Goal: Task Accomplishment & Management: Complete application form

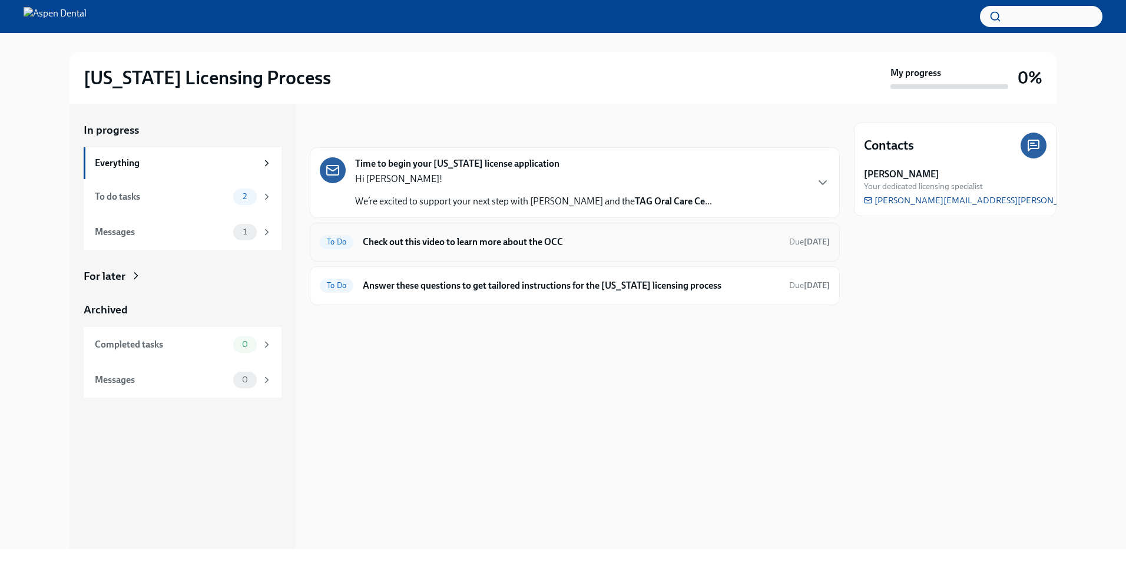
click at [504, 247] on h6 "Check out this video to learn more about the OCC" at bounding box center [571, 242] width 417 height 13
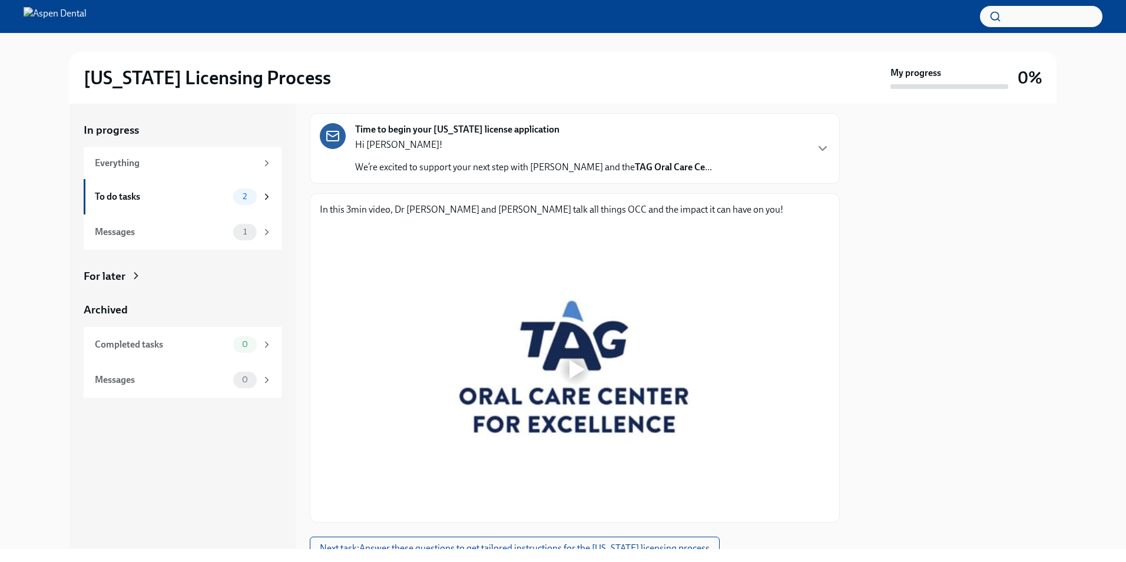
scroll to position [109, 0]
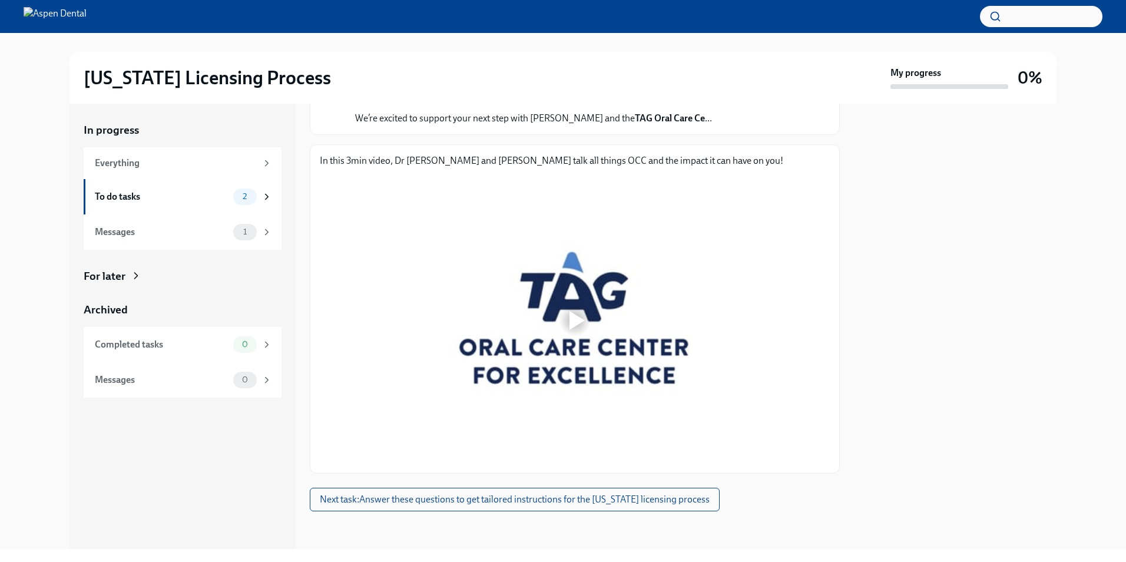
click at [542, 297] on div at bounding box center [575, 320] width 510 height 287
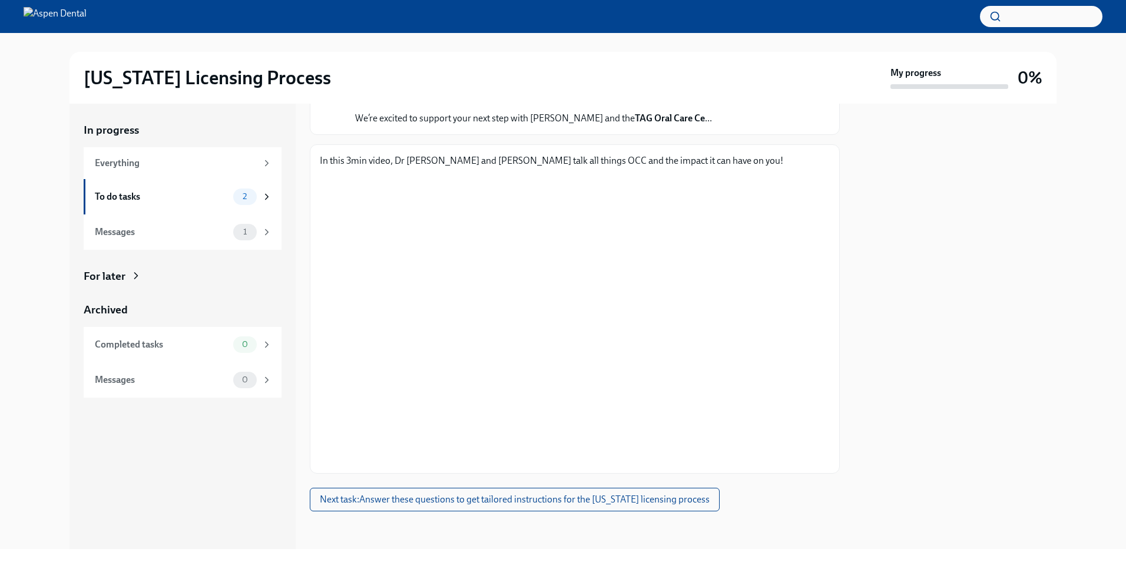
click at [542, 287] on div "In progress Everything To do tasks 2 Messages 1 For later Archived Completed ta…" at bounding box center [563, 326] width 1088 height 445
click at [542, 383] on div at bounding box center [955, 326] width 203 height 445
click at [542, 247] on div at bounding box center [955, 326] width 203 height 445
click at [385, 502] on span "Next task : Answer these questions to get tailored instructions for the [US_STA…" at bounding box center [515, 500] width 390 height 12
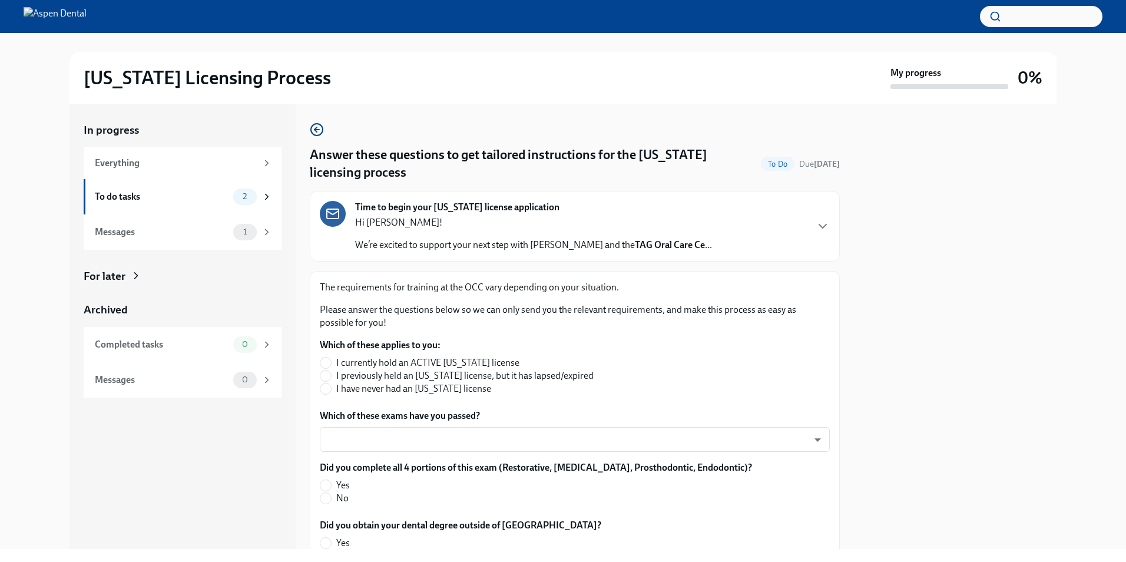
click at [345, 388] on span "I have never had an [US_STATE] license" at bounding box center [413, 388] width 155 height 13
click at [331, 388] on input "I have never had an [US_STATE] license" at bounding box center [325, 388] width 11 height 11
radio input "true"
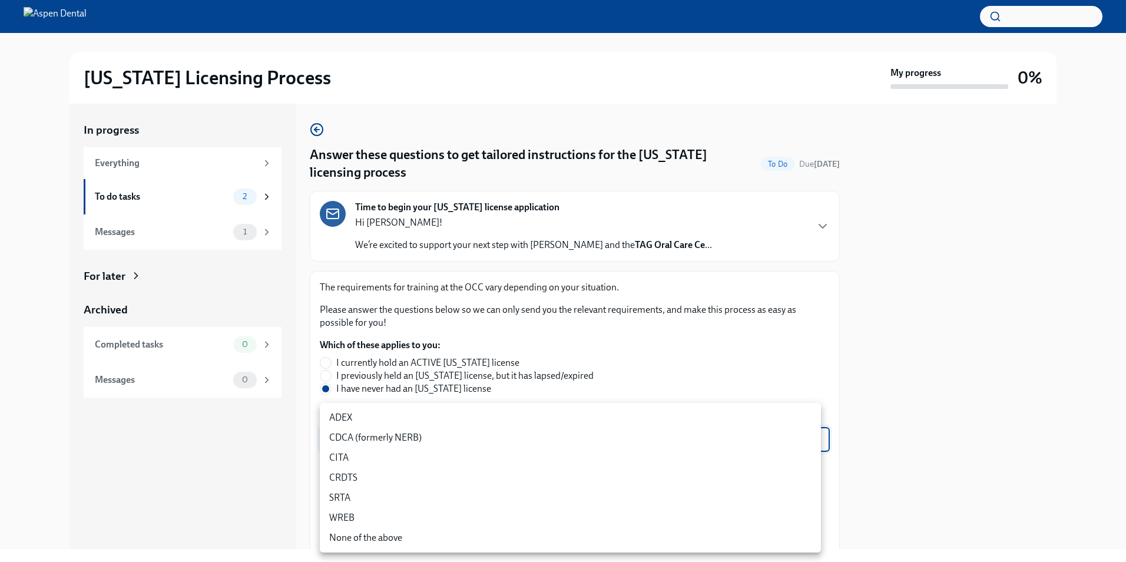
click at [437, 435] on body "[US_STATE] Licensing Process My progress 0% In progress Everything To do tasks …" at bounding box center [563, 281] width 1126 height 562
click at [402, 413] on li "ADEX" at bounding box center [570, 418] width 501 height 20
type input "pxo-W3vNi"
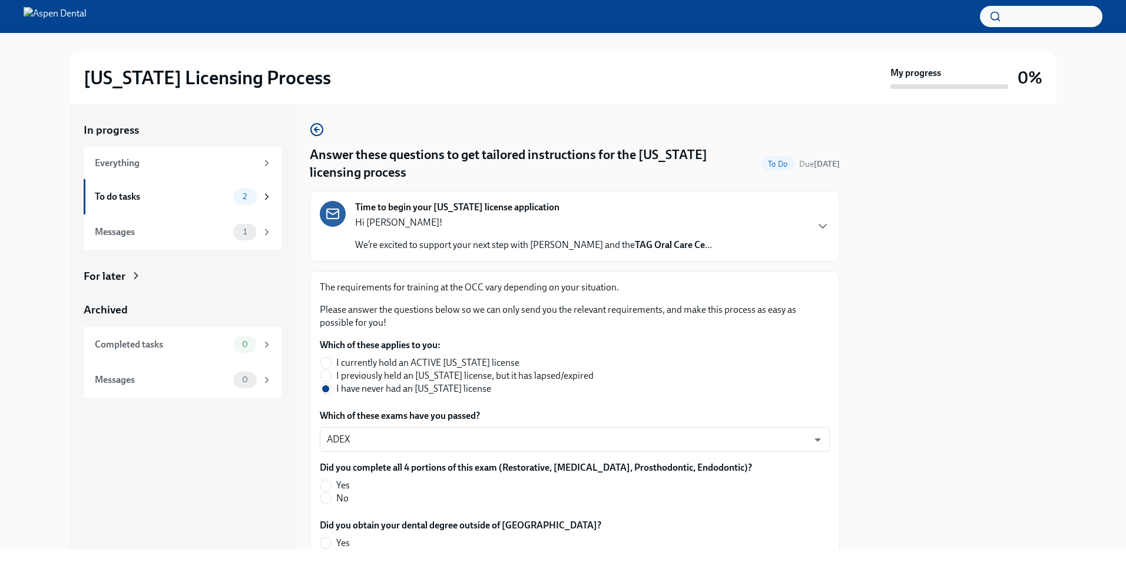
click at [343, 480] on span "Yes" at bounding box center [343, 485] width 14 height 13
click at [331, 480] on input "Yes" at bounding box center [325, 485] width 11 height 11
radio input "true"
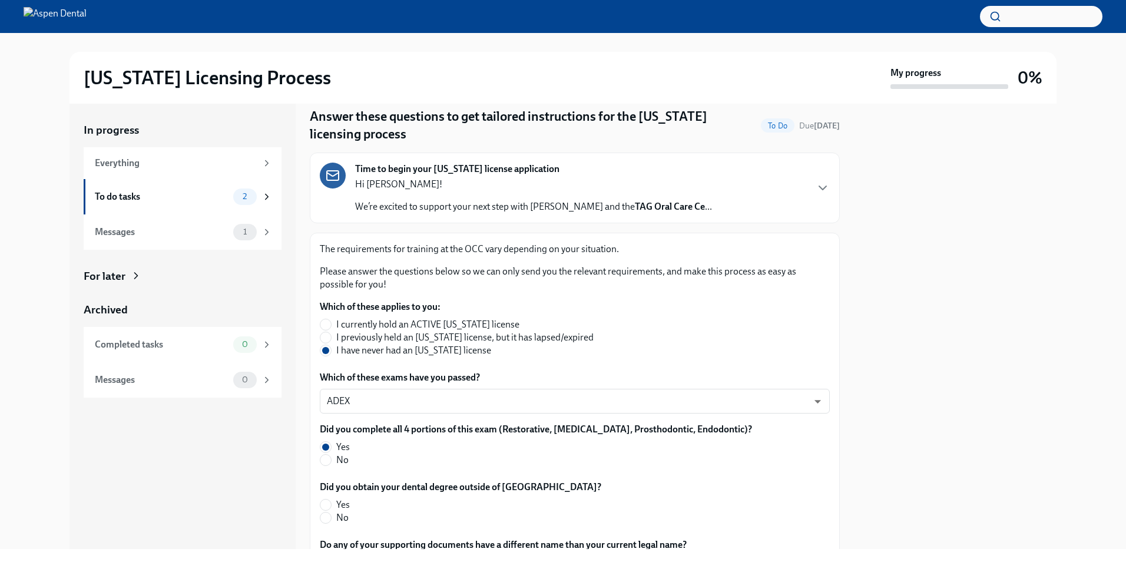
scroll to position [59, 0]
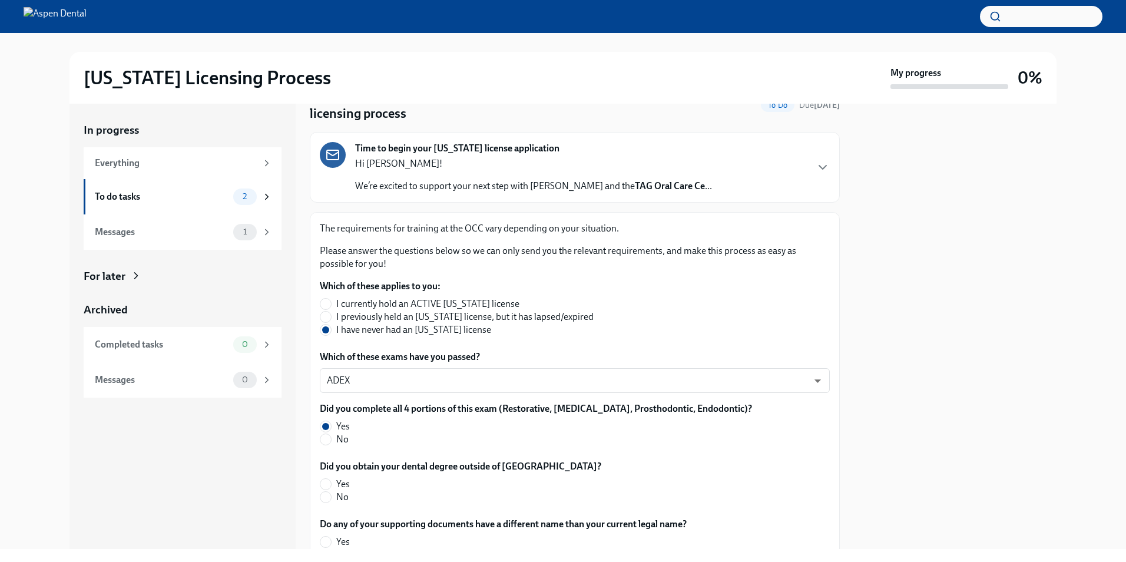
drag, startPoint x: 343, startPoint y: 507, endPoint x: 342, endPoint y: 499, distance: 7.7
click at [343, 505] on div "Did you obtain your dental degree outside of [GEOGRAPHIC_DATA]? Yes No" at bounding box center [575, 484] width 510 height 48
click at [341, 497] on span "No" at bounding box center [342, 497] width 12 height 13
click at [331, 497] on input "No" at bounding box center [325, 497] width 11 height 11
radio input "true"
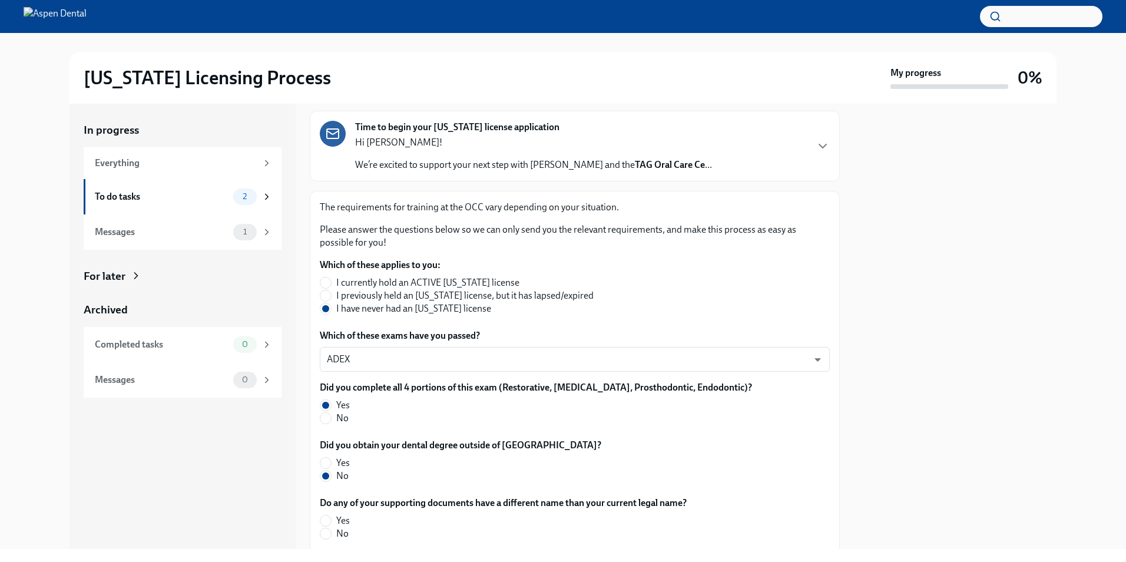
scroll to position [118, 0]
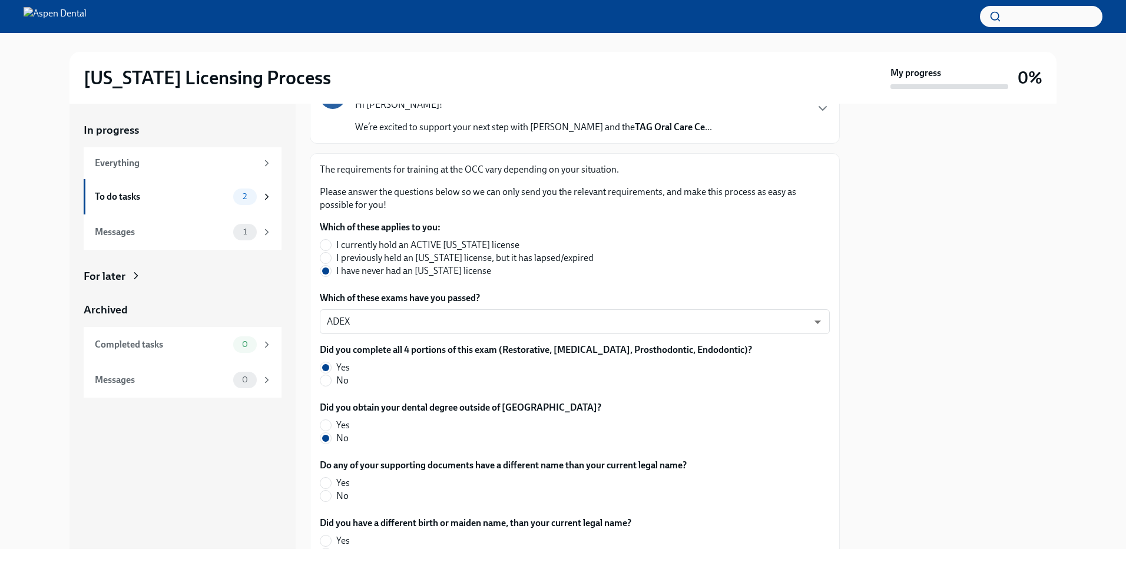
click at [352, 498] on label "No" at bounding box center [499, 495] width 358 height 13
click at [331, 498] on input "No" at bounding box center [325, 496] width 11 height 11
radio input "true"
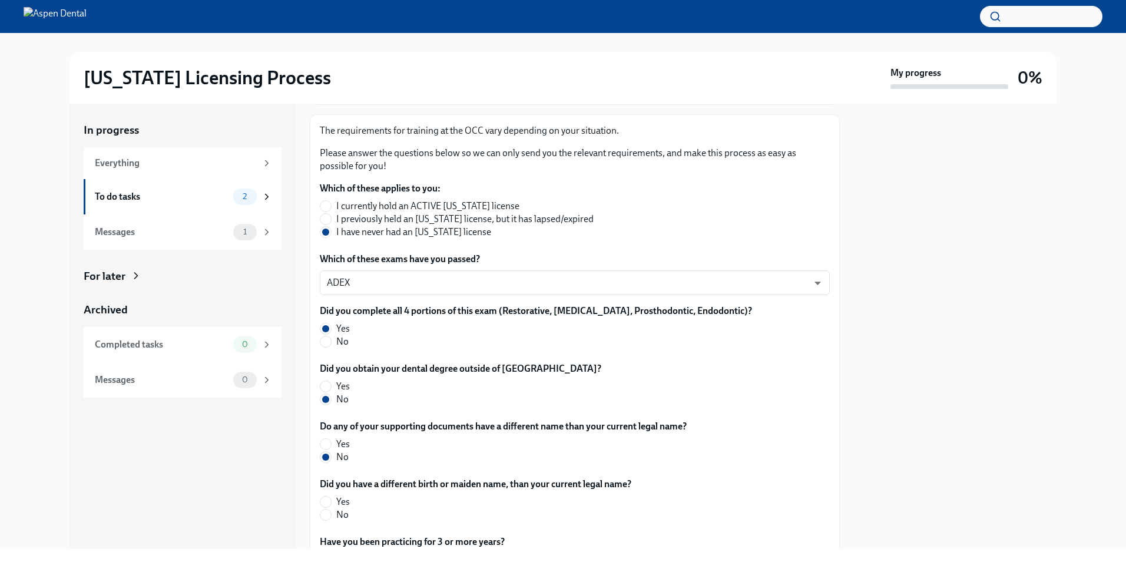
scroll to position [177, 0]
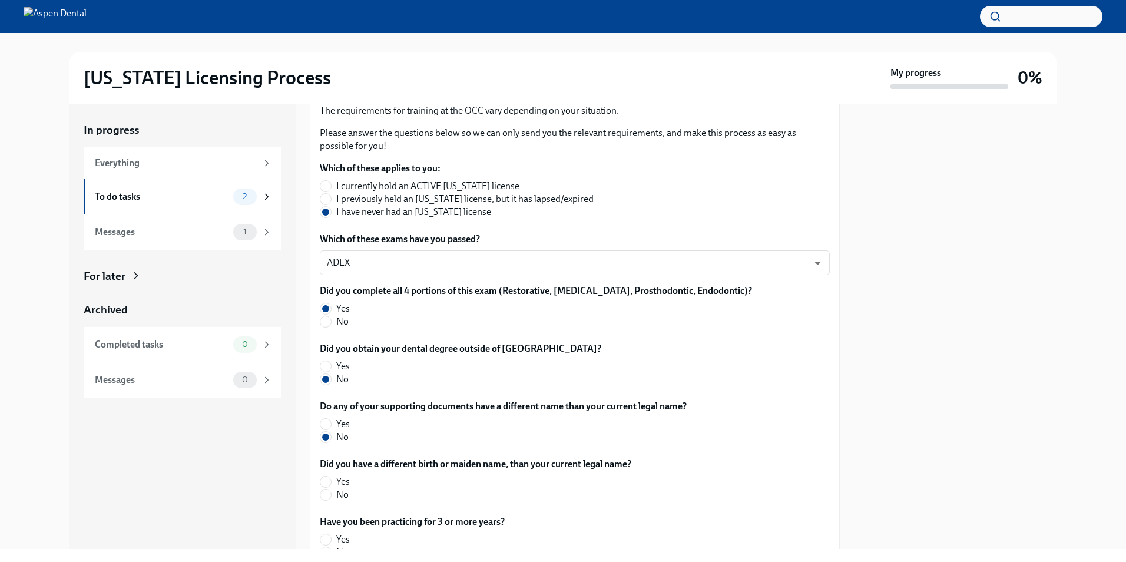
click at [342, 495] on span "No" at bounding box center [342, 494] width 12 height 13
click at [331, 495] on input "No" at bounding box center [325, 494] width 11 height 11
radio input "true"
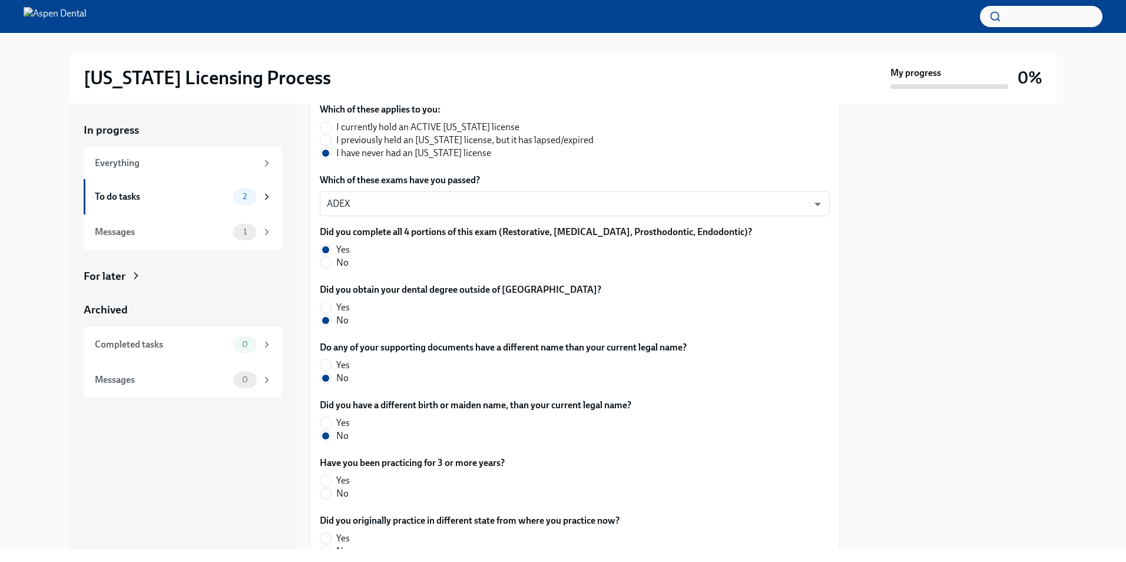
click at [333, 502] on div "Have you been practicing for 3 or more years? Yes No" at bounding box center [575, 480] width 510 height 48
click at [333, 492] on label "No" at bounding box center [408, 493] width 176 height 13
click at [331, 492] on input "No" at bounding box center [325, 493] width 11 height 11
radio input "true"
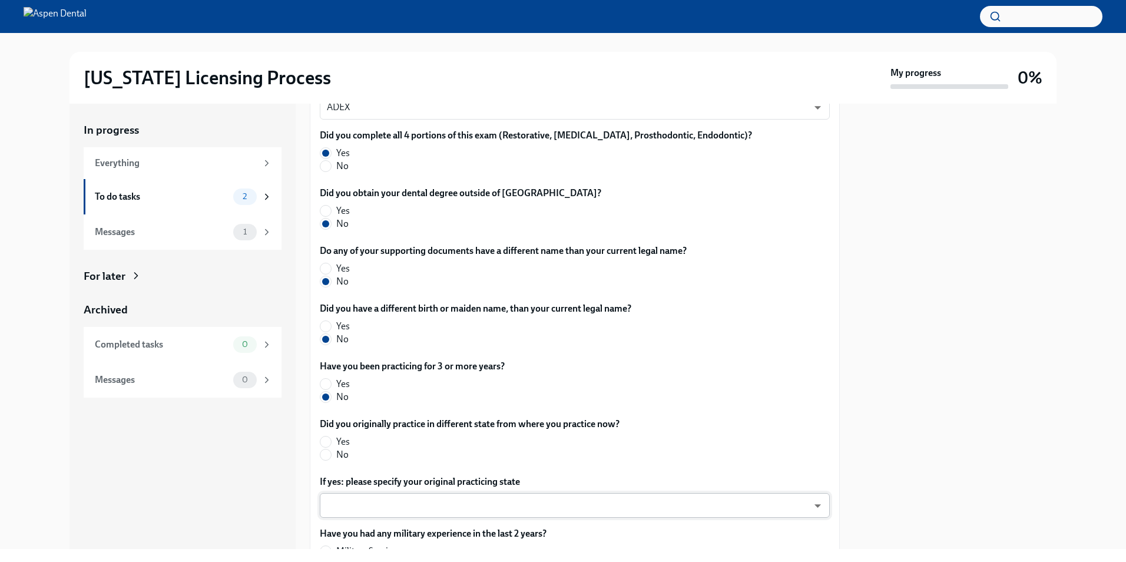
scroll to position [353, 0]
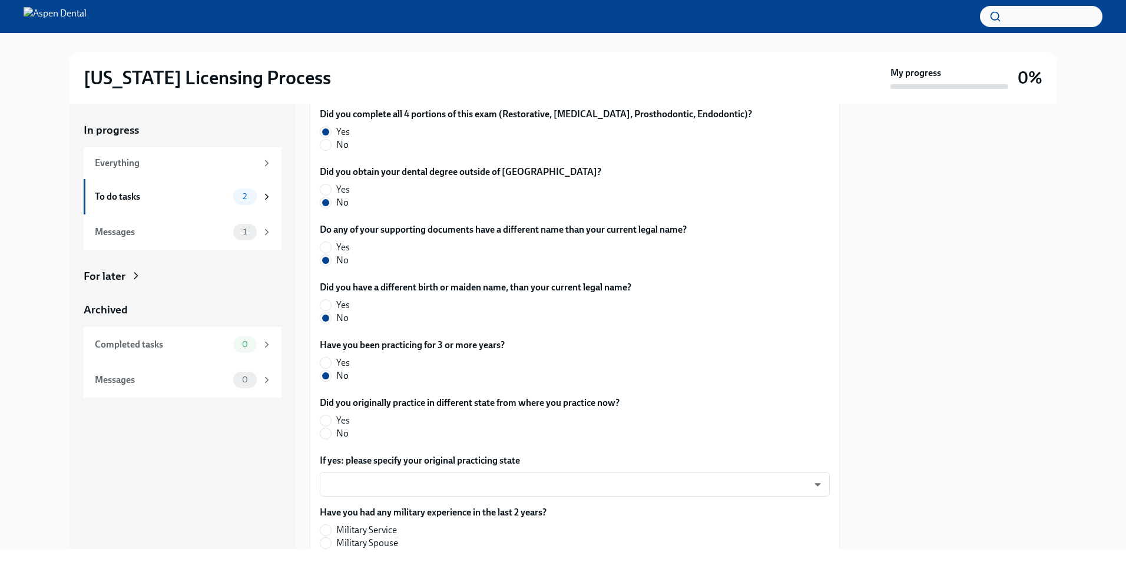
click at [336, 433] on span "No" at bounding box center [342, 433] width 12 height 13
click at [331, 433] on input "No" at bounding box center [325, 433] width 11 height 11
radio input "true"
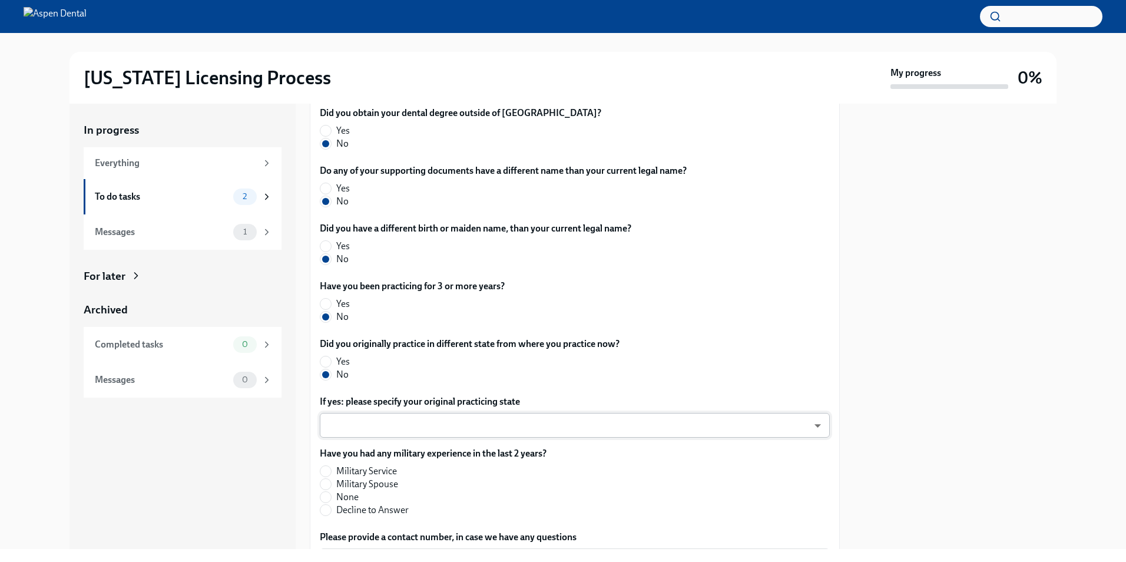
click at [403, 431] on body "[US_STATE] Licensing Process My progress 0% In progress Everything To do tasks …" at bounding box center [563, 281] width 1126 height 562
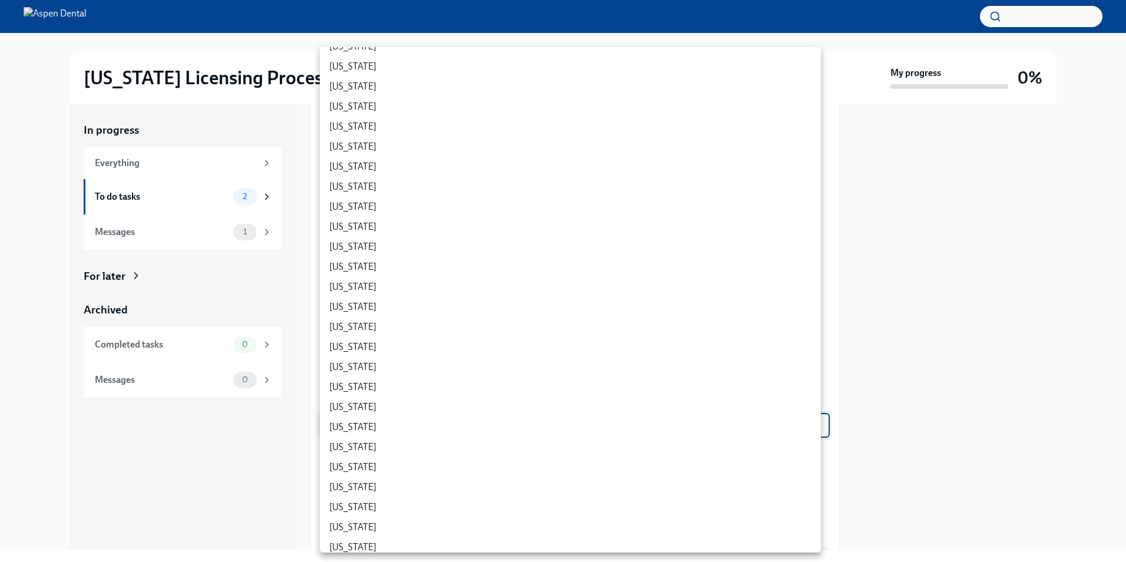
scroll to position [294, 0]
click at [359, 512] on li "[US_STATE]" at bounding box center [570, 508] width 501 height 20
type input "SpCbK-VSX"
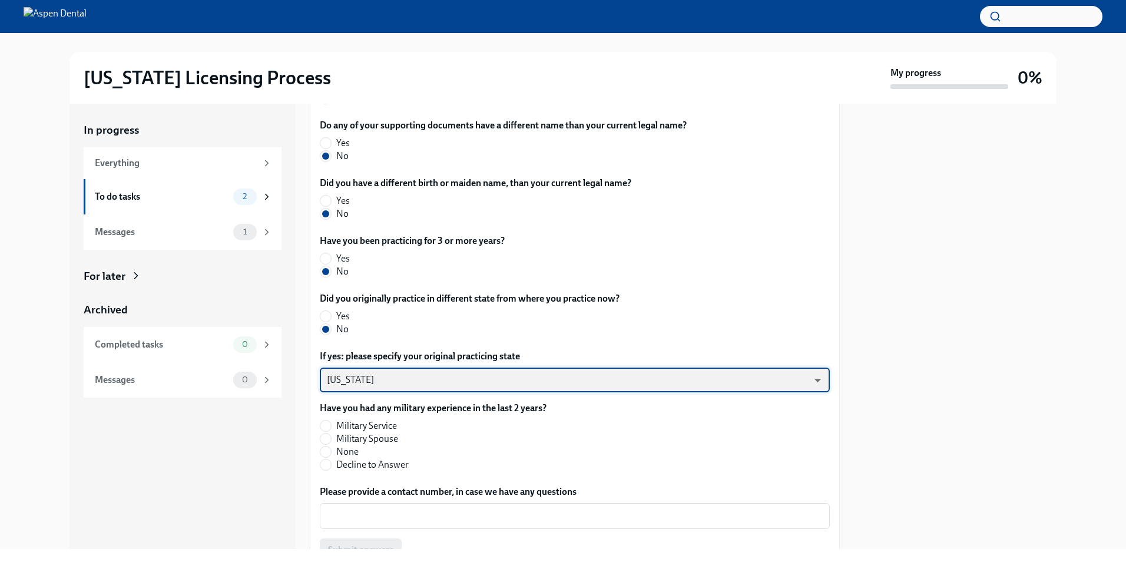
scroll to position [471, 0]
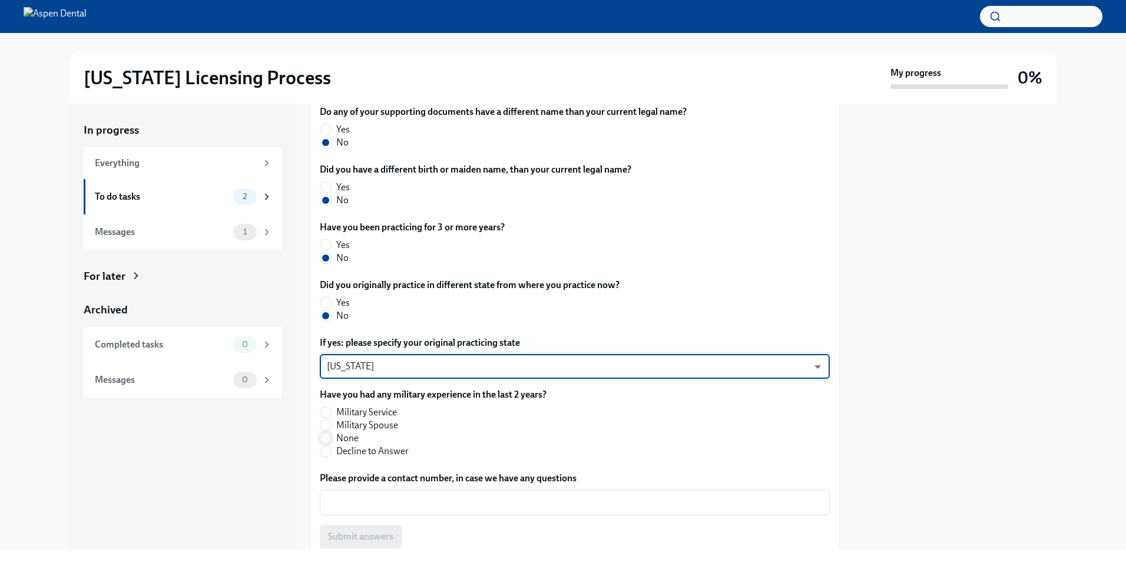
click at [327, 441] on input "None" at bounding box center [325, 438] width 11 height 11
radio input "true"
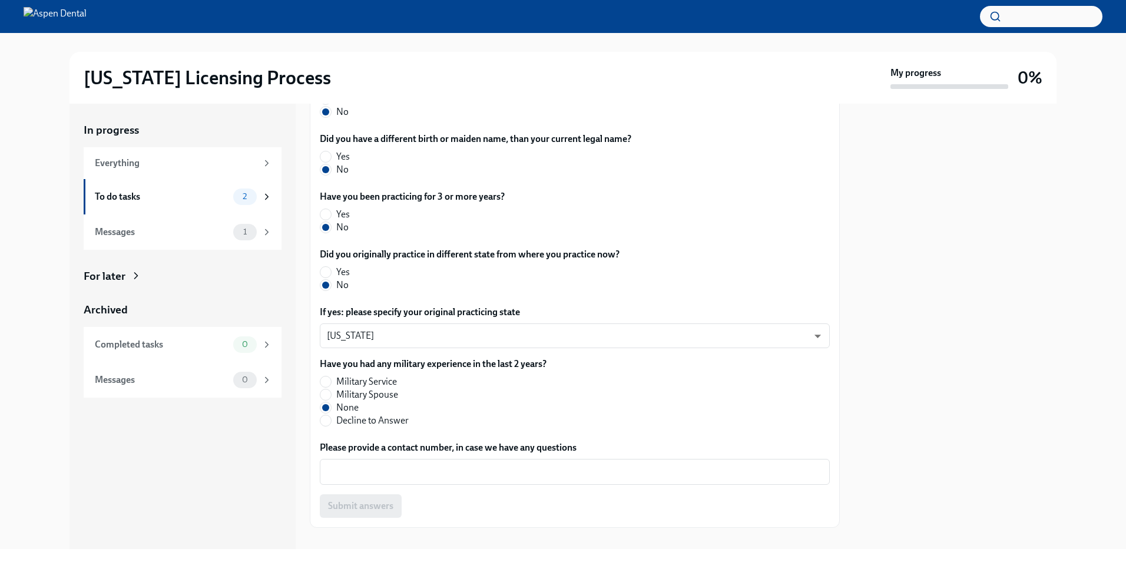
scroll to position [518, 0]
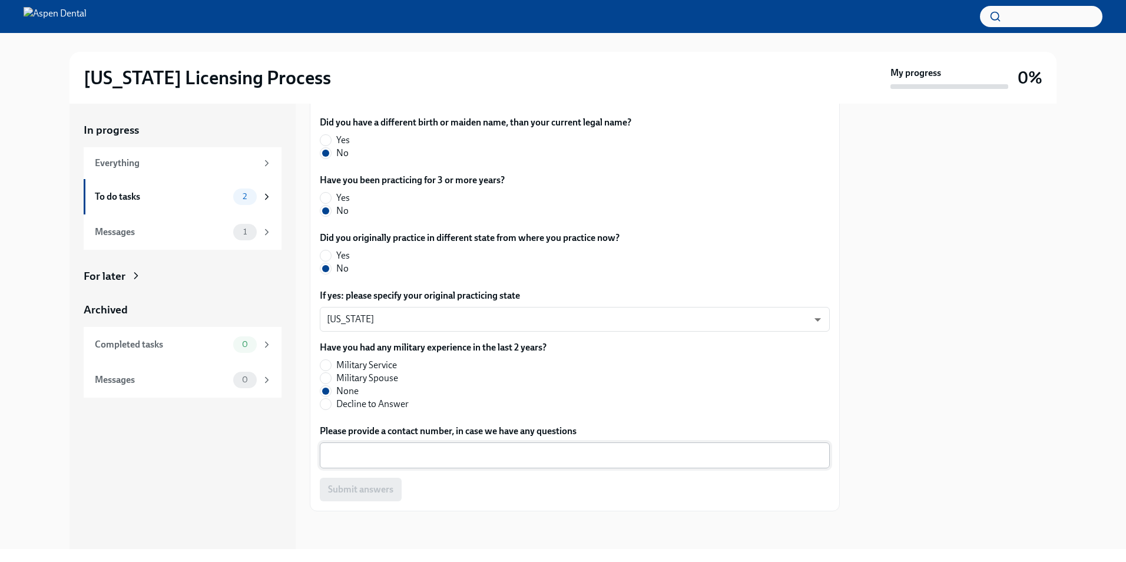
click at [340, 458] on textarea "Please provide a contact number, in case we have any questions" at bounding box center [575, 455] width 496 height 14
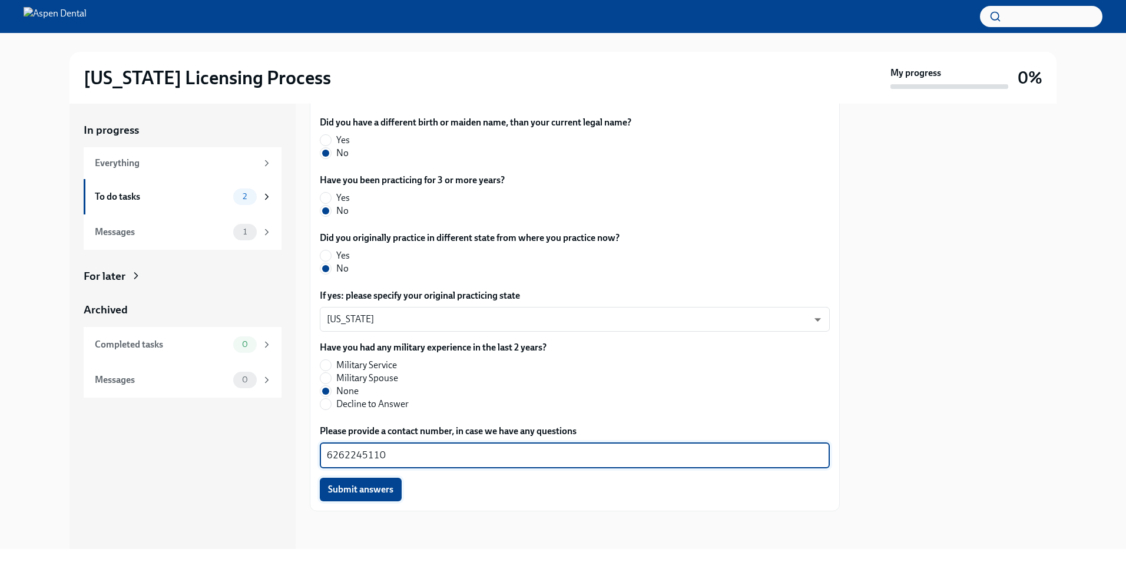
type textarea "6262245110"
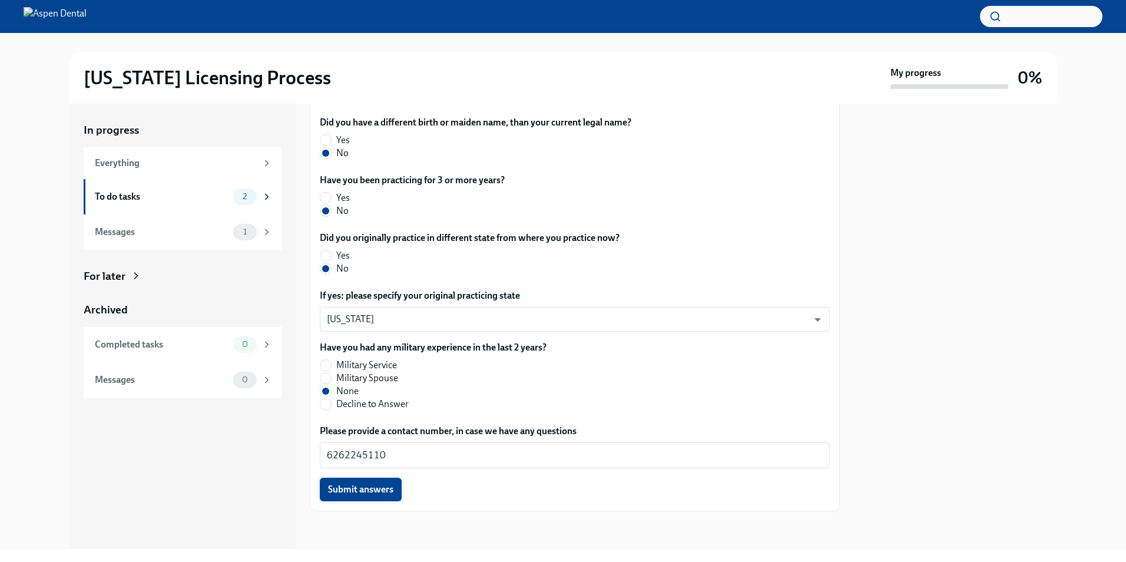
click at [400, 501] on button "Submit answers" at bounding box center [361, 490] width 82 height 24
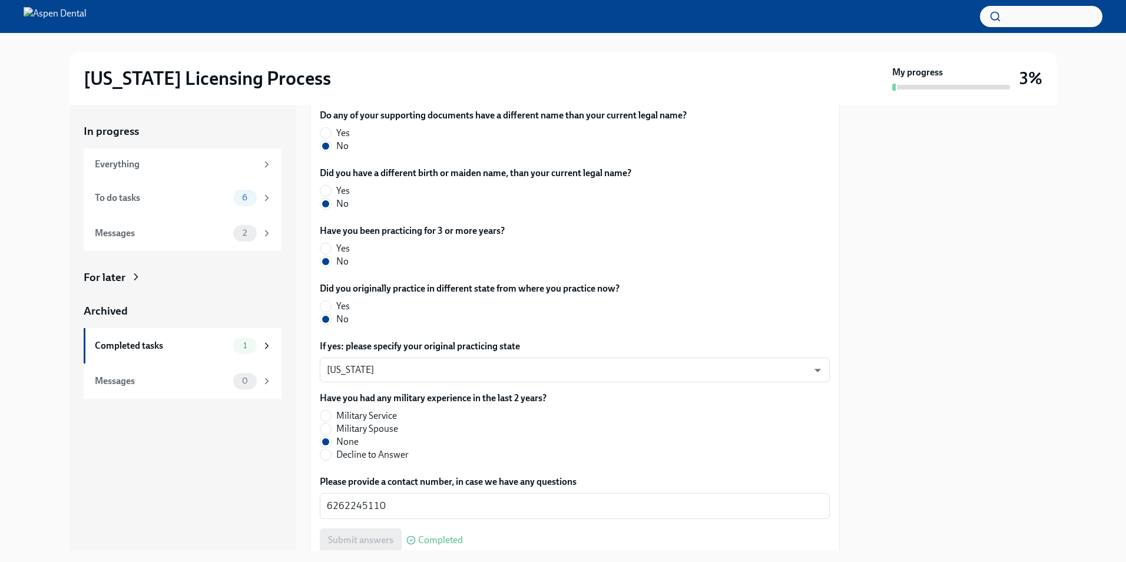
scroll to position [556, 0]
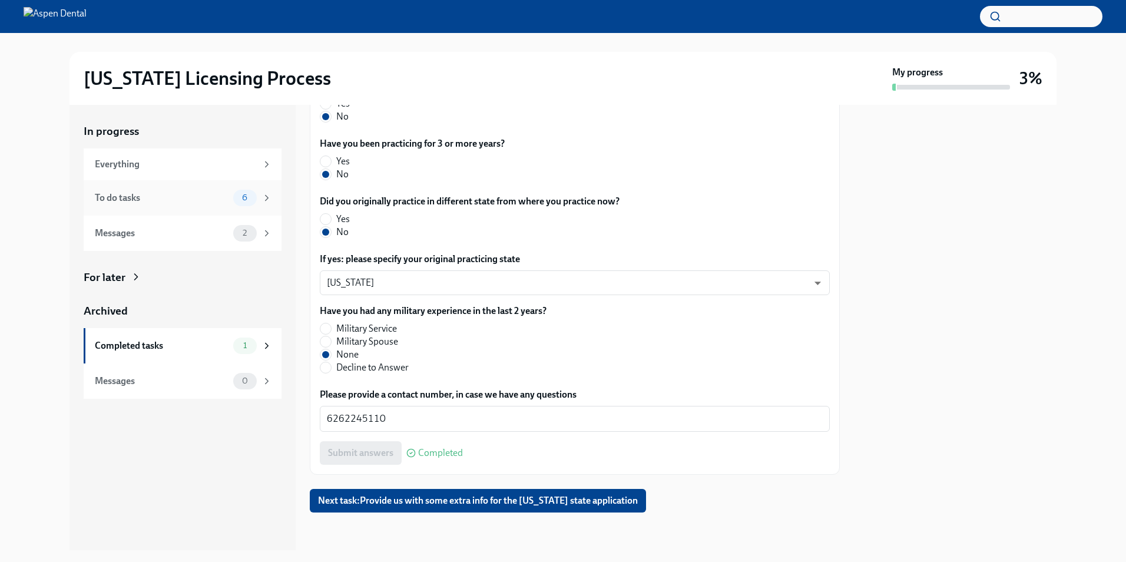
click at [156, 201] on div "To do tasks" at bounding box center [162, 197] width 134 height 13
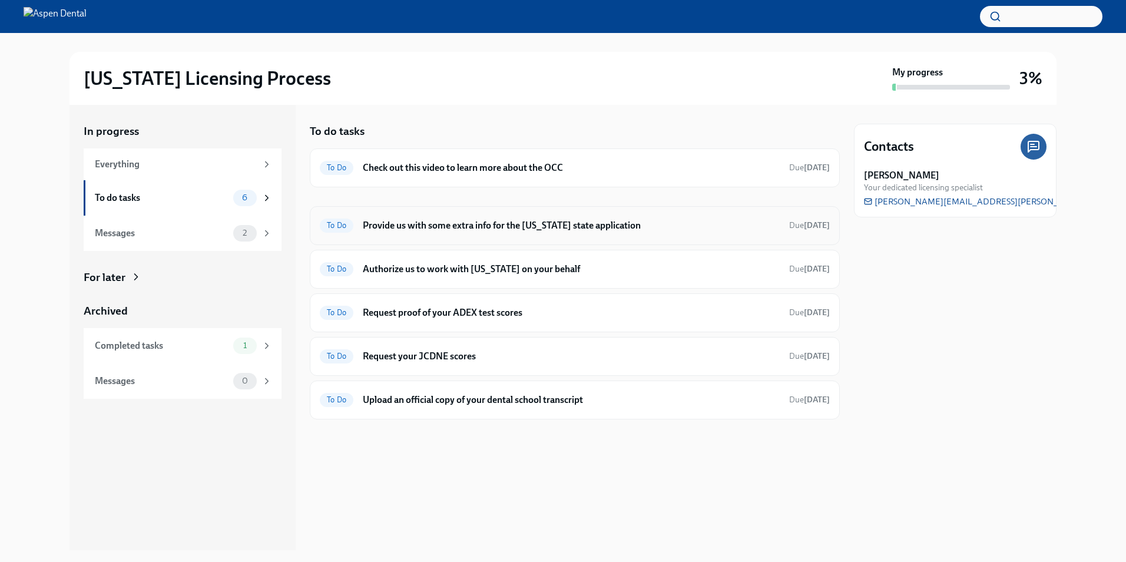
click at [469, 226] on h6 "Provide us with some extra info for the [US_STATE] state application" at bounding box center [571, 225] width 417 height 13
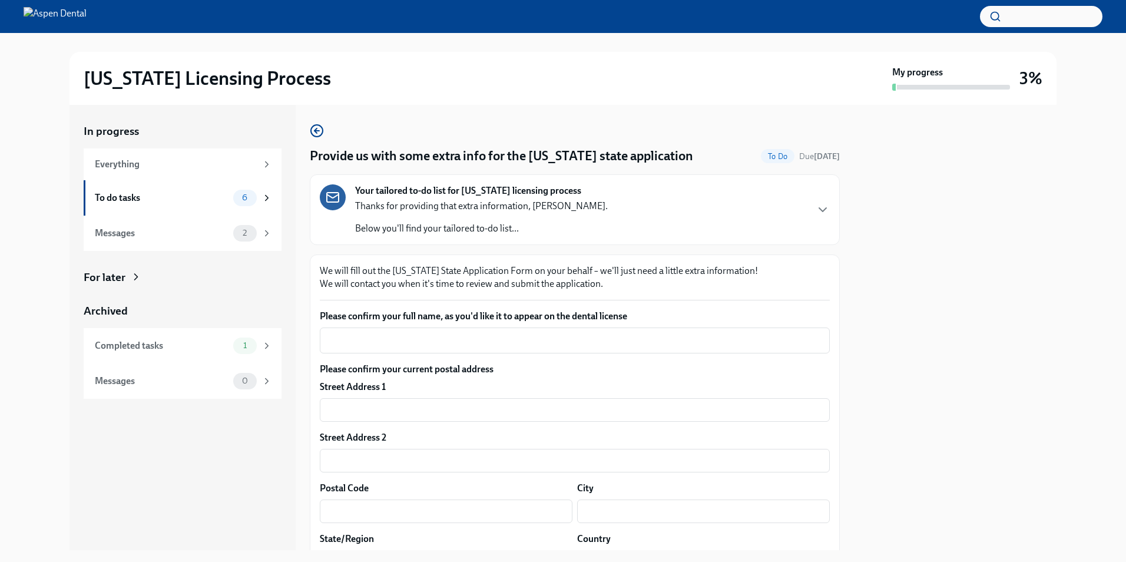
click at [542, 206] on icon "button" at bounding box center [823, 210] width 14 height 14
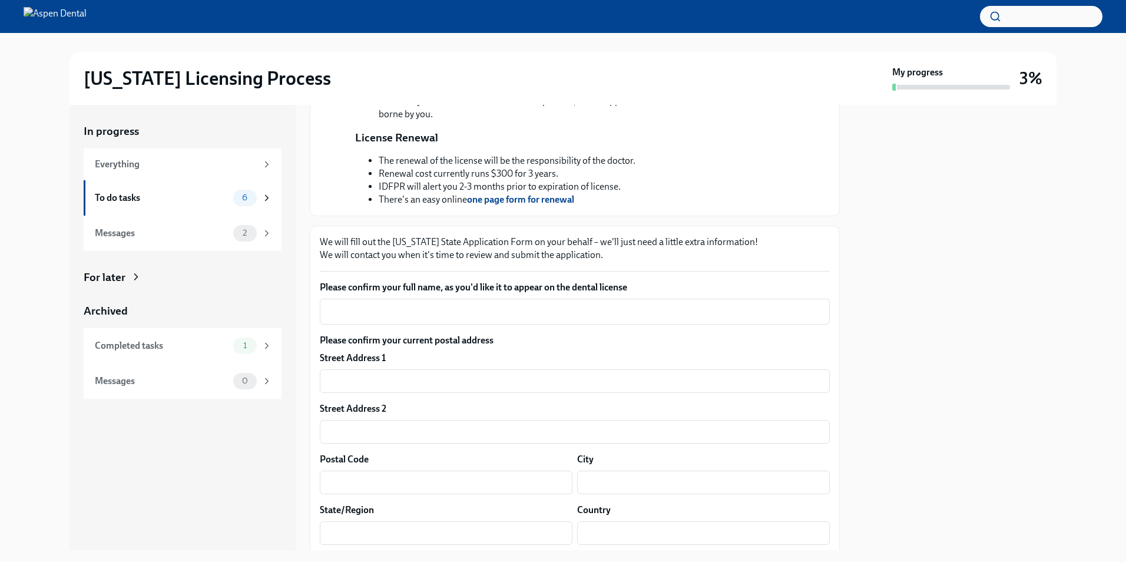
scroll to position [353, 0]
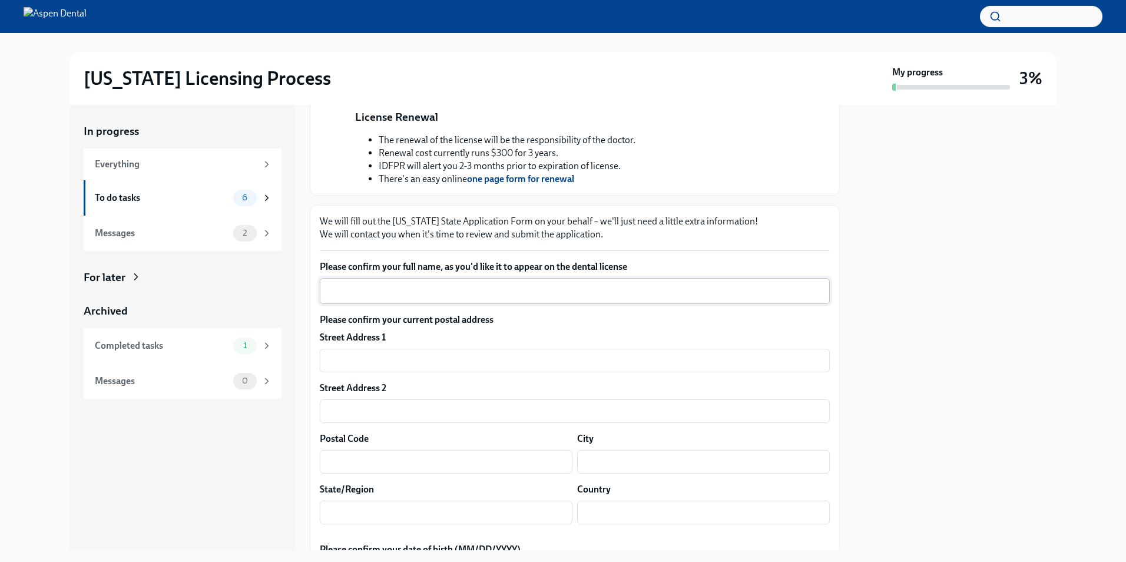
click at [435, 304] on div "x ​" at bounding box center [575, 291] width 510 height 26
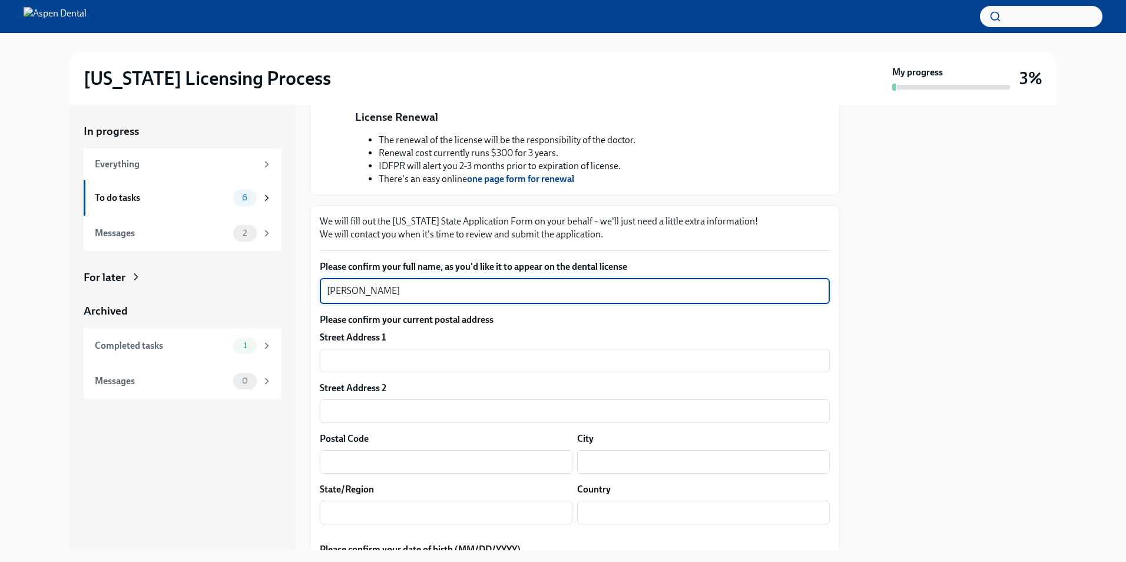
type textarea "[PERSON_NAME]"
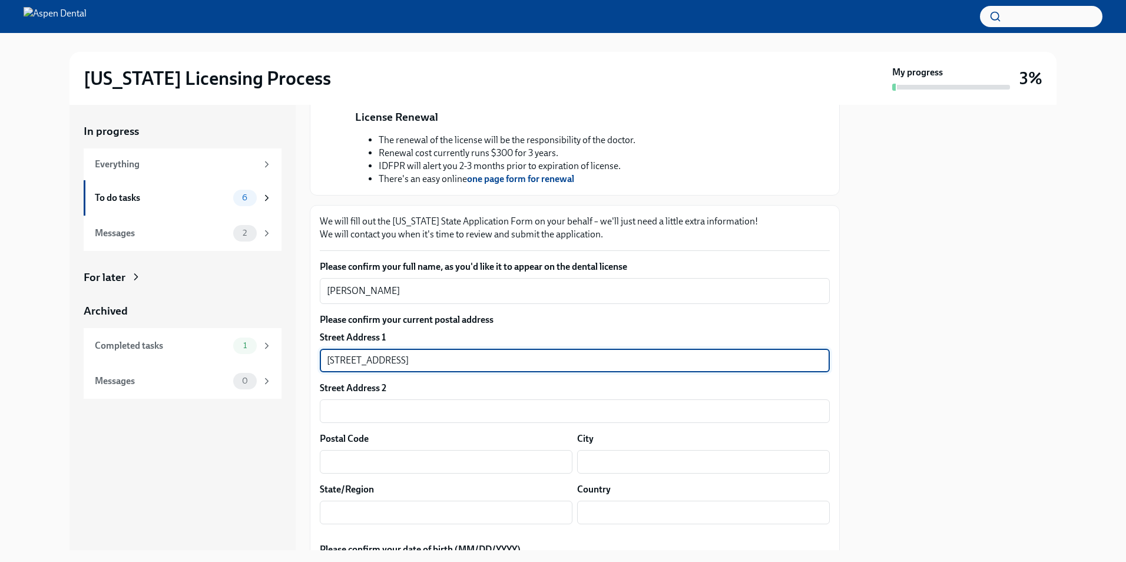
type input "[STREET_ADDRESS]"
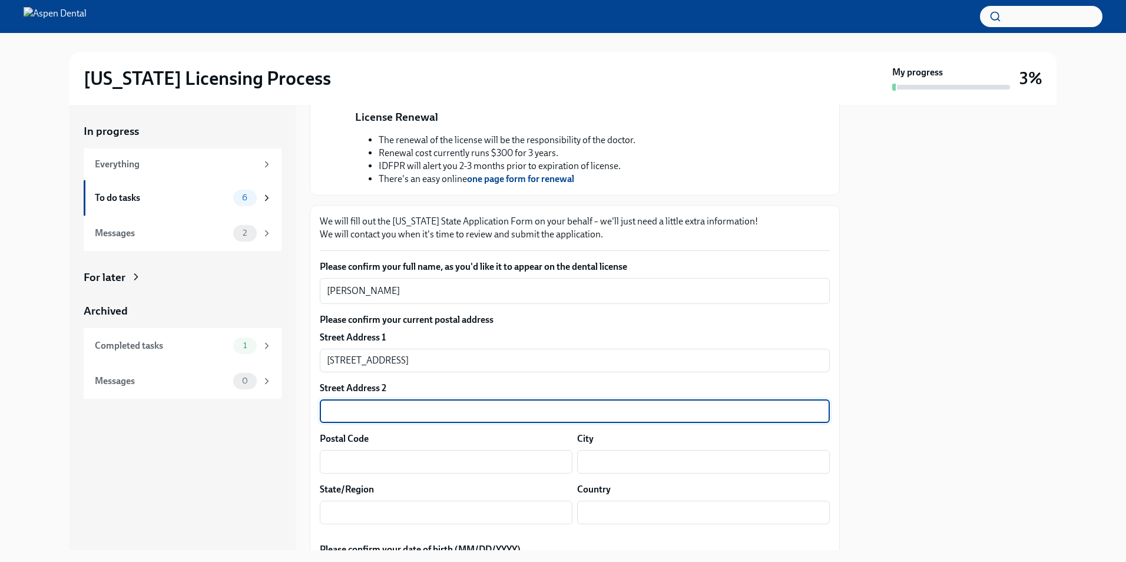
scroll to position [362, 0]
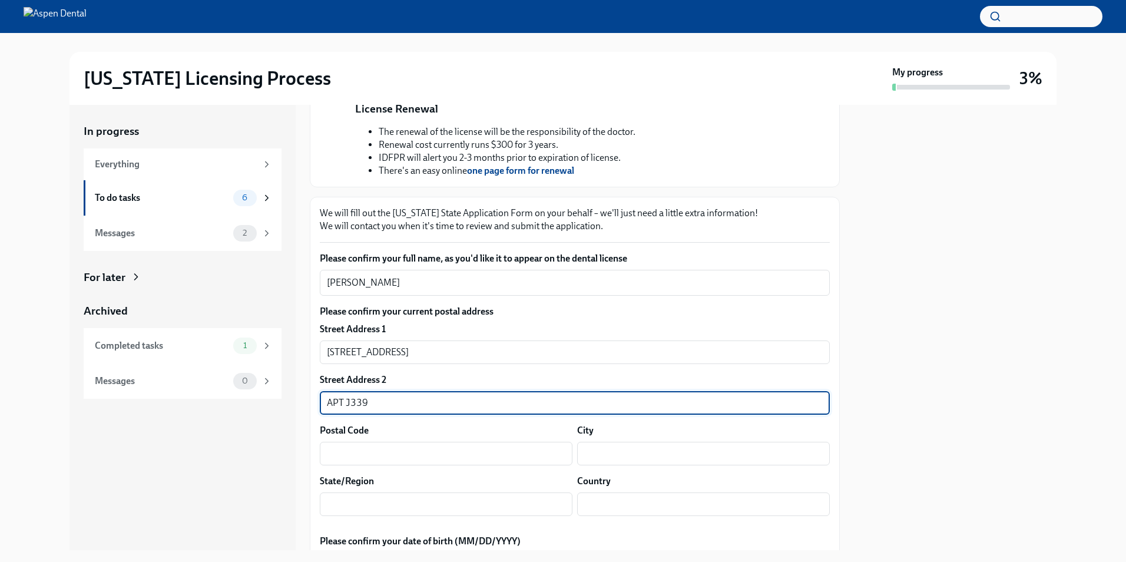
type input "APT J339"
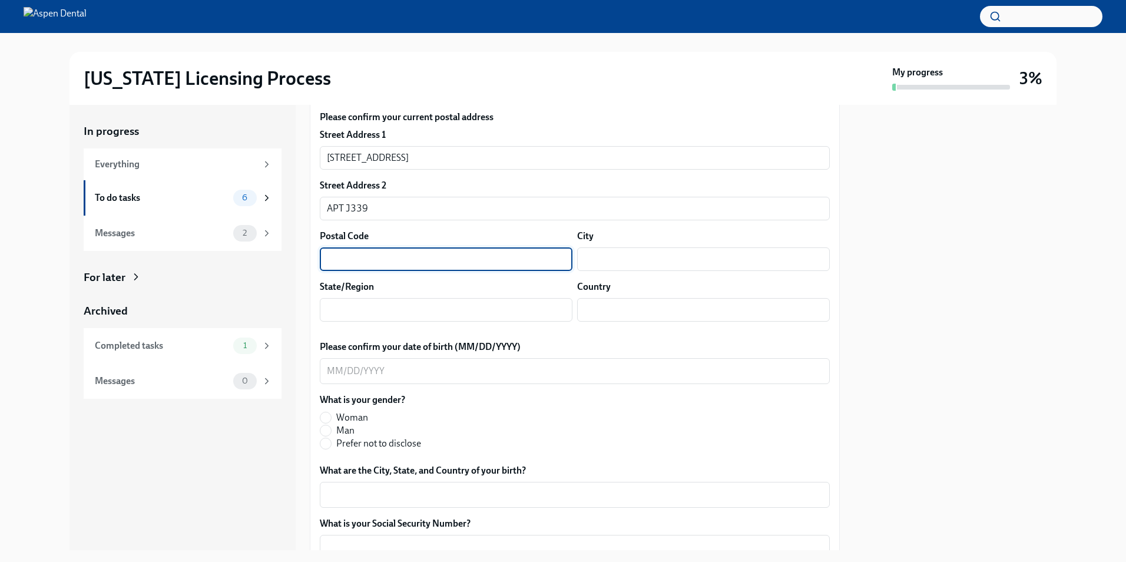
scroll to position [564, 0]
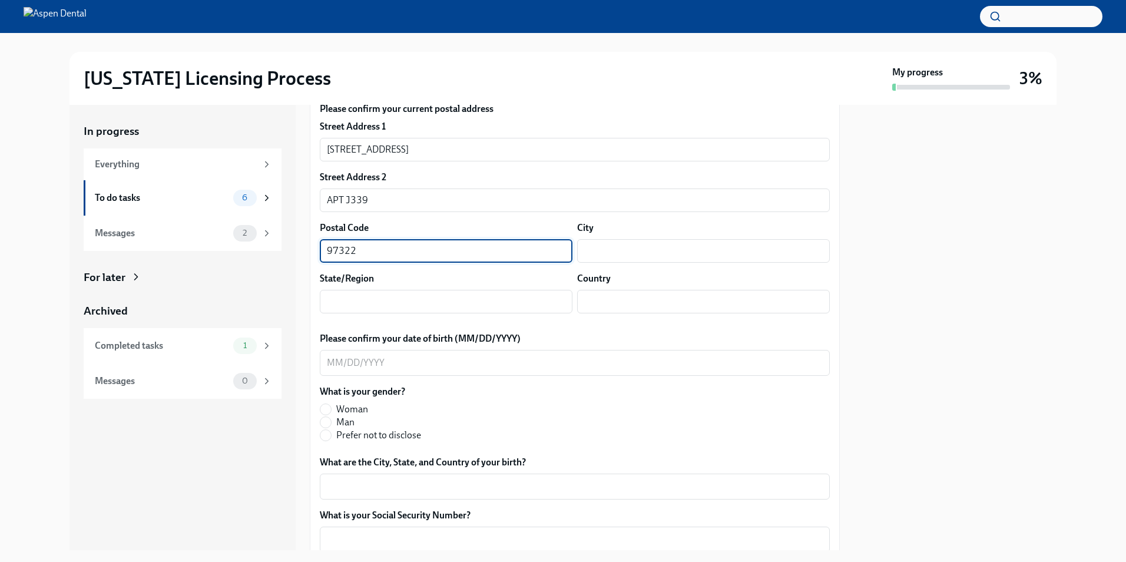
type input "97322"
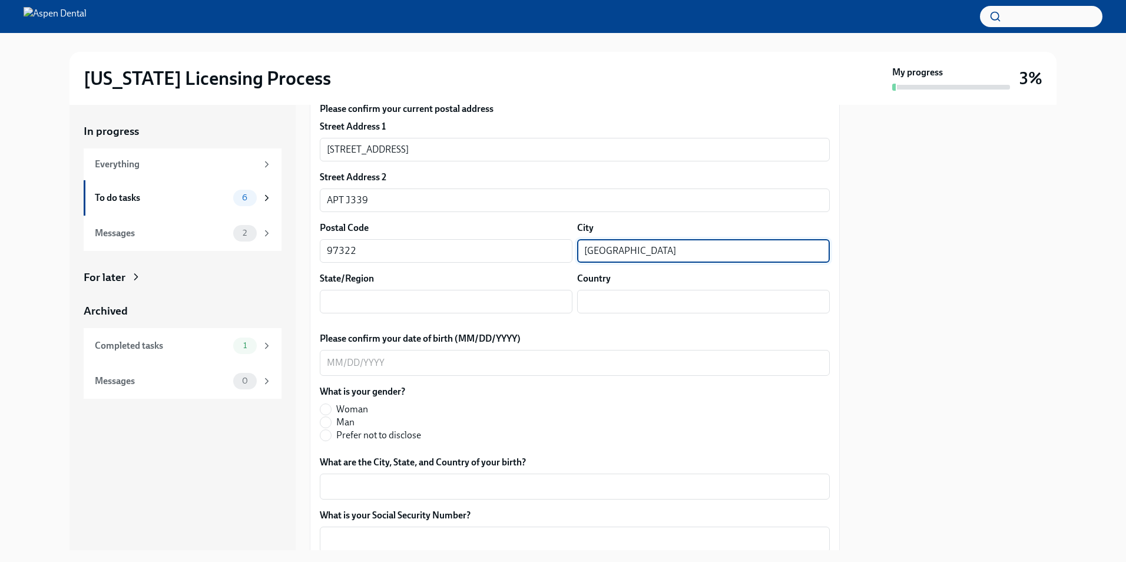
type input "[GEOGRAPHIC_DATA]"
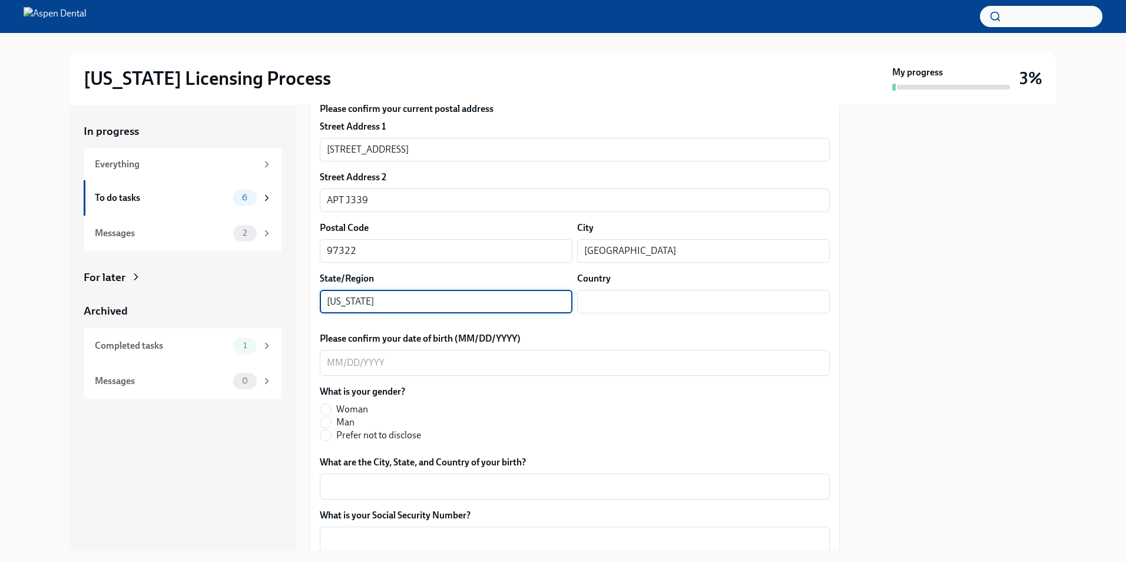
type input "[US_STATE]"
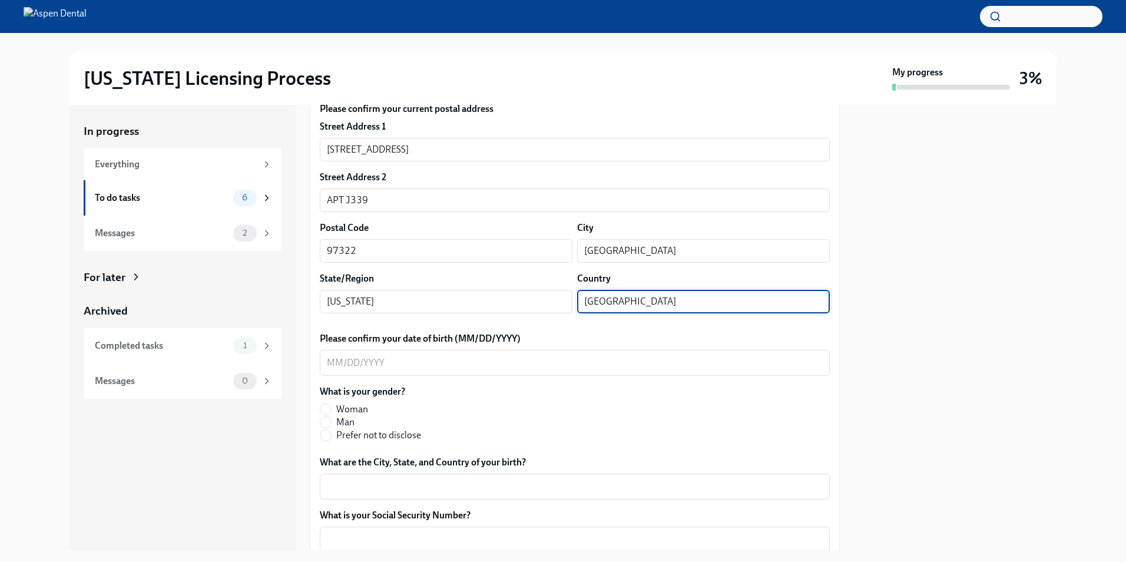
type input "[GEOGRAPHIC_DATA]"
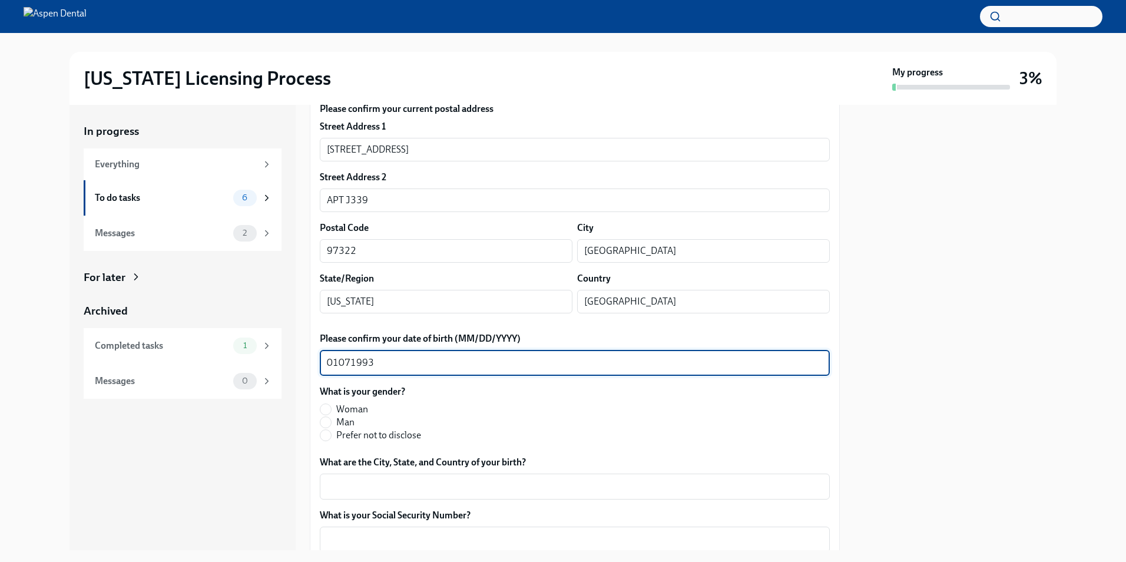
drag, startPoint x: 337, startPoint y: 493, endPoint x: 372, endPoint y: 488, distance: 35.1
click at [337, 370] on textarea "01071993" at bounding box center [575, 363] width 496 height 14
drag, startPoint x: 353, startPoint y: 498, endPoint x: 422, endPoint y: 501, distance: 69.0
click at [358, 370] on textarea "01/071993" at bounding box center [575, 363] width 496 height 14
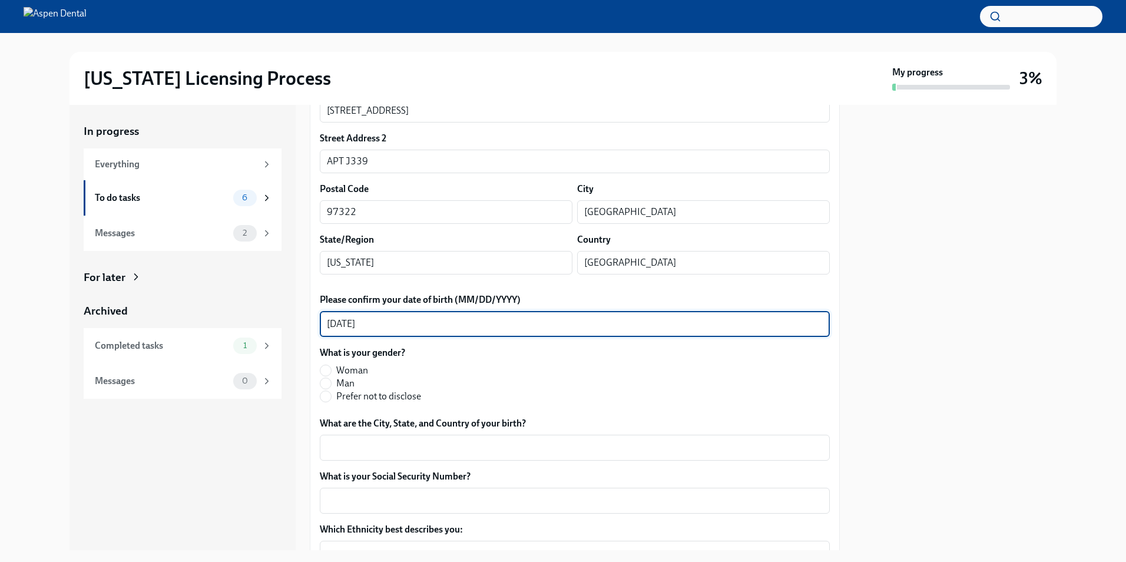
scroll to position [682, 0]
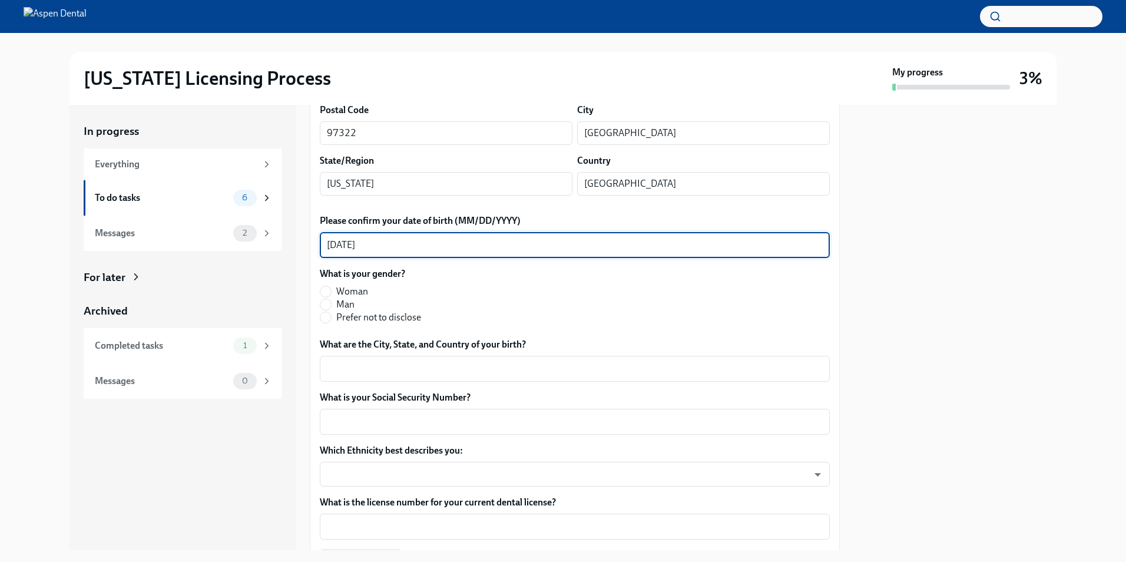
type textarea "[DATE]"
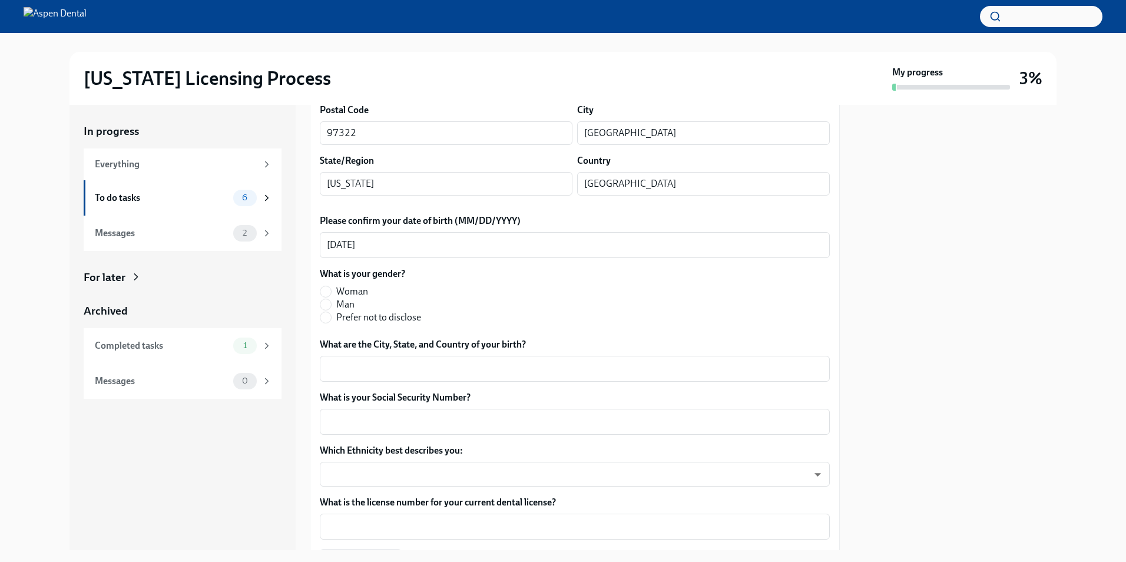
click at [340, 311] on span "Man" at bounding box center [345, 304] width 18 height 13
click at [331, 310] on input "Man" at bounding box center [325, 304] width 11 height 11
radio input "true"
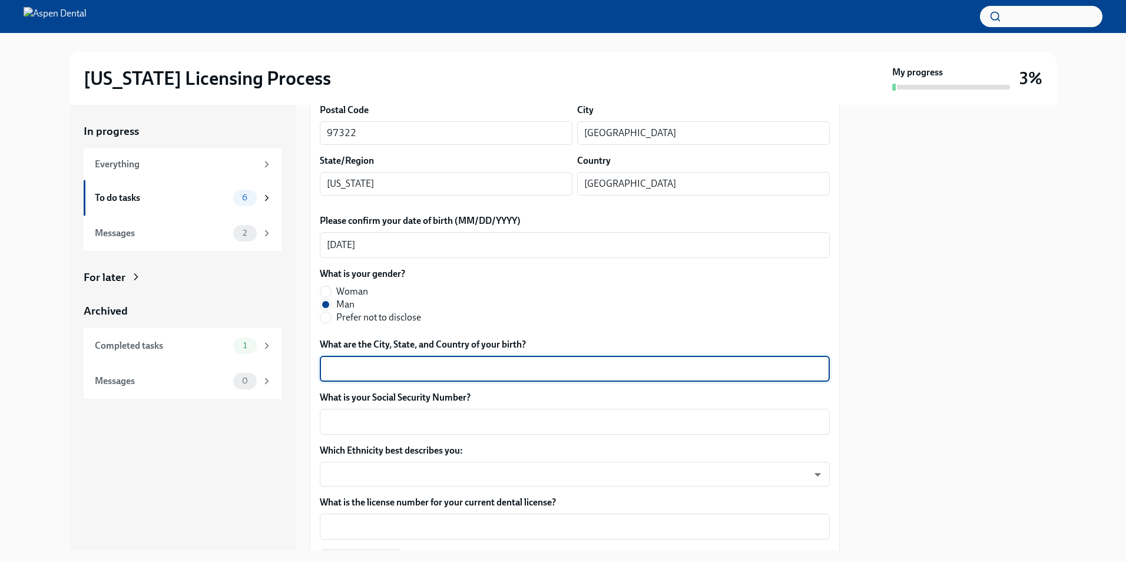
click at [393, 376] on textarea "What are the City, State, and Country of your birth?" at bounding box center [575, 369] width 496 height 14
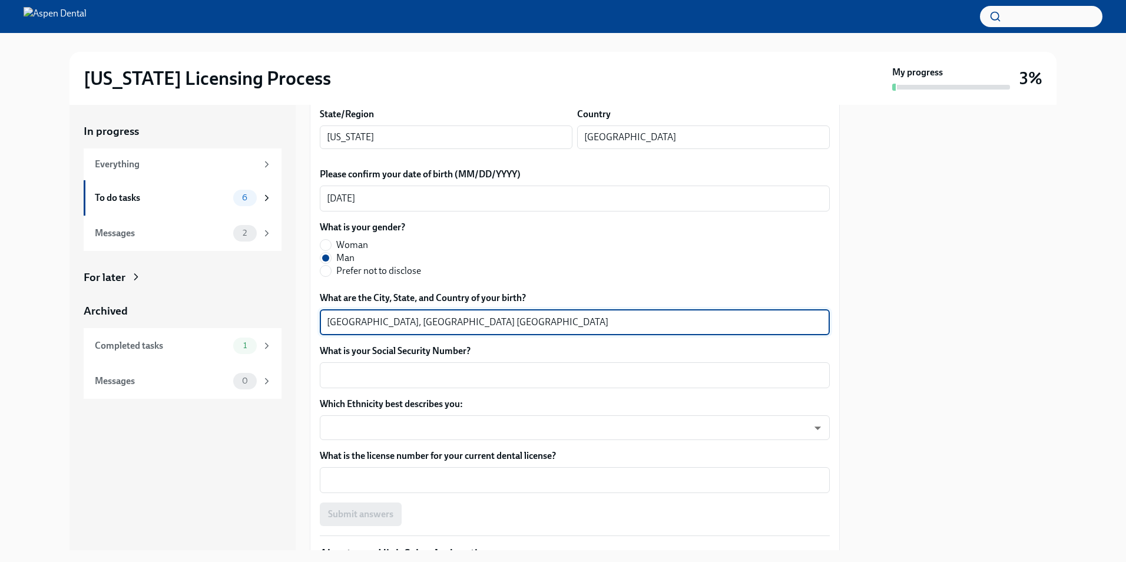
scroll to position [800, 0]
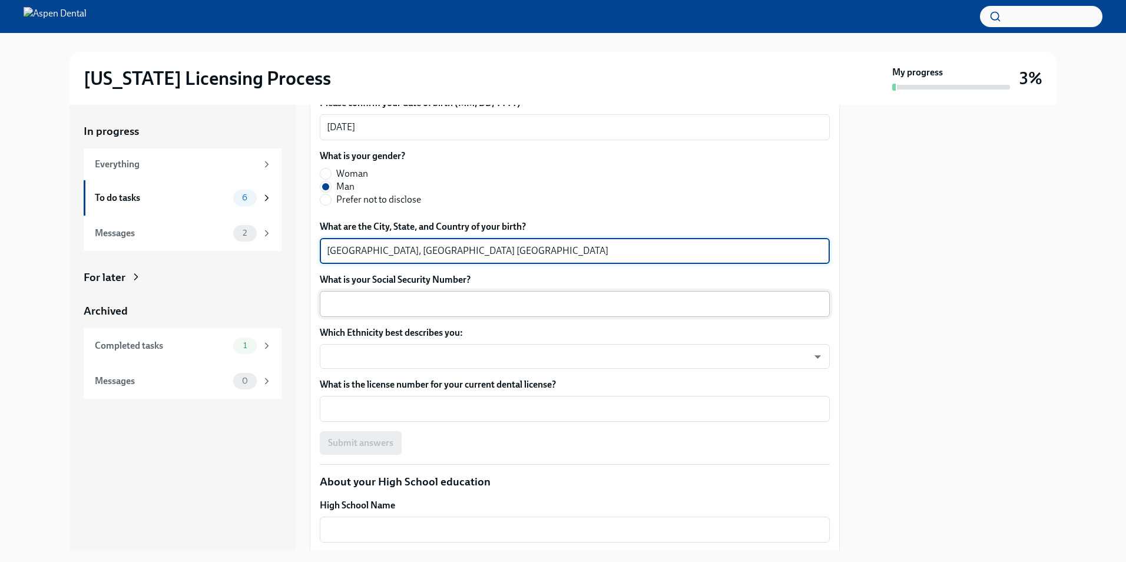
type textarea "[GEOGRAPHIC_DATA], [GEOGRAPHIC_DATA] [GEOGRAPHIC_DATA]"
click at [470, 311] on textarea "What is your Social Security Number?" at bounding box center [575, 304] width 496 height 14
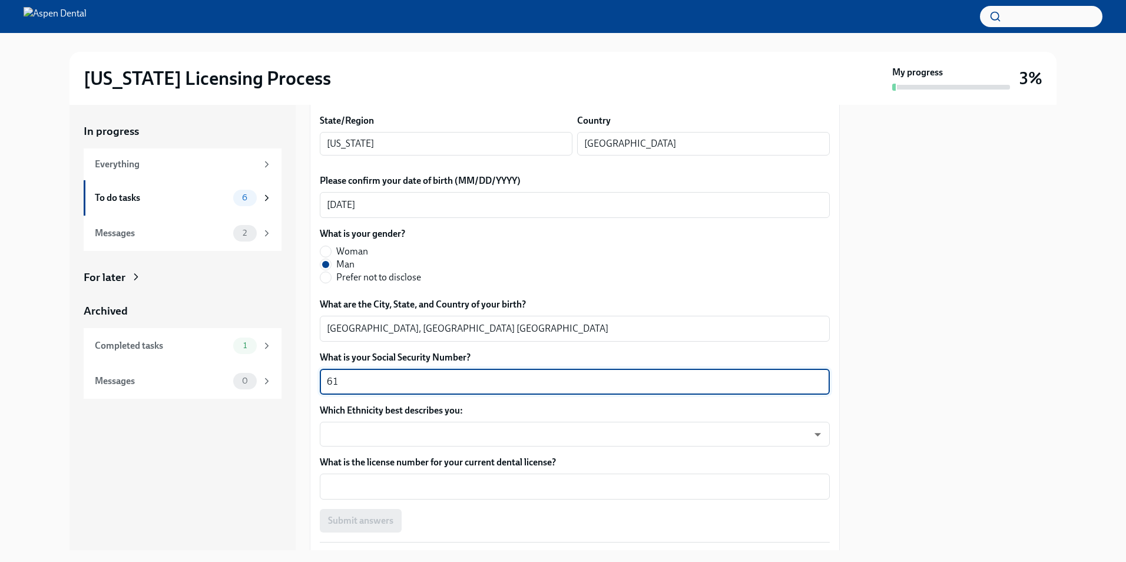
scroll to position [883, 0]
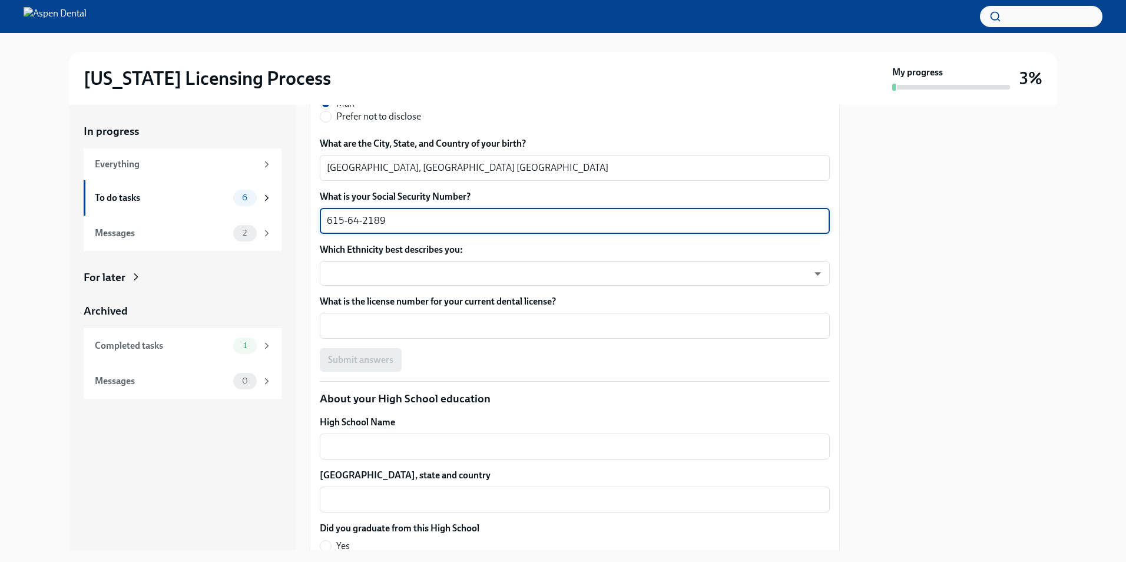
type textarea "615-64-2189"
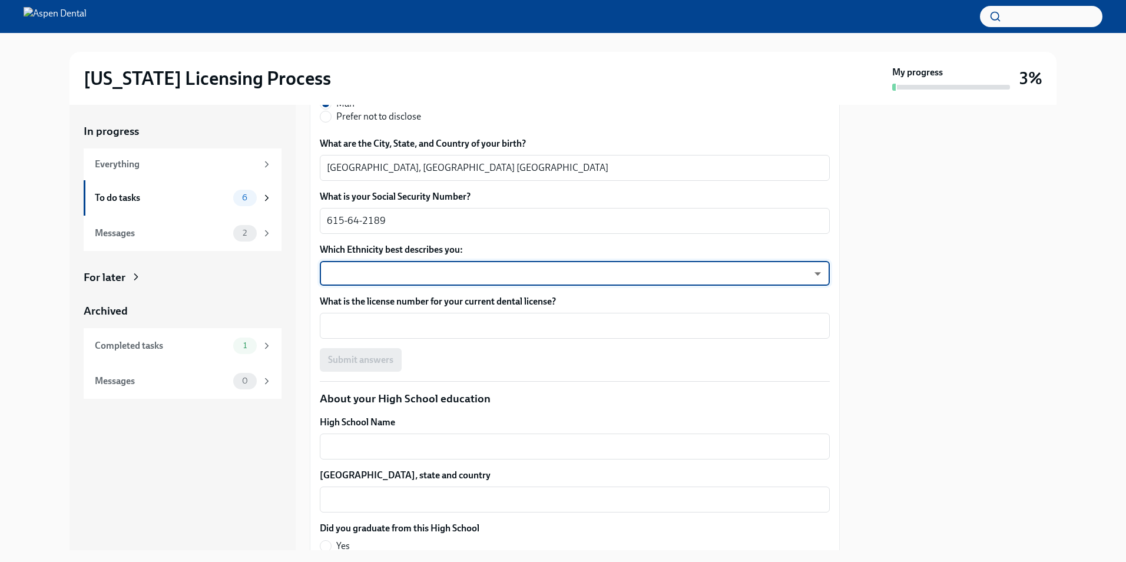
click at [467, 406] on body "[US_STATE] Licensing Process My progress 3% In progress Everything To do tasks …" at bounding box center [563, 281] width 1126 height 562
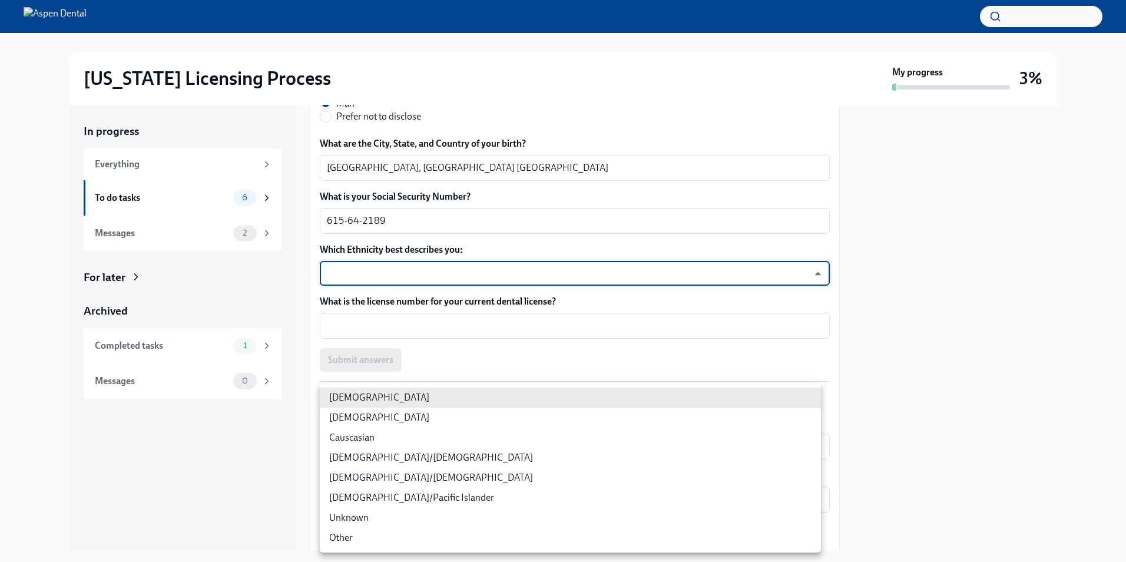
click at [407, 419] on li "[DEMOGRAPHIC_DATA]" at bounding box center [570, 418] width 501 height 20
type input "930Z9RFkx"
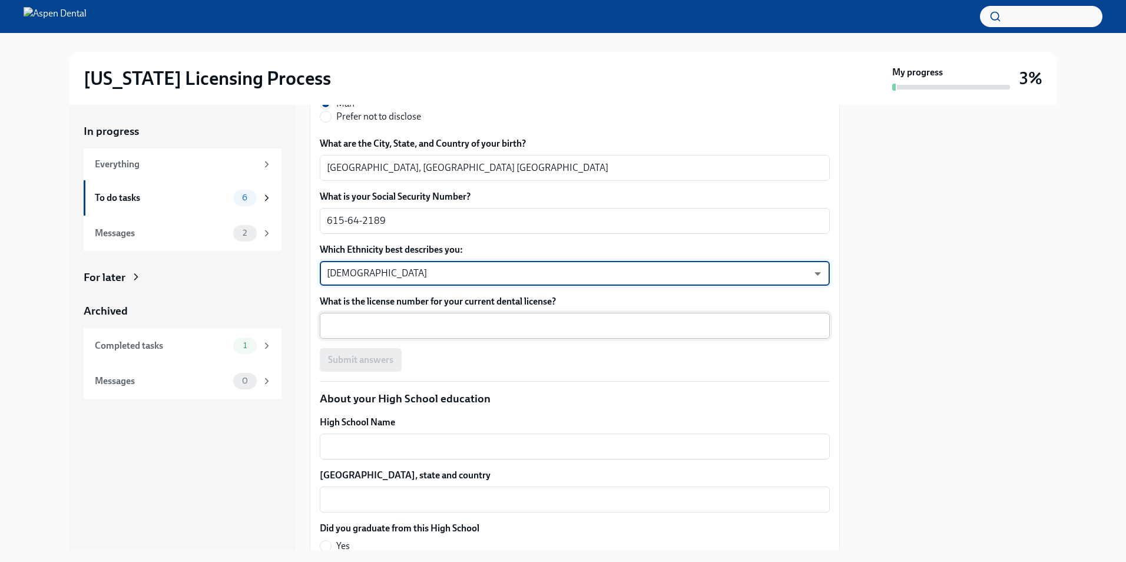
click at [402, 339] on div "x ​" at bounding box center [575, 326] width 510 height 26
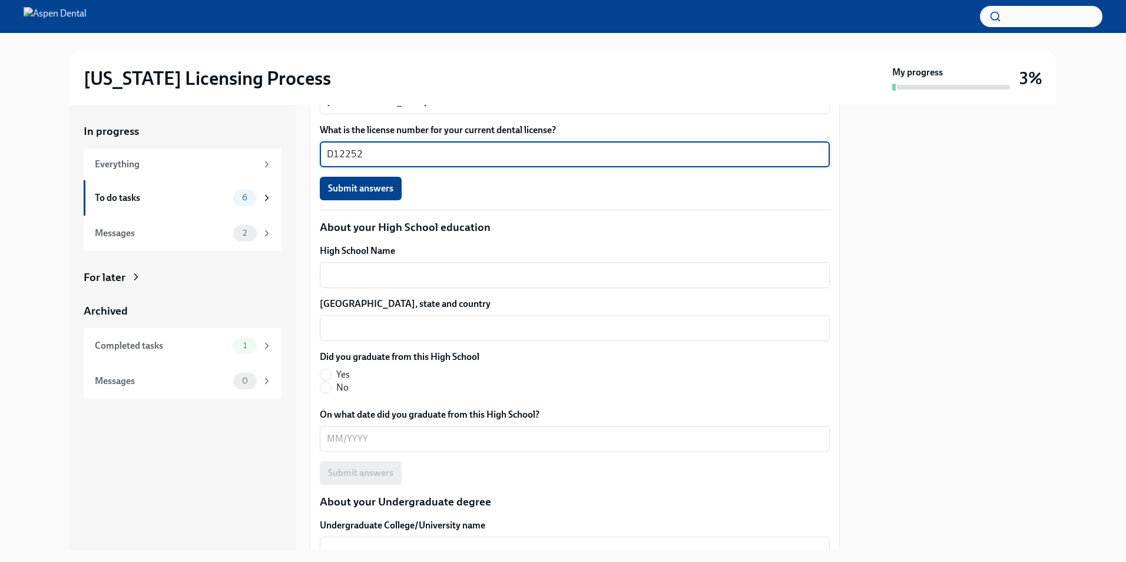
scroll to position [1177, 0]
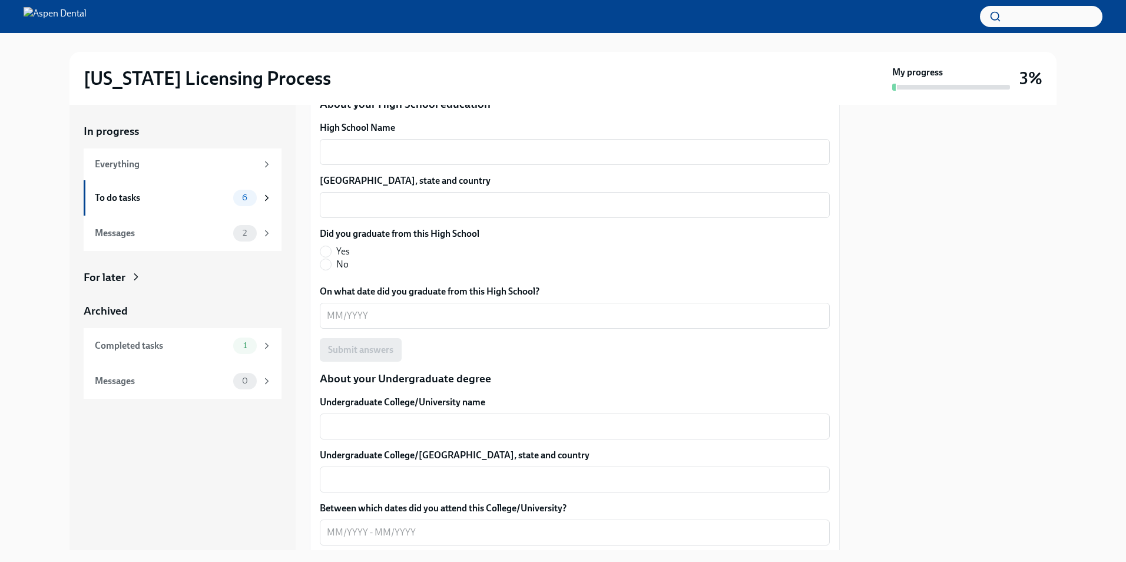
type textarea "D12252"
click at [360, 71] on span "Submit answers" at bounding box center [360, 65] width 65 height 12
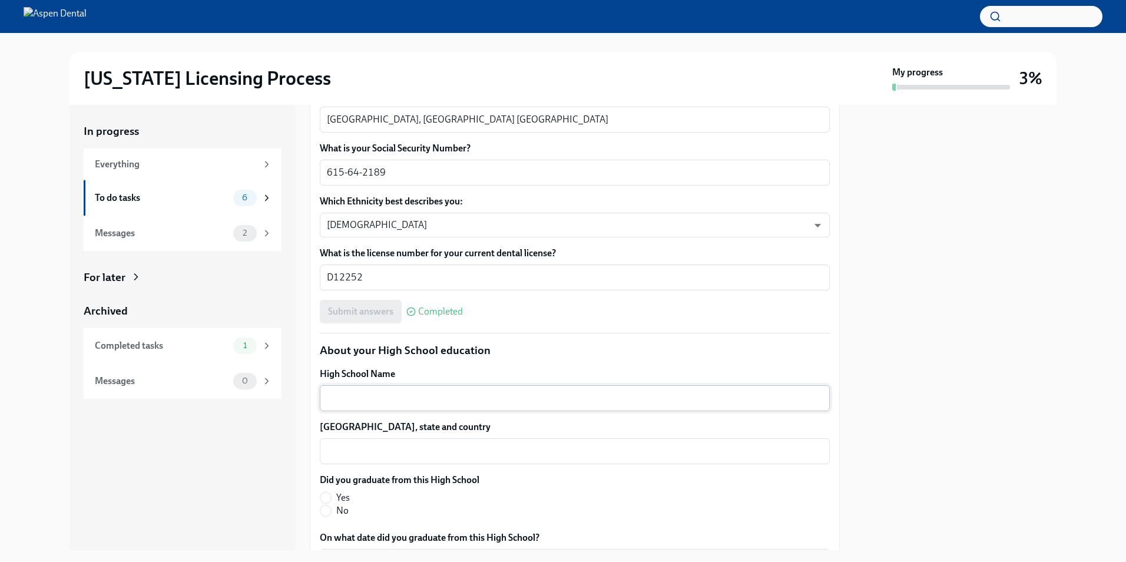
scroll to position [648, 0]
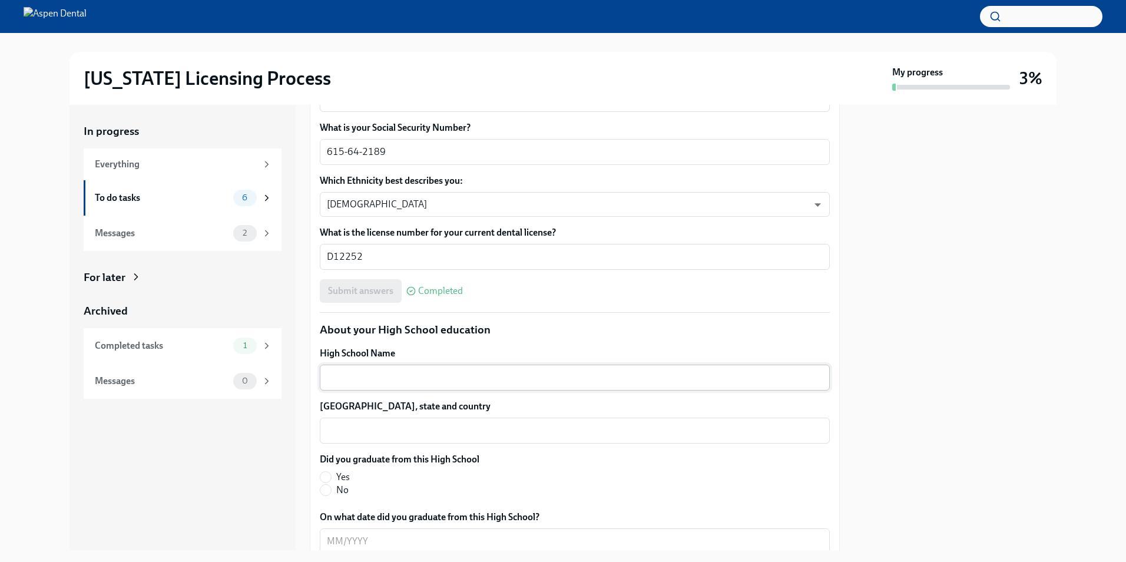
click at [473, 368] on div "x ​" at bounding box center [575, 378] width 510 height 26
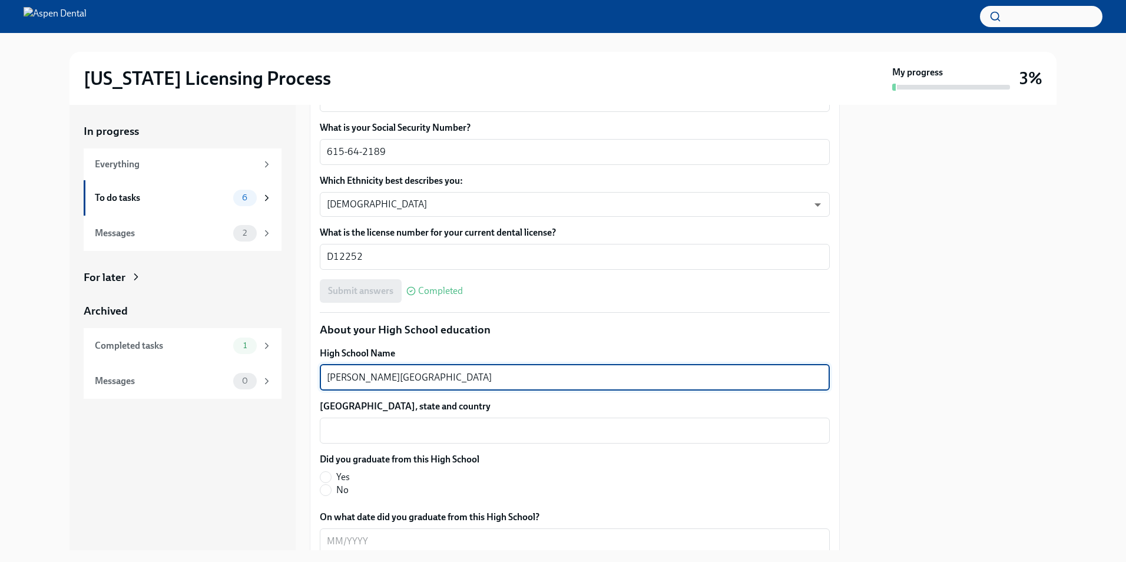
type textarea "[PERSON_NAME][GEOGRAPHIC_DATA]"
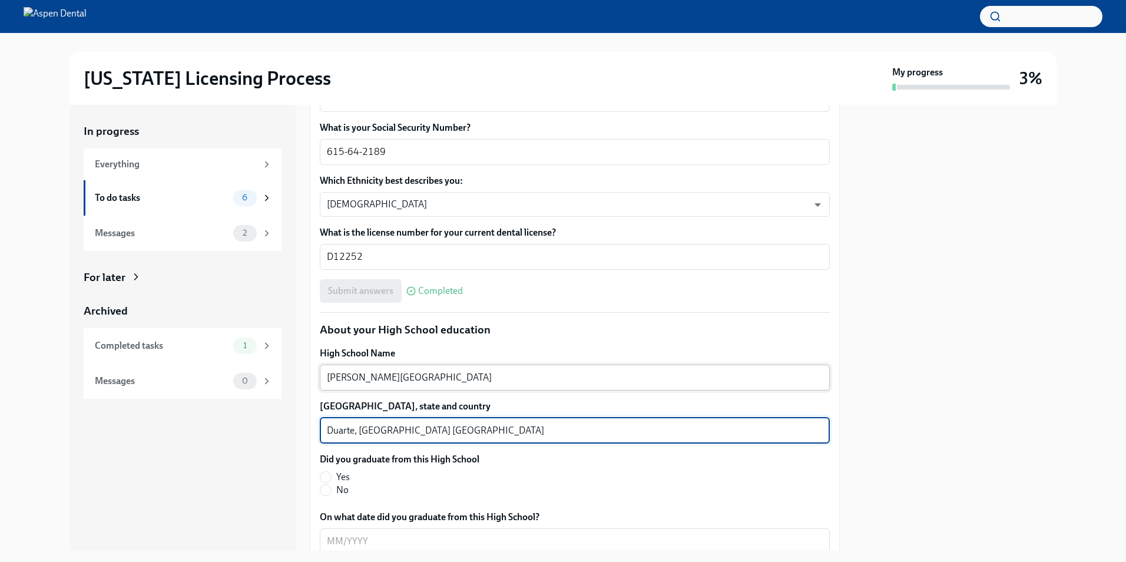
type textarea "Duarte, [GEOGRAPHIC_DATA] [GEOGRAPHIC_DATA]"
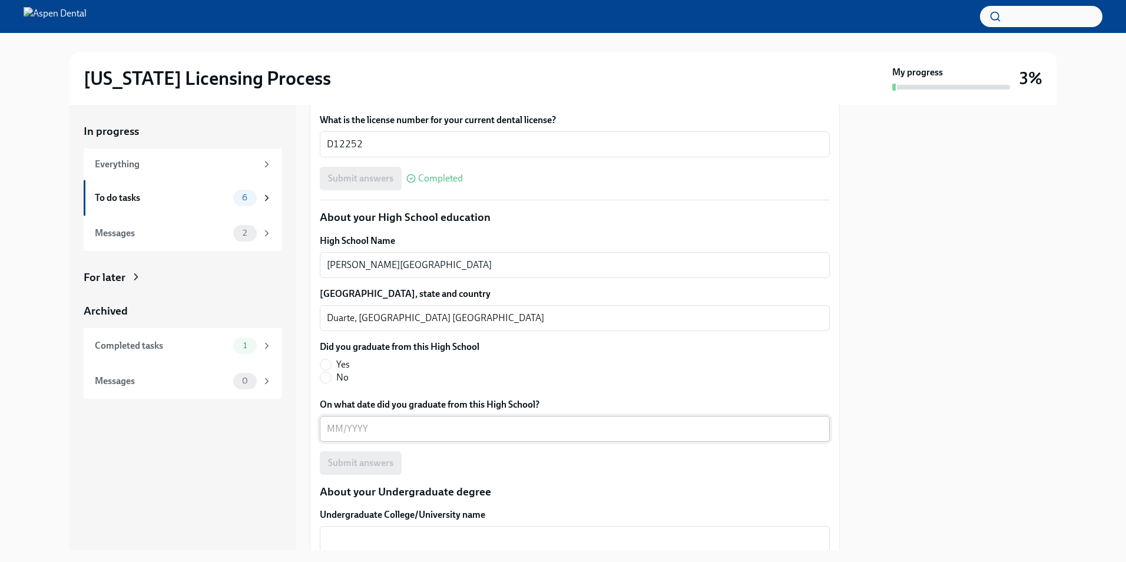
scroll to position [766, 0]
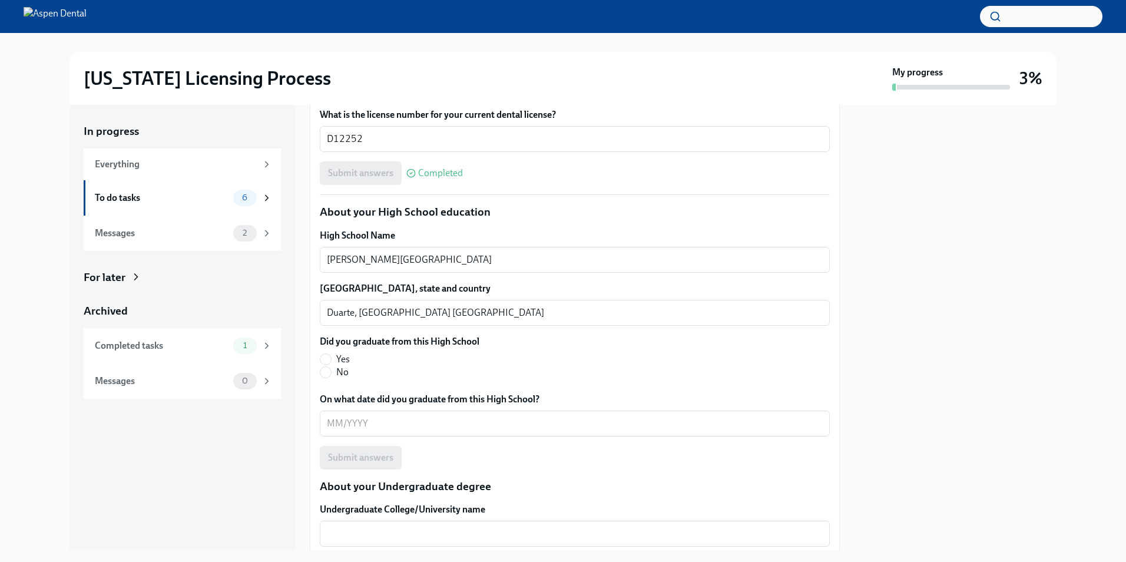
drag, startPoint x: 340, startPoint y: 360, endPoint x: 343, endPoint y: 402, distance: 41.3
click at [340, 361] on span "Yes" at bounding box center [343, 359] width 14 height 13
click at [331, 361] on input "Yes" at bounding box center [325, 359] width 11 height 11
radio input "true"
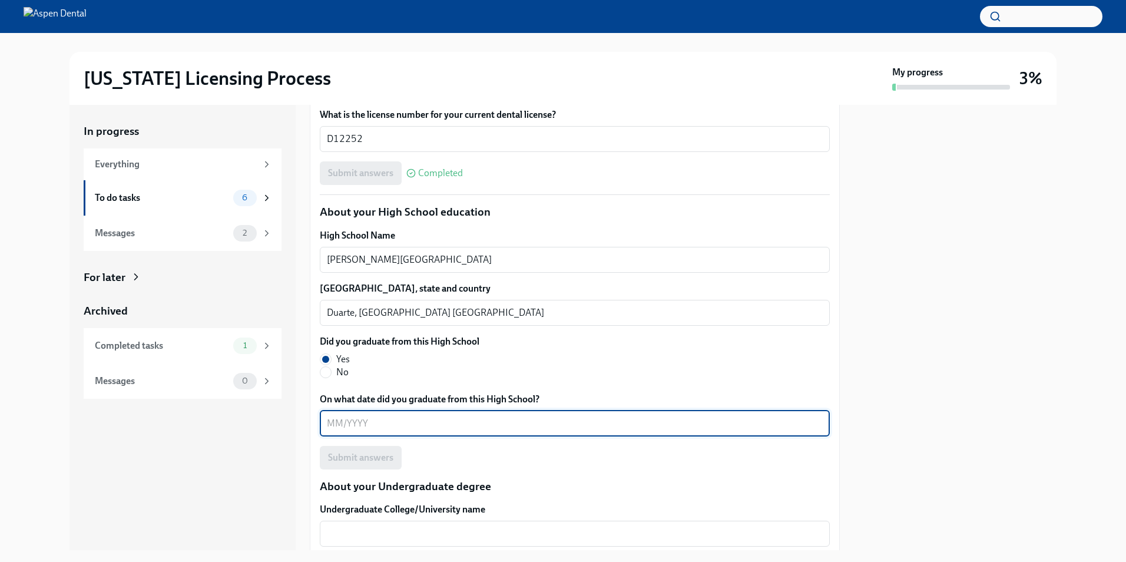
click at [354, 426] on textarea "On what date did you graduate from this High School?" at bounding box center [575, 423] width 496 height 14
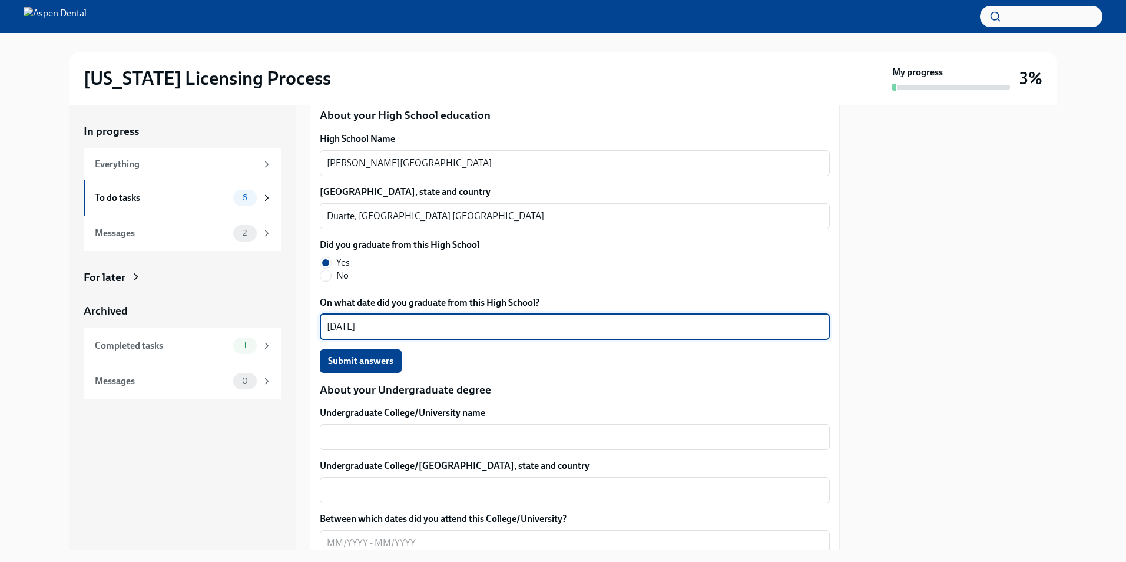
scroll to position [883, 0]
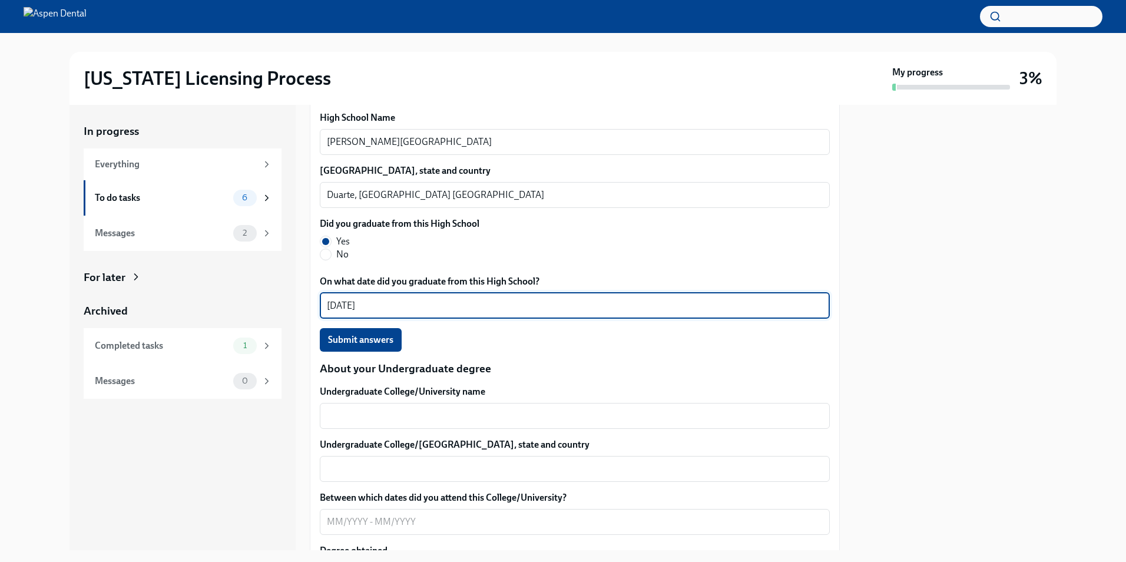
type textarea "[DATE]"
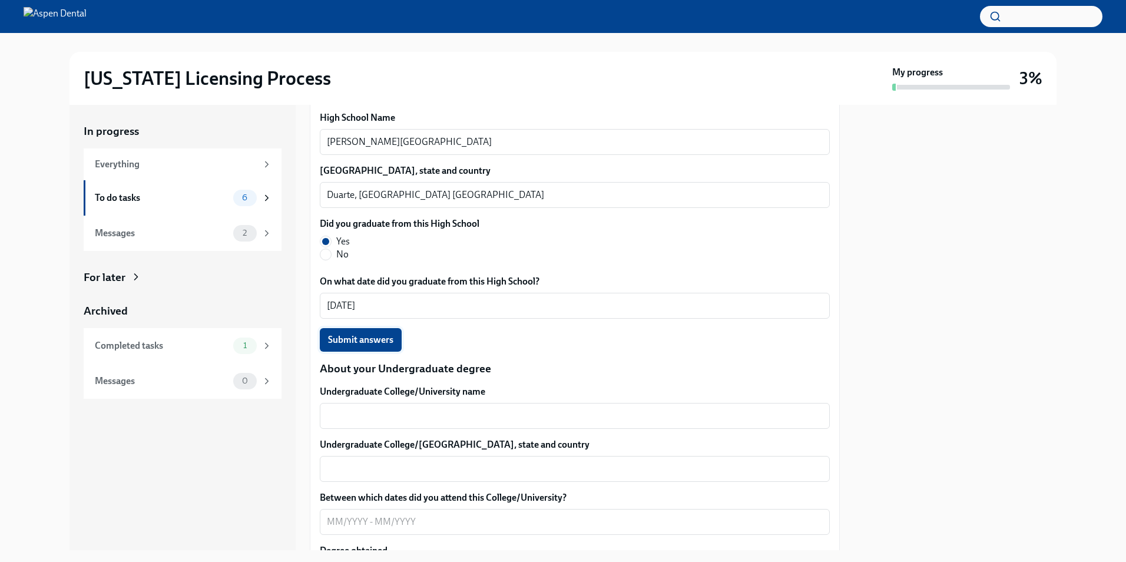
click at [355, 335] on span "Submit answers" at bounding box center [360, 340] width 65 height 12
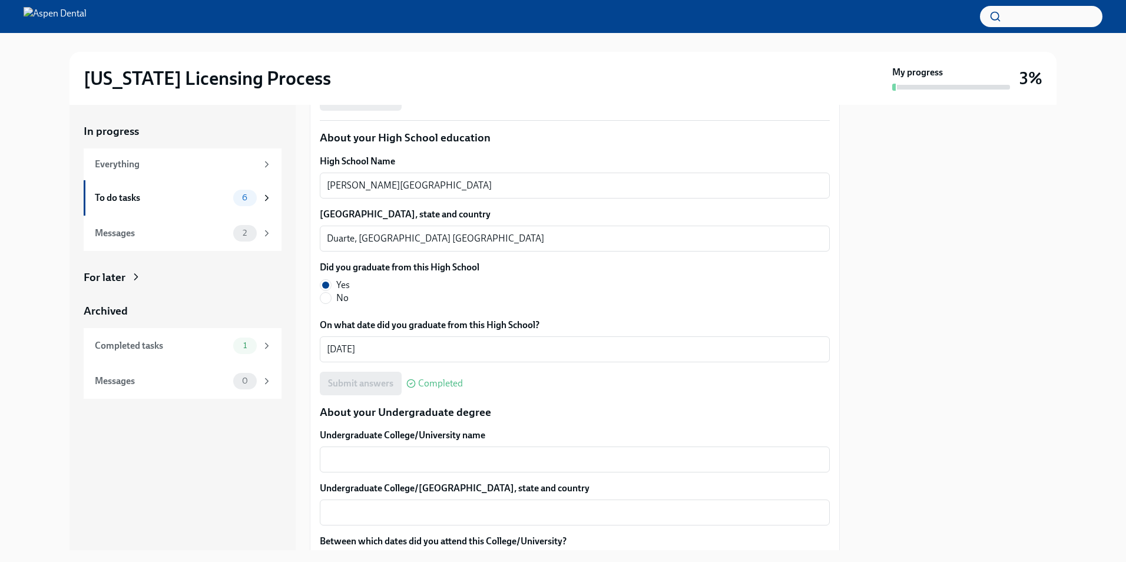
scroll to position [942, 0]
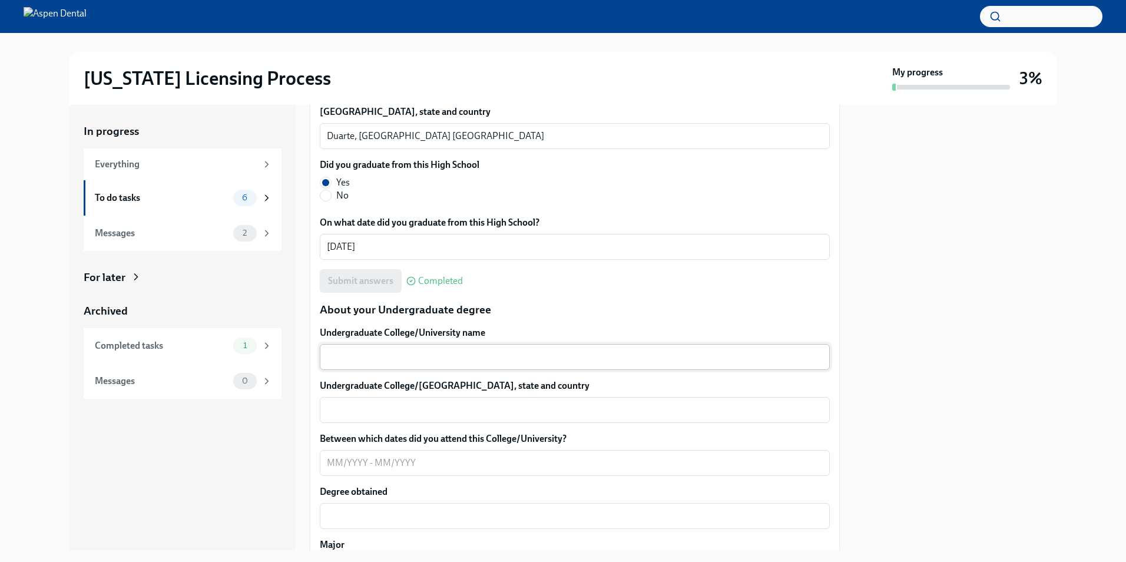
click at [425, 363] on div "x ​" at bounding box center [575, 357] width 510 height 26
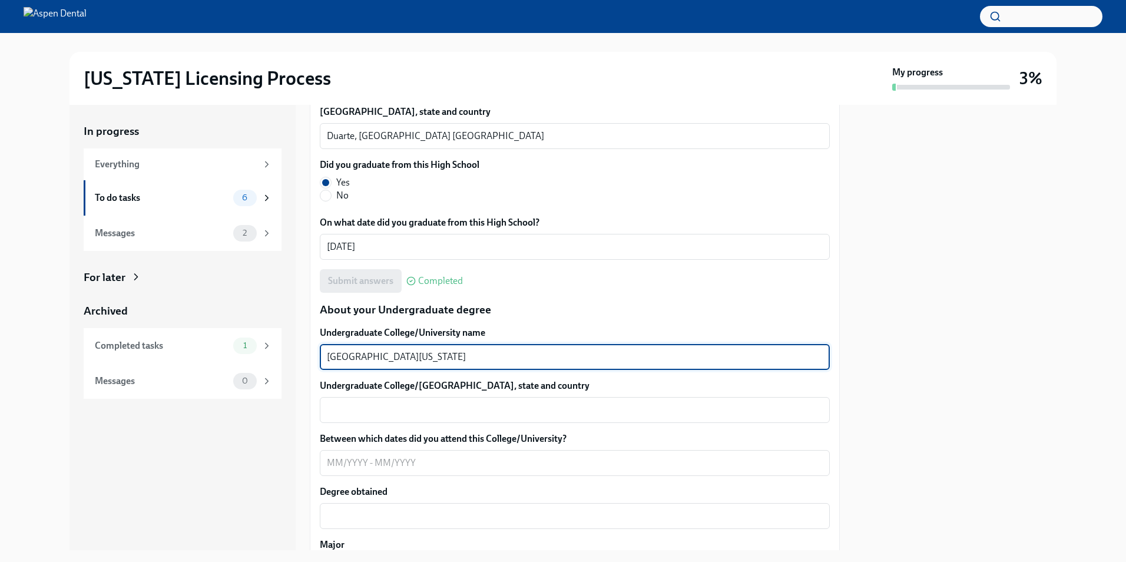
type textarea "[GEOGRAPHIC_DATA][US_STATE]"
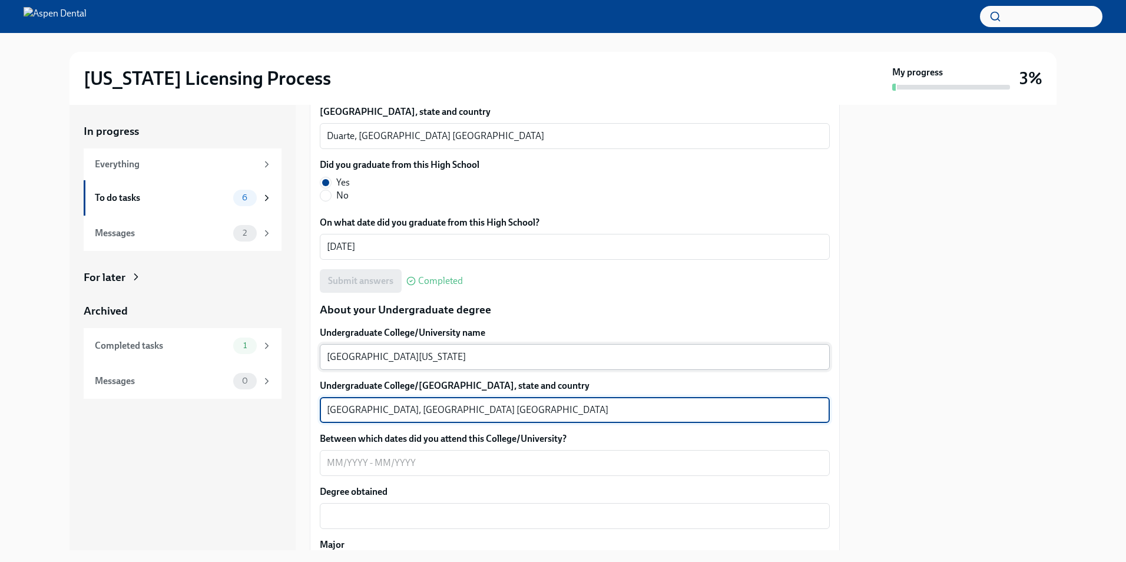
type textarea "[GEOGRAPHIC_DATA], [GEOGRAPHIC_DATA] [GEOGRAPHIC_DATA]"
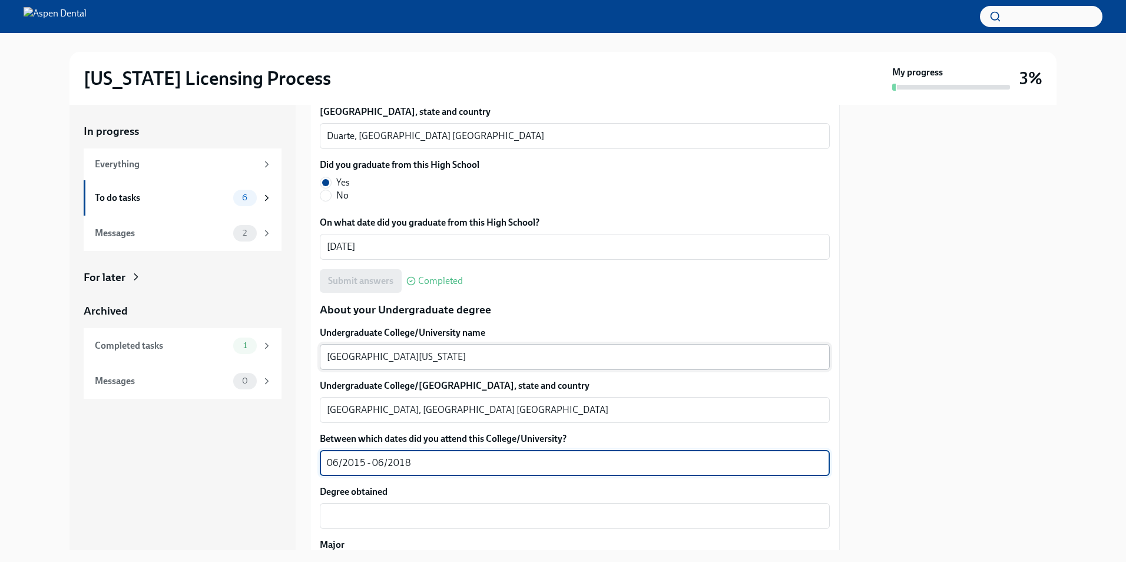
type textarea "06/2015 - 06/2018"
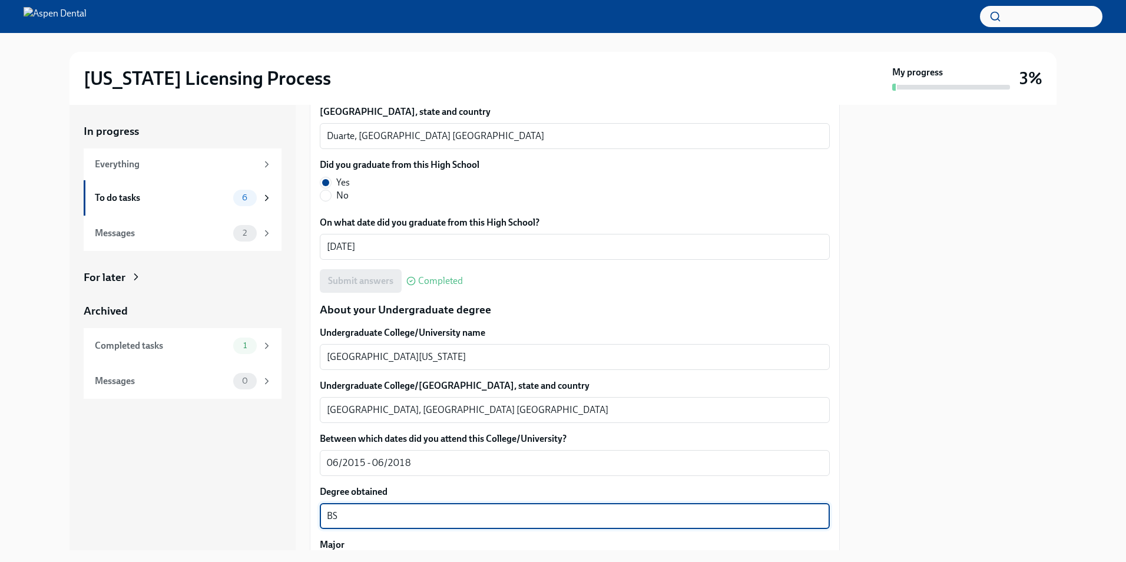
type textarea "B"
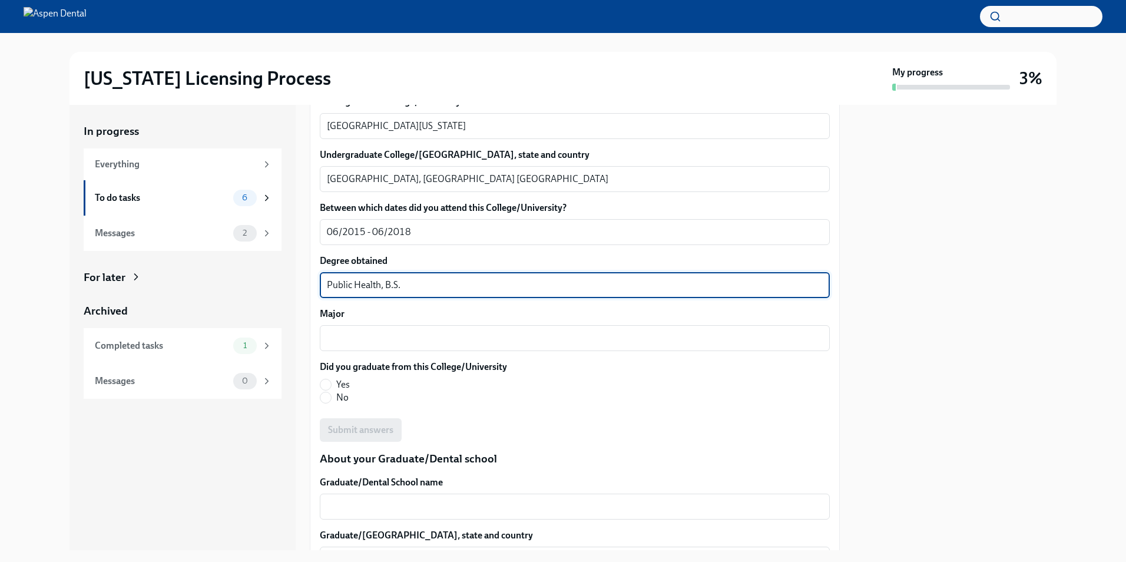
scroll to position [1178, 0]
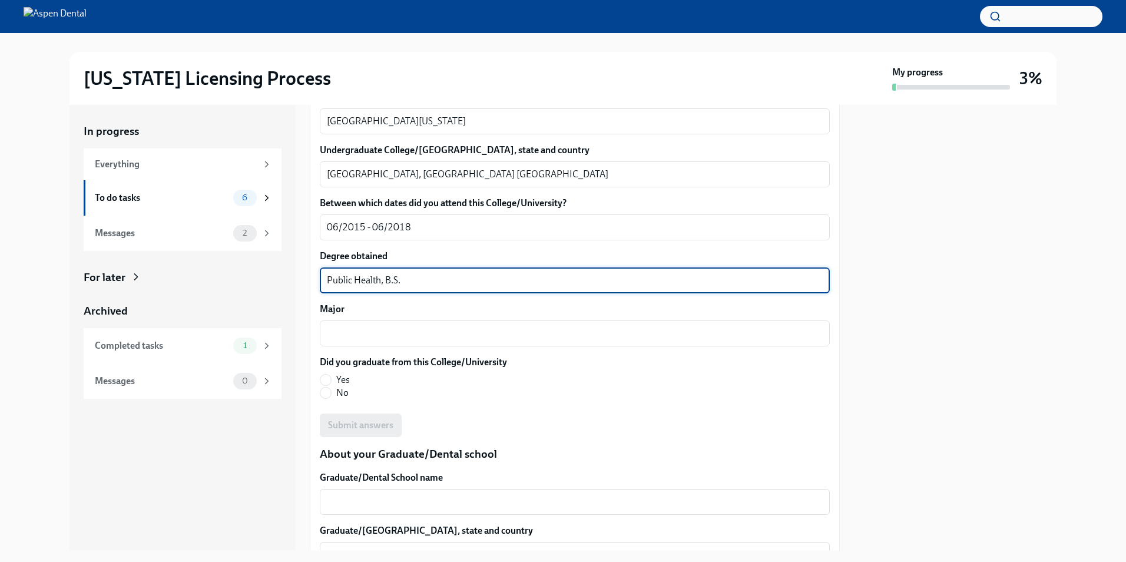
drag, startPoint x: 380, startPoint y: 277, endPoint x: 390, endPoint y: 277, distance: 10.0
click at [386, 277] on textarea "Public Health, B.S." at bounding box center [575, 280] width 496 height 14
type textarea "Public Health Sciences, B.S."
click at [431, 324] on div "x ​" at bounding box center [575, 333] width 510 height 26
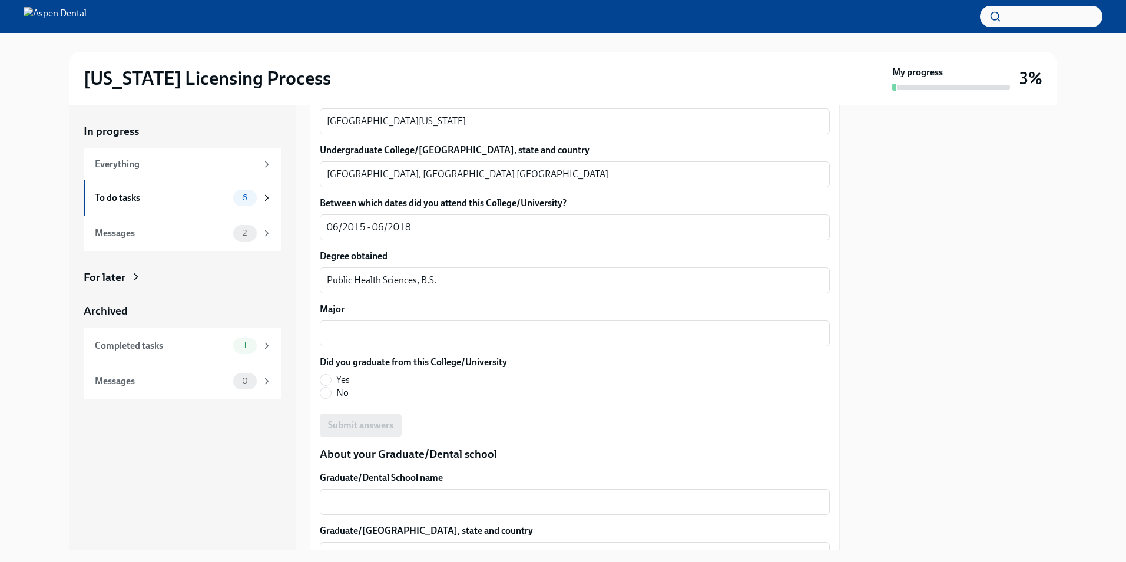
click at [337, 378] on span "Yes" at bounding box center [343, 379] width 14 height 13
click at [331, 378] on input "Yes" at bounding box center [325, 380] width 11 height 11
radio input "true"
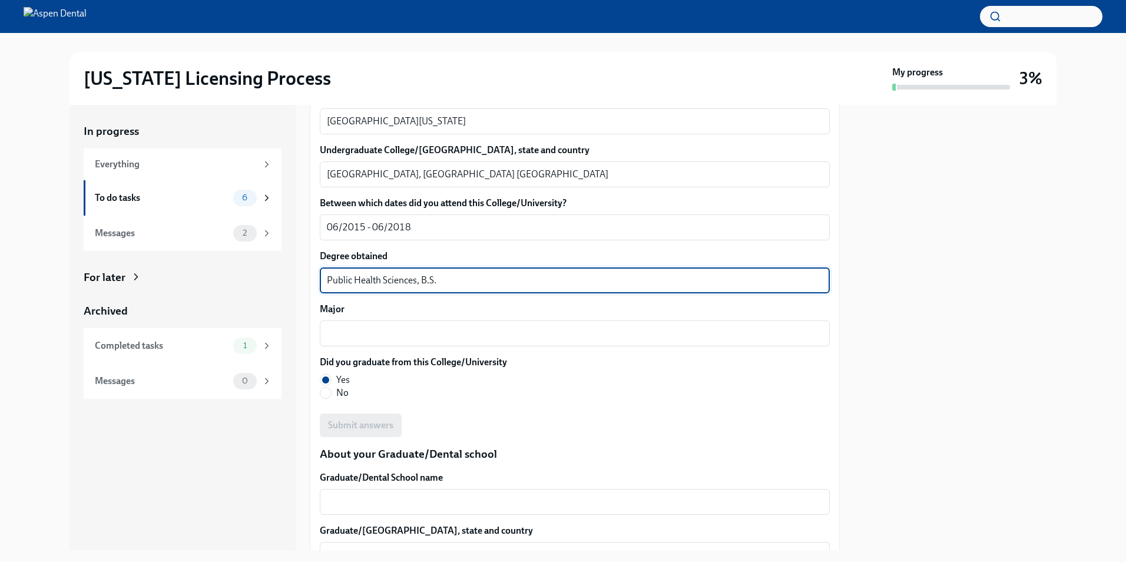
drag, startPoint x: 449, startPoint y: 283, endPoint x: 274, endPoint y: 287, distance: 175.0
click at [274, 287] on div "In progress Everything To do tasks 6 Messages 2 For later Archived Completed ta…" at bounding box center [563, 327] width 987 height 445
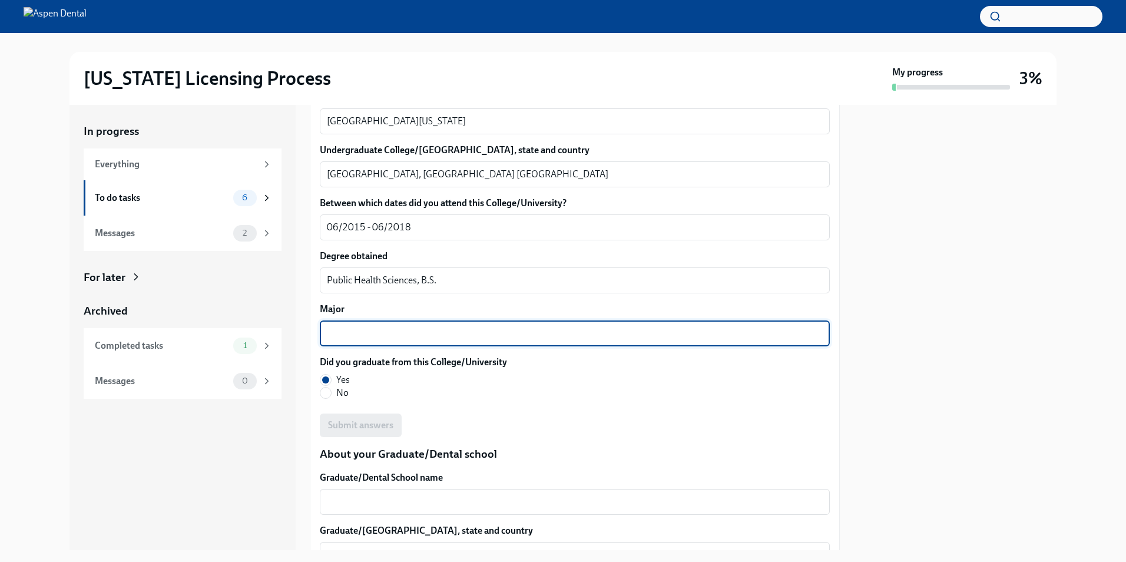
click at [371, 339] on textarea "Major" at bounding box center [575, 333] width 496 height 14
paste textarea "Public Health Sciences, B.S."
type textarea "Public Health Sciences, B.S."
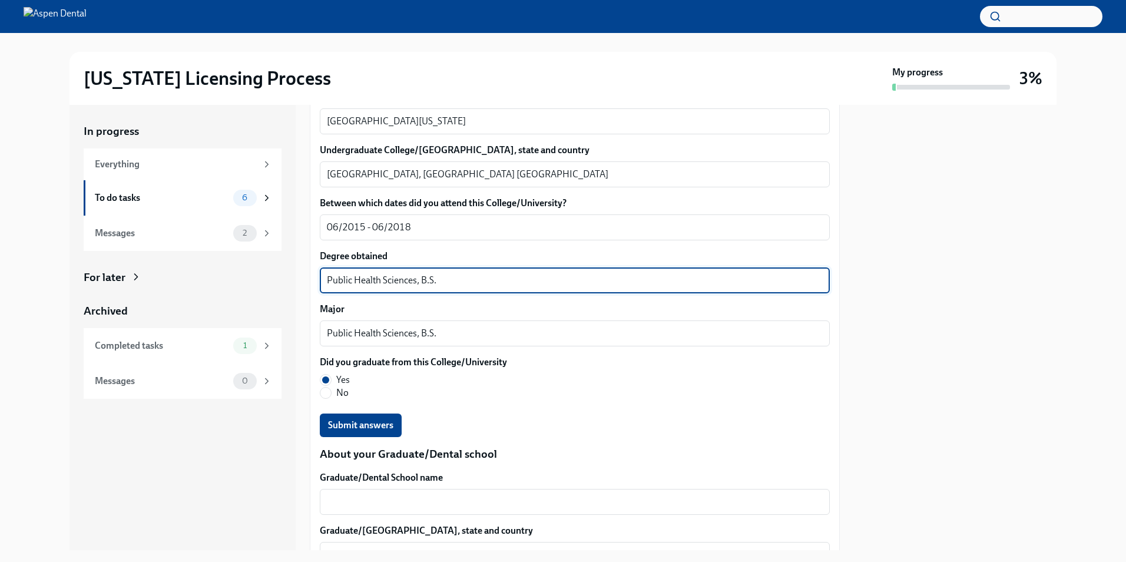
drag, startPoint x: 423, startPoint y: 278, endPoint x: 317, endPoint y: 270, distance: 105.7
click at [286, 280] on div "In progress Everything To do tasks 6 Messages 2 For later Archived Completed ta…" at bounding box center [563, 327] width 987 height 445
type textarea "B.S."
click at [454, 333] on textarea "Public Health Sciences, B.S." at bounding box center [575, 333] width 496 height 14
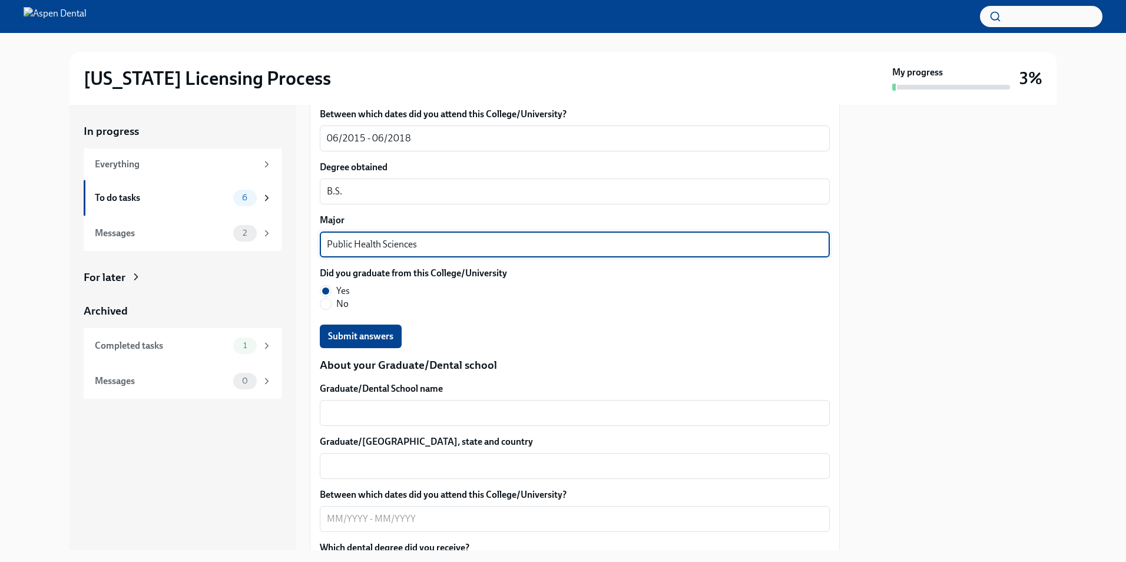
scroll to position [1296, 0]
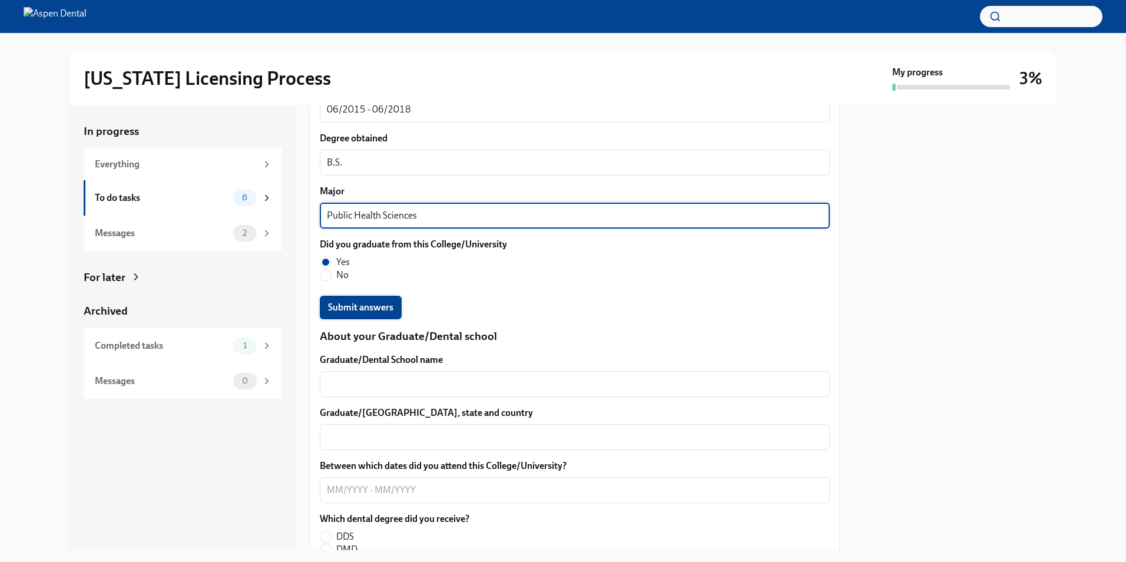
type textarea "Public Health Sciences"
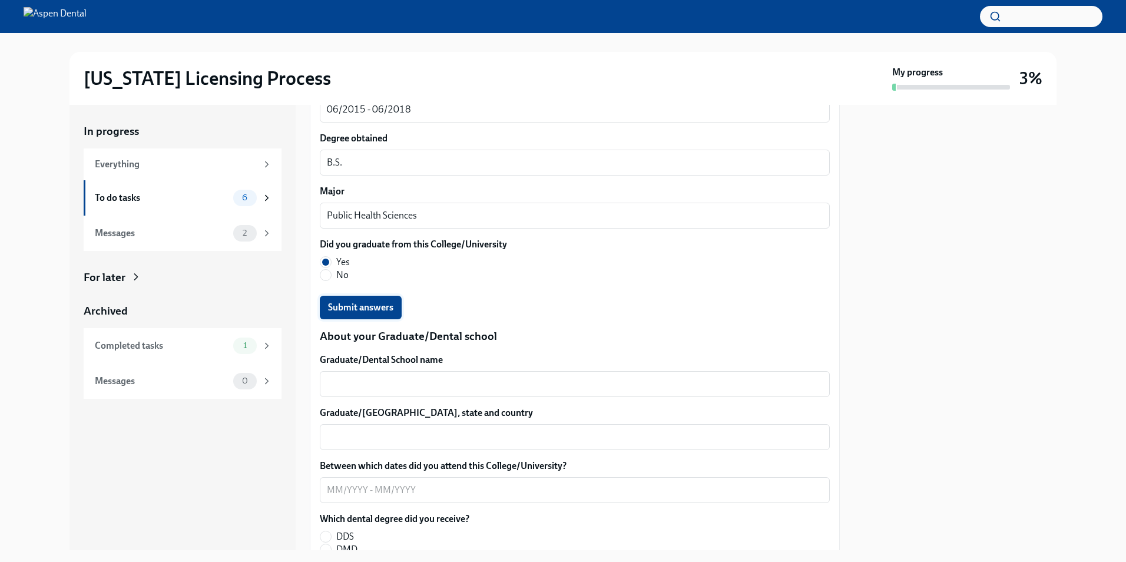
click at [394, 303] on button "Submit answers" at bounding box center [361, 308] width 82 height 24
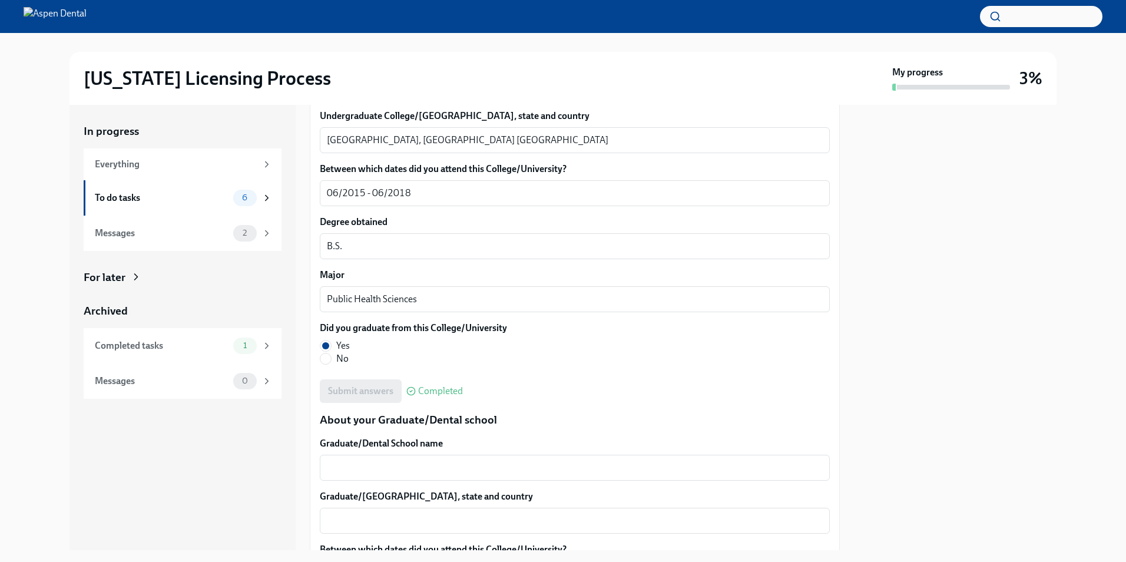
scroll to position [1355, 0]
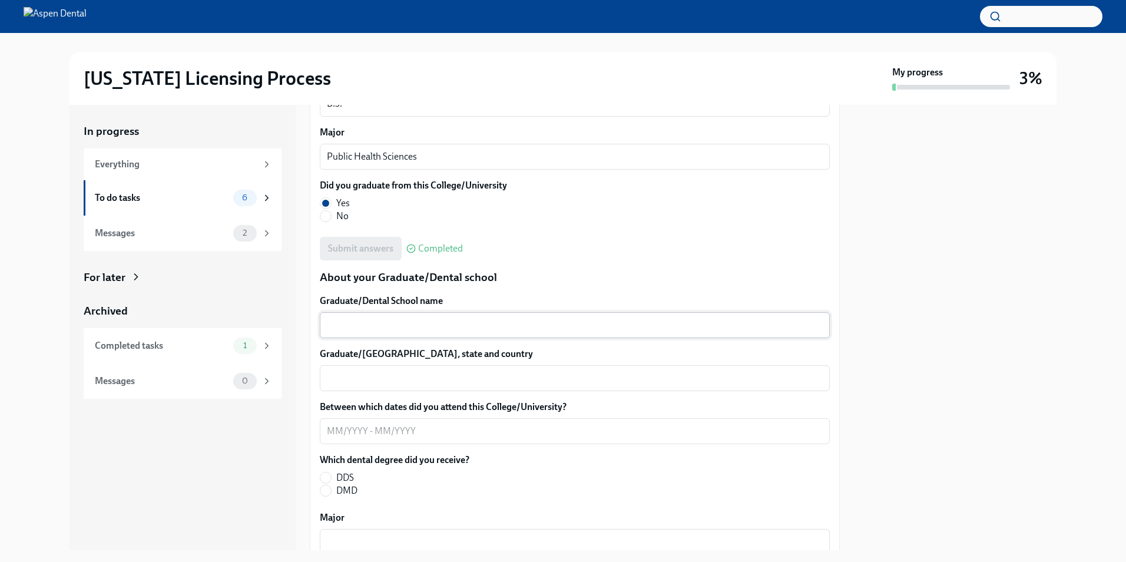
click at [502, 326] on textarea "Graduate/Dental School name" at bounding box center [575, 325] width 496 height 14
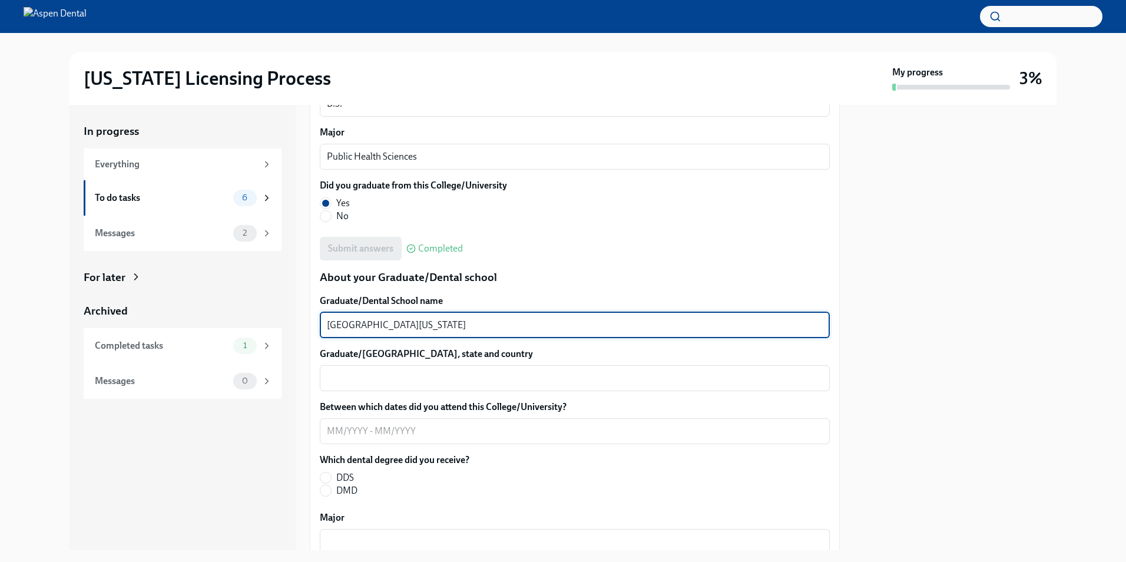
type textarea "[GEOGRAPHIC_DATA][US_STATE]"
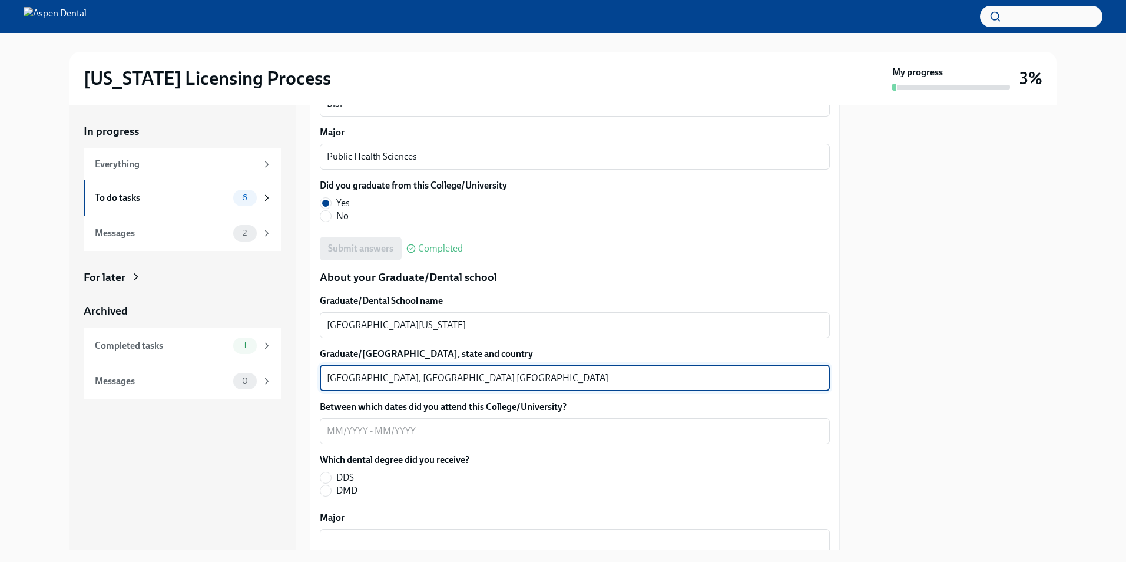
type textarea "[GEOGRAPHIC_DATA], [GEOGRAPHIC_DATA] [GEOGRAPHIC_DATA]"
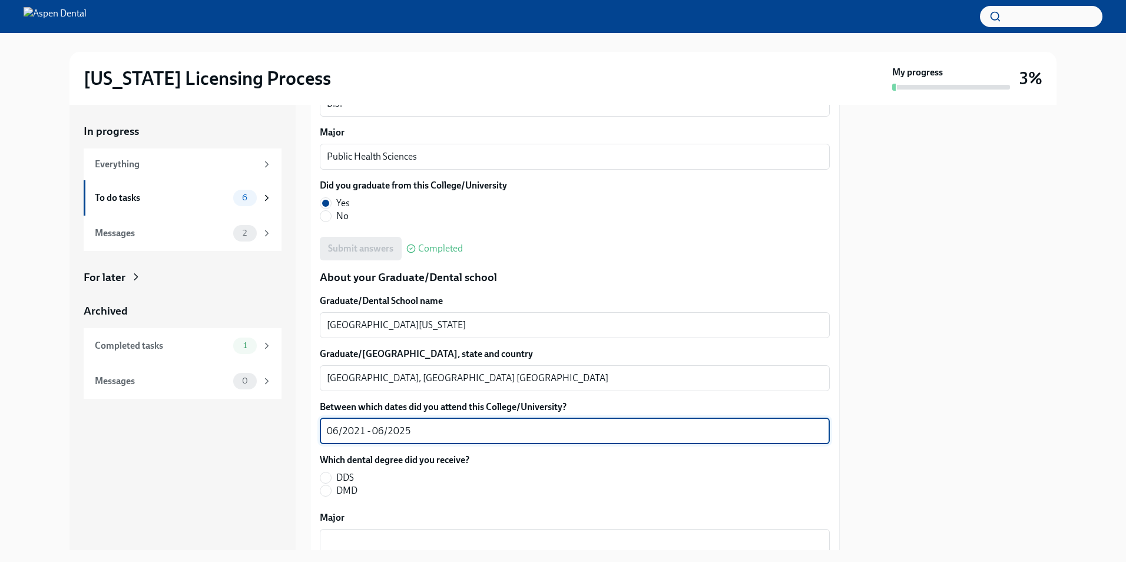
type textarea "06/2021 - 06/2025"
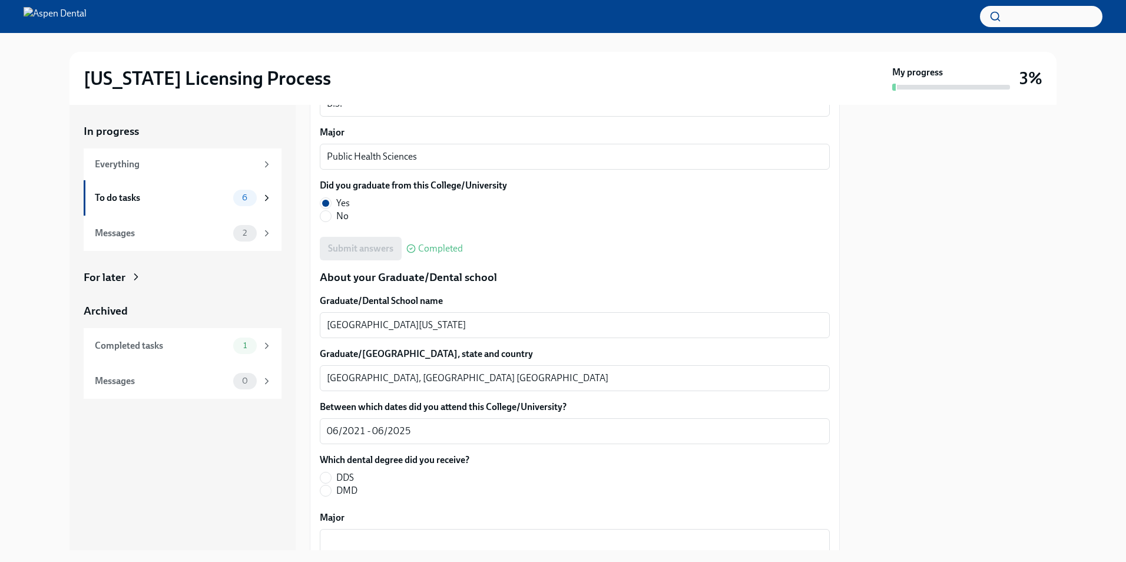
click at [337, 472] on span "DDS" at bounding box center [345, 477] width 18 height 13
click at [331, 472] on input "DDS" at bounding box center [325, 477] width 11 height 11
radio input "true"
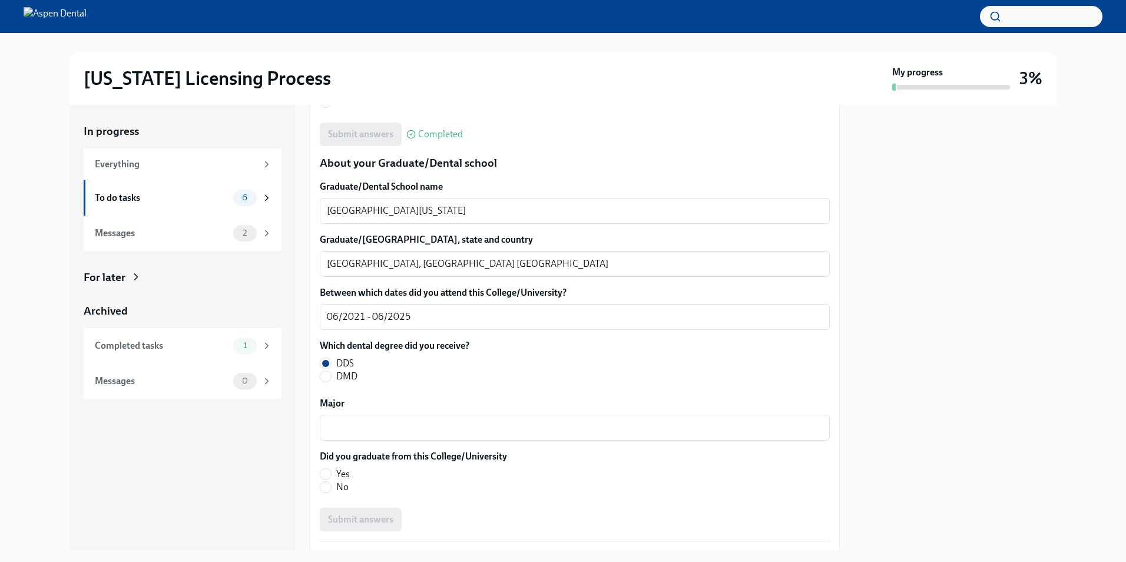
scroll to position [1472, 0]
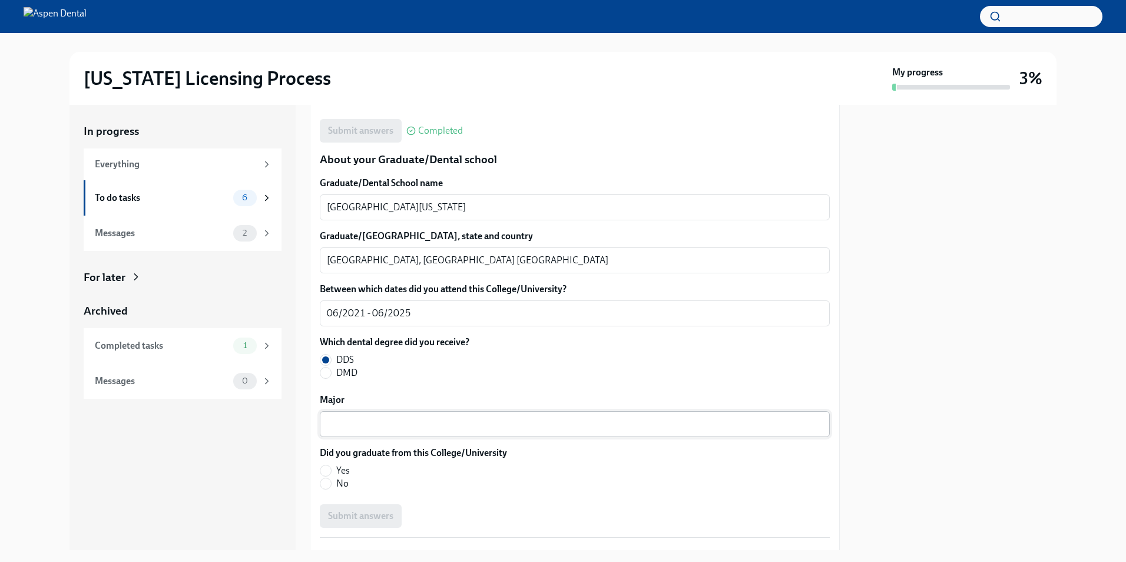
click at [400, 413] on div "x ​" at bounding box center [575, 424] width 510 height 26
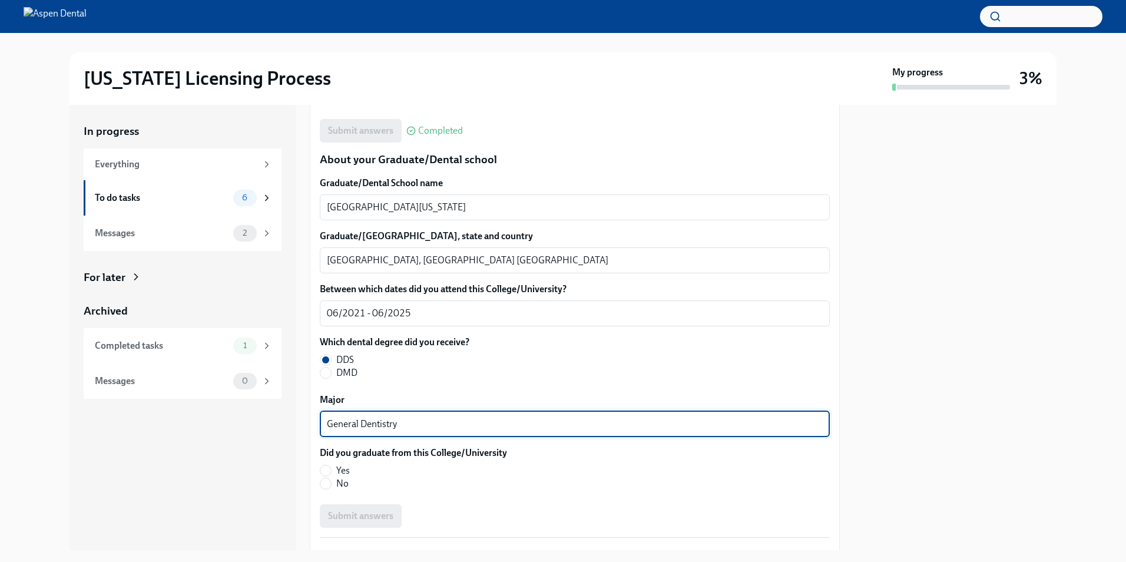
type textarea "General Dentistry"
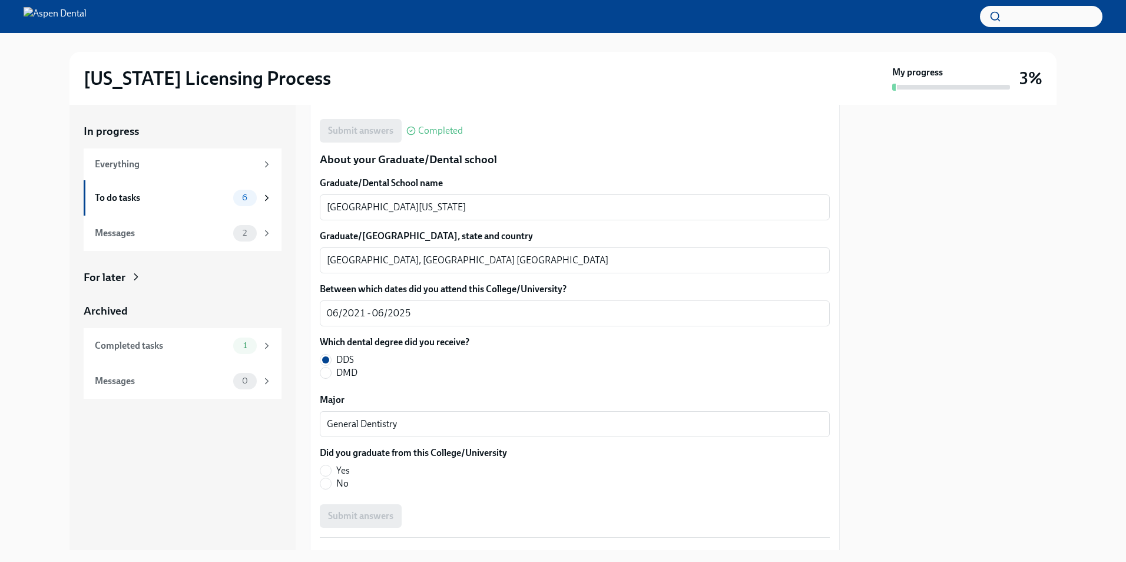
click at [335, 470] on label "Yes" at bounding box center [409, 470] width 178 height 13
click at [331, 470] on input "Yes" at bounding box center [325, 470] width 11 height 11
radio input "true"
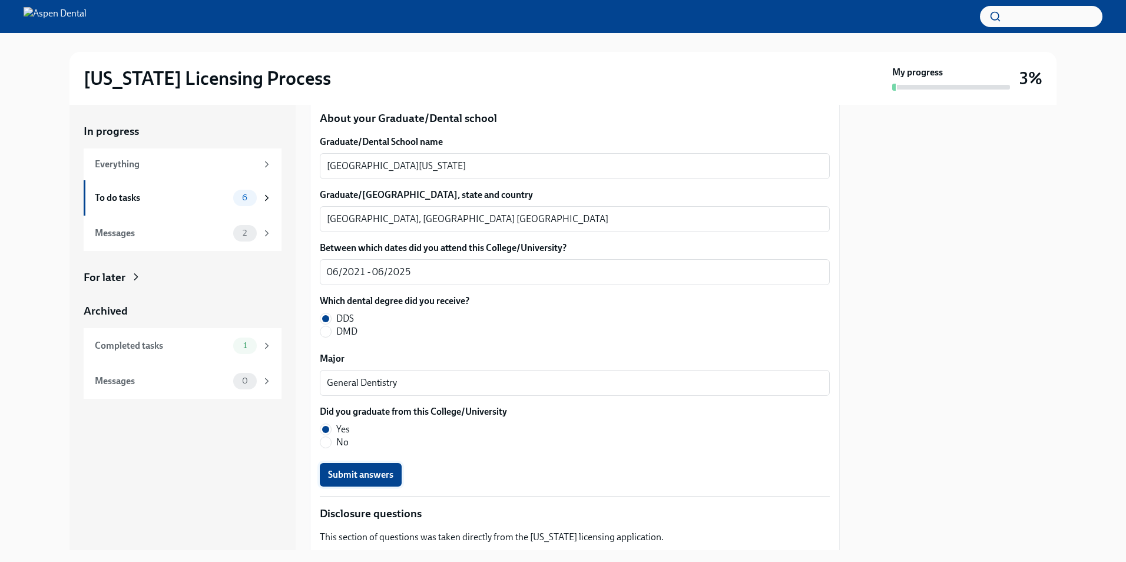
scroll to position [1531, 0]
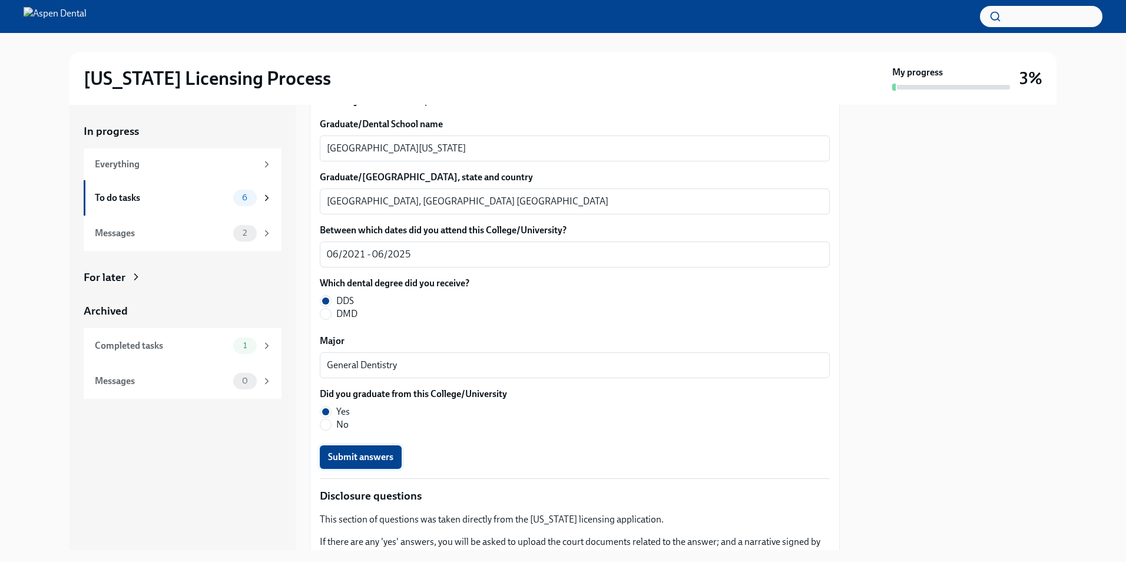
click at [375, 454] on span "Submit answers" at bounding box center [360, 457] width 65 height 12
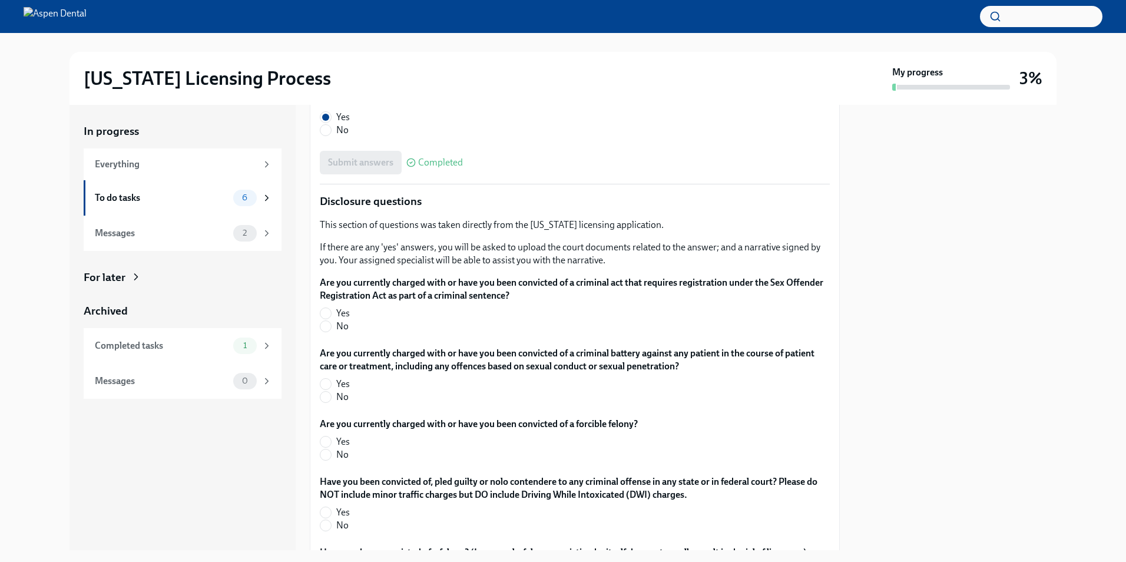
scroll to position [1708, 0]
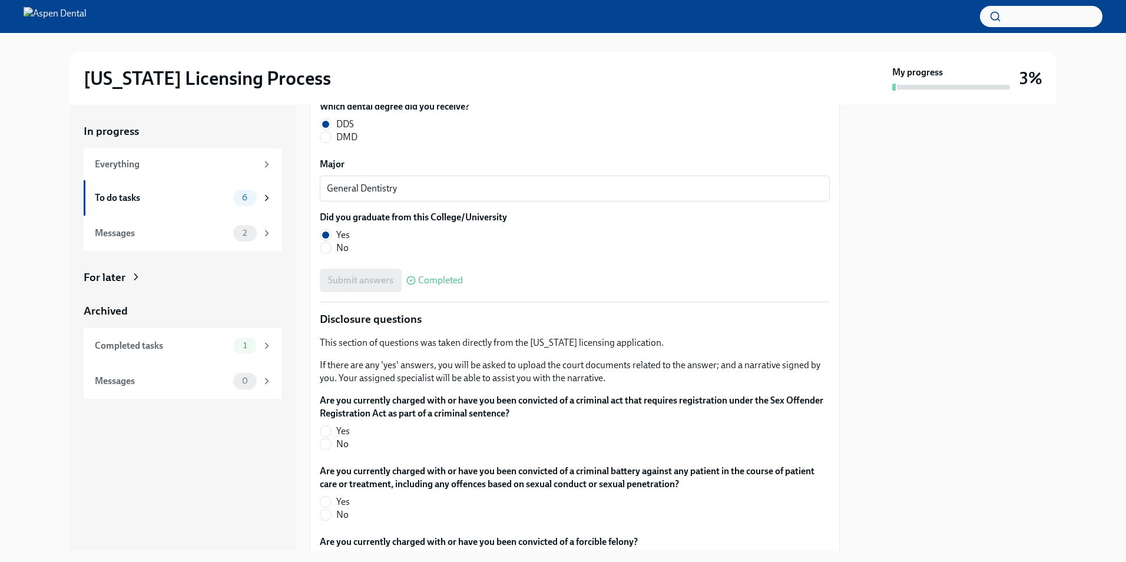
click at [335, 446] on label "No" at bounding box center [570, 444] width 501 height 13
click at [331, 446] on input "No" at bounding box center [325, 444] width 11 height 11
radio input "true"
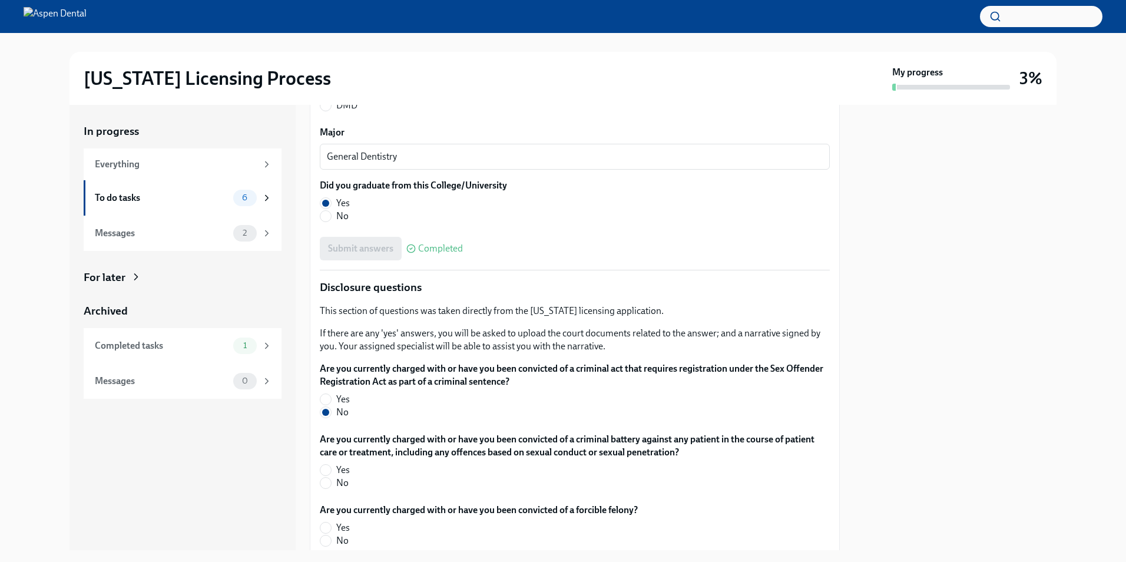
scroll to position [1767, 0]
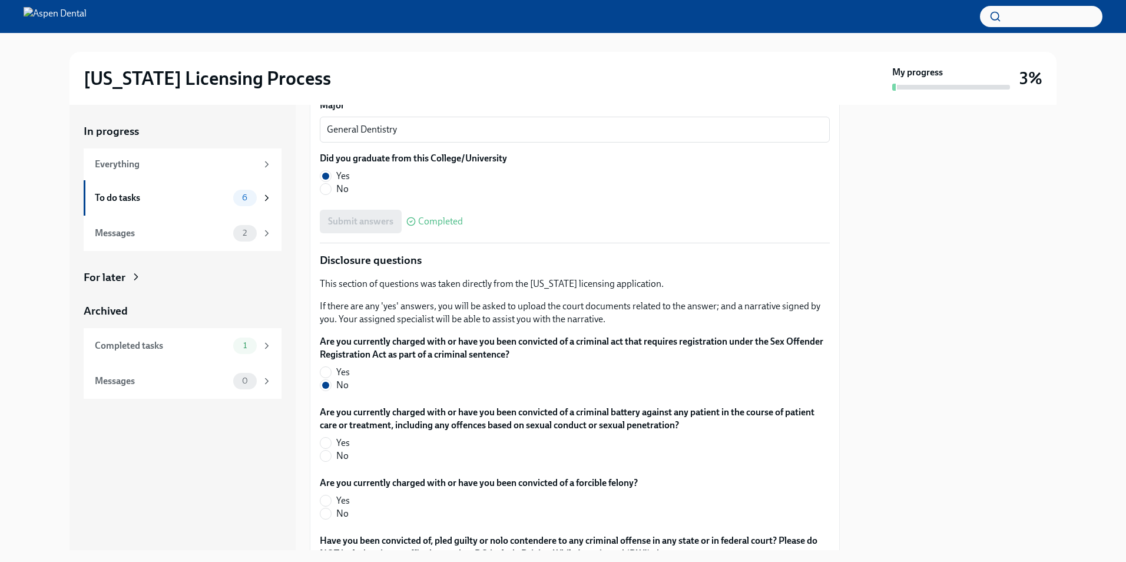
click at [343, 455] on span "No" at bounding box center [342, 455] width 12 height 13
click at [331, 455] on input "No" at bounding box center [325, 456] width 11 height 11
radio input "true"
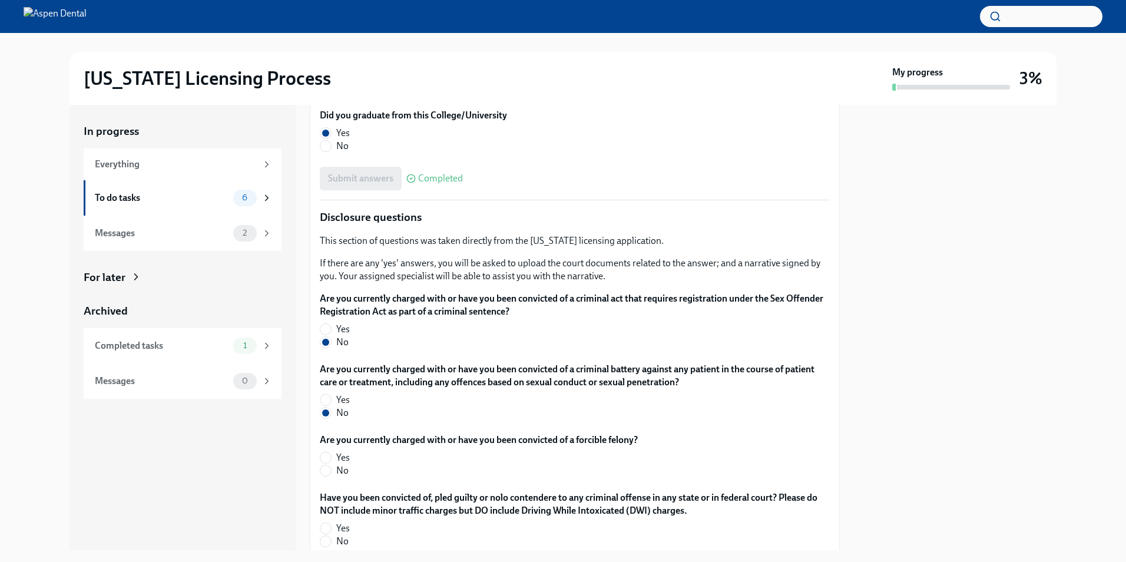
scroll to position [1885, 0]
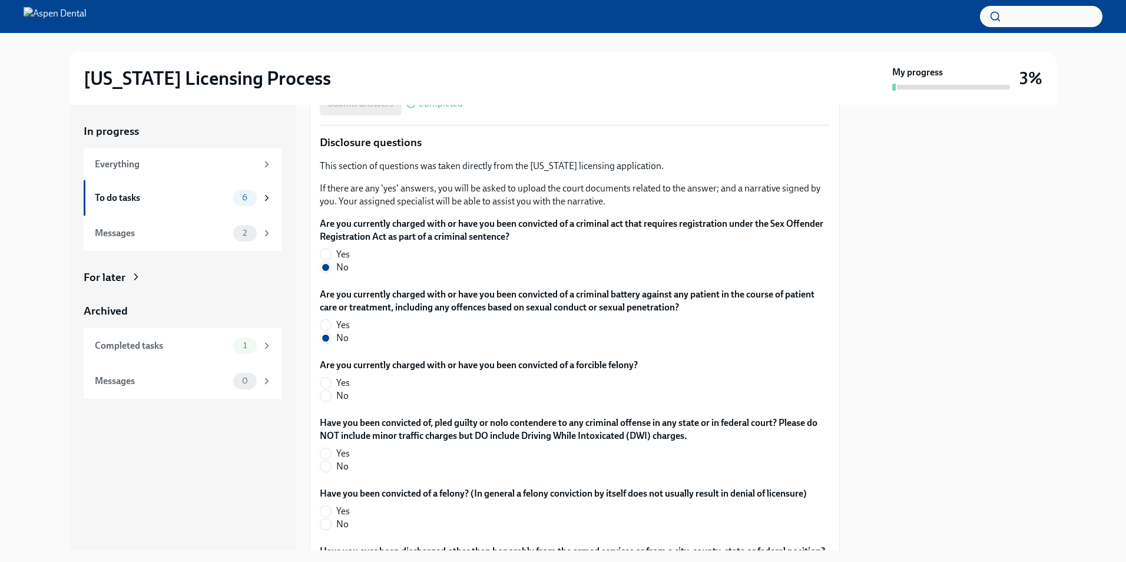
click at [342, 396] on span "No" at bounding box center [342, 395] width 12 height 13
click at [331, 396] on input "No" at bounding box center [325, 395] width 11 height 11
radio input "true"
click at [335, 467] on label "No" at bounding box center [570, 466] width 501 height 13
click at [331, 467] on input "No" at bounding box center [325, 466] width 11 height 11
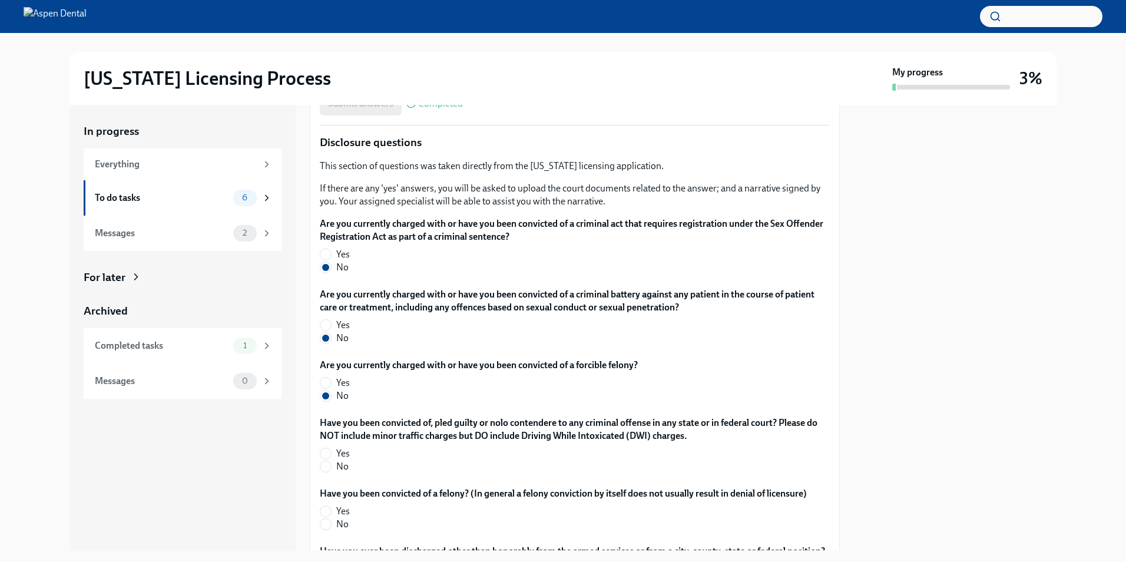
radio input "true"
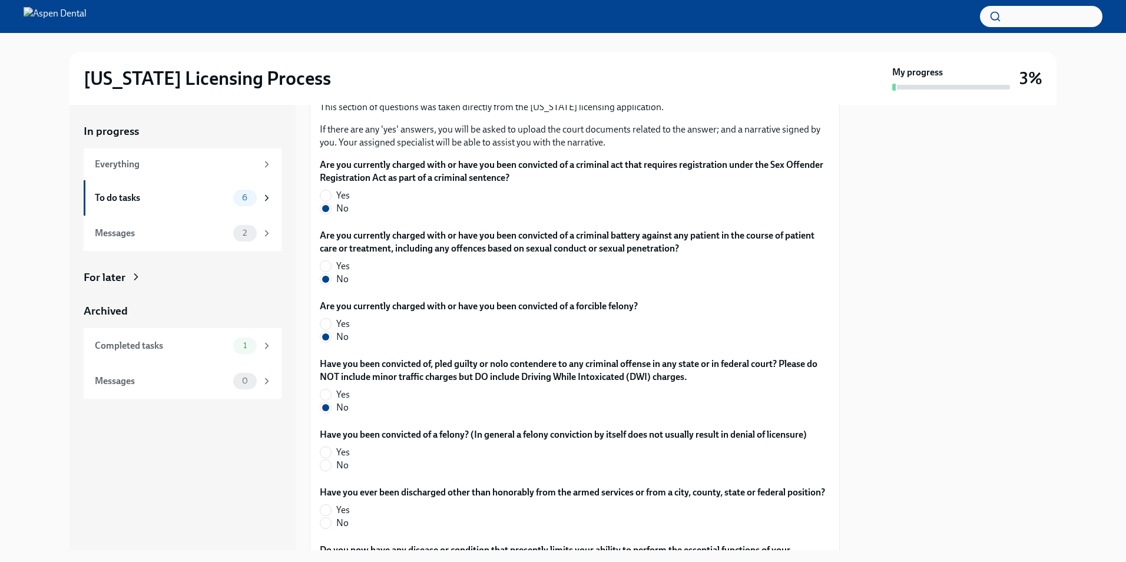
click at [342, 471] on span "No" at bounding box center [342, 465] width 12 height 13
click at [331, 471] on input "No" at bounding box center [325, 465] width 11 height 11
radio input "true"
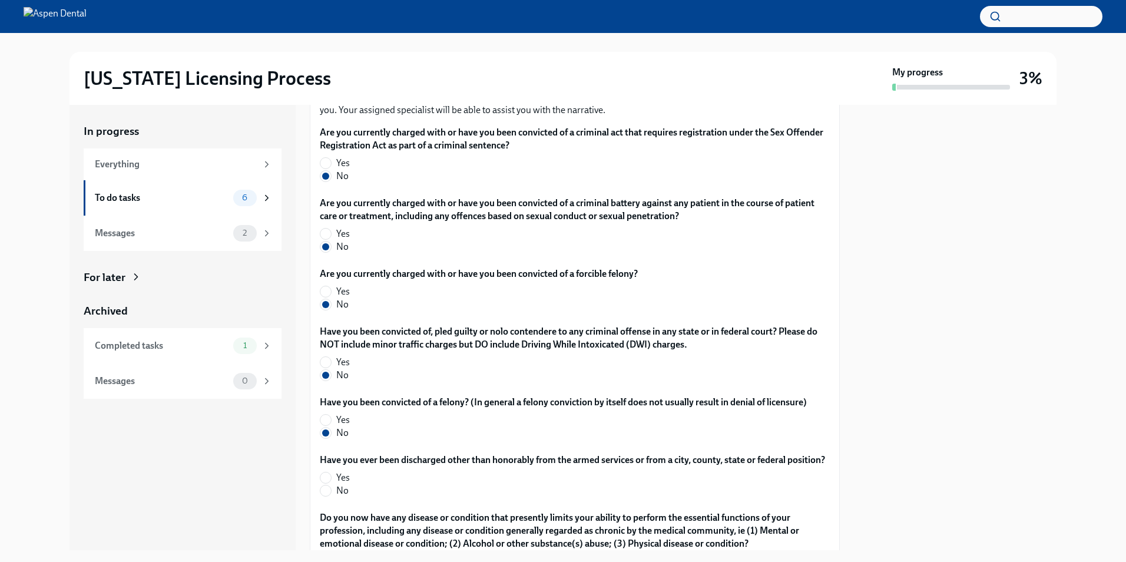
scroll to position [2061, 0]
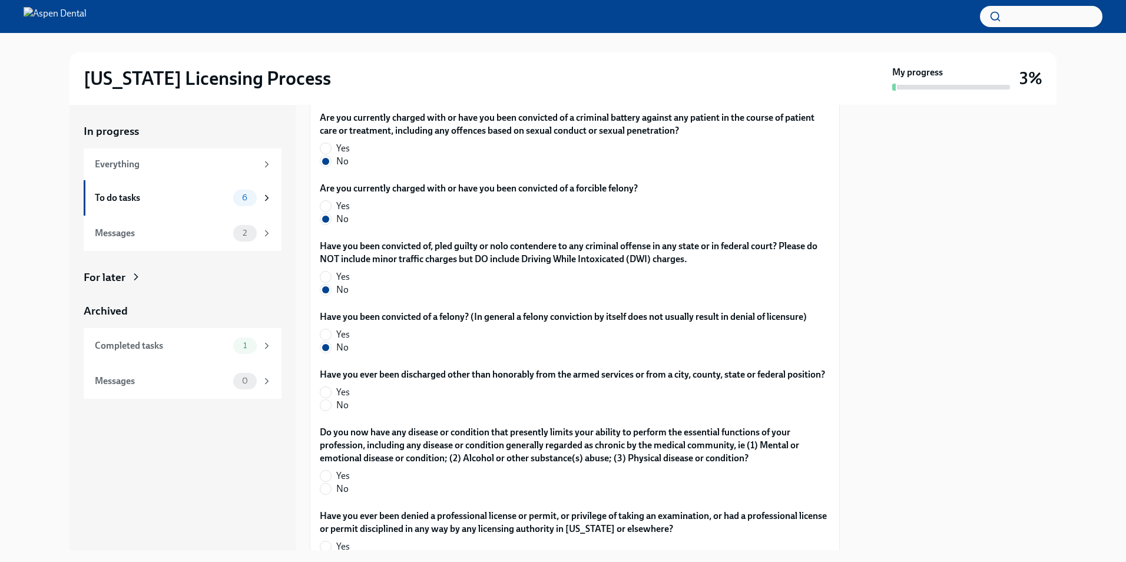
click at [345, 412] on span "No" at bounding box center [342, 405] width 12 height 13
click at [331, 411] on input "No" at bounding box center [325, 405] width 11 height 11
radio input "true"
click at [345, 495] on span "No" at bounding box center [342, 488] width 12 height 13
click at [331, 494] on input "No" at bounding box center [325, 489] width 11 height 11
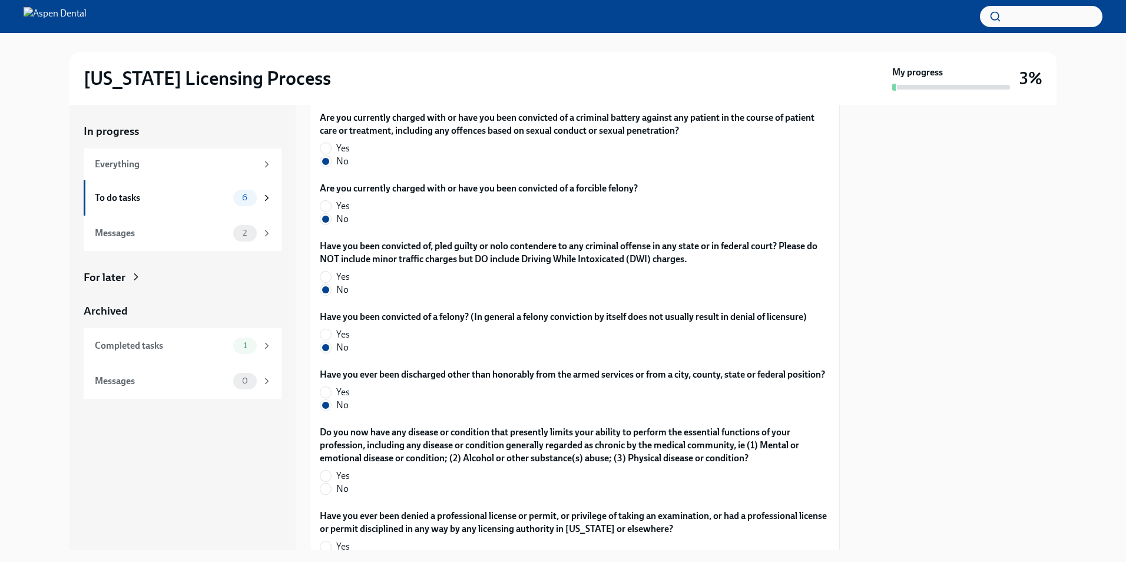
radio input "true"
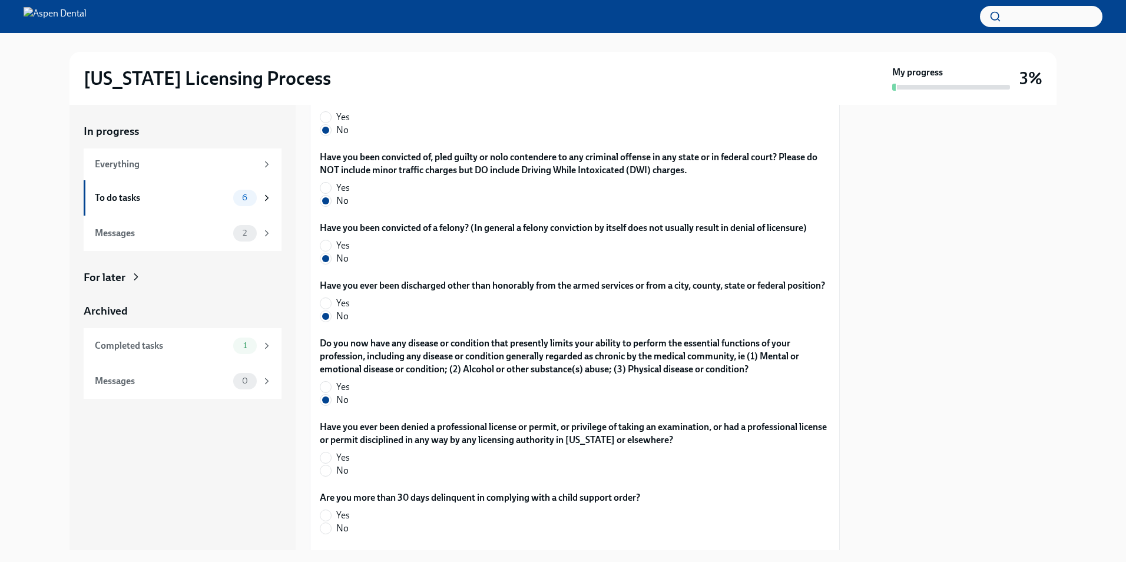
scroll to position [2179, 0]
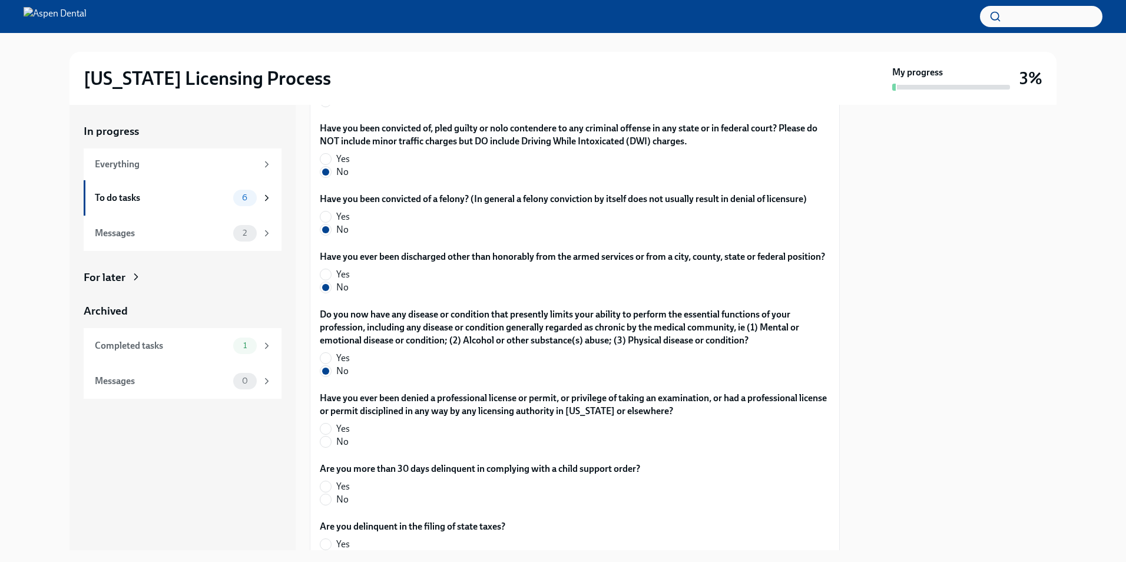
click at [336, 448] on span "No" at bounding box center [342, 441] width 12 height 13
click at [331, 447] on input "No" at bounding box center [325, 441] width 11 height 11
radio input "true"
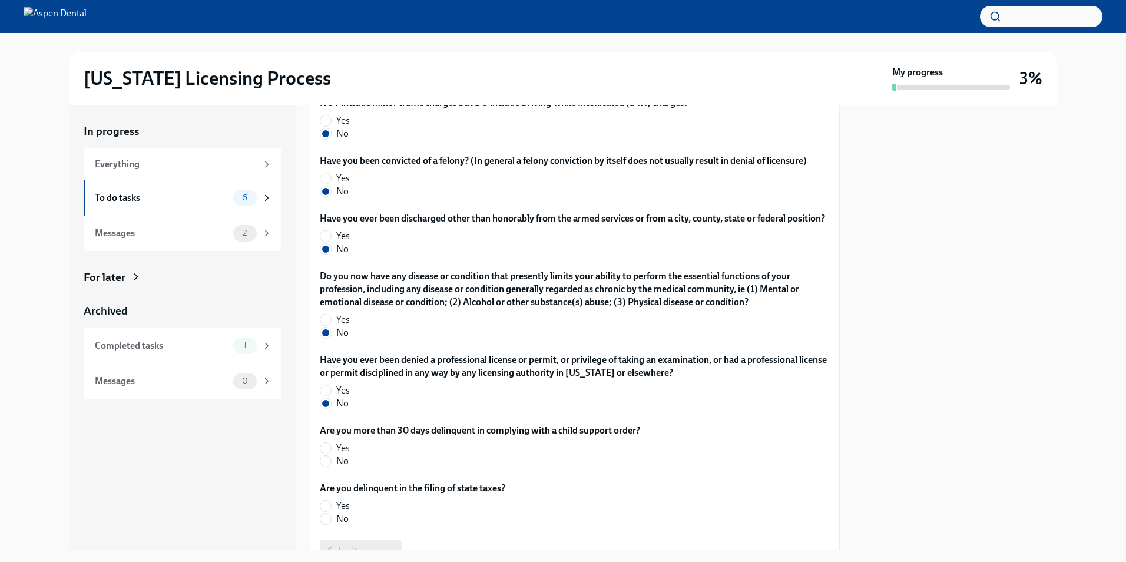
scroll to position [2238, 0]
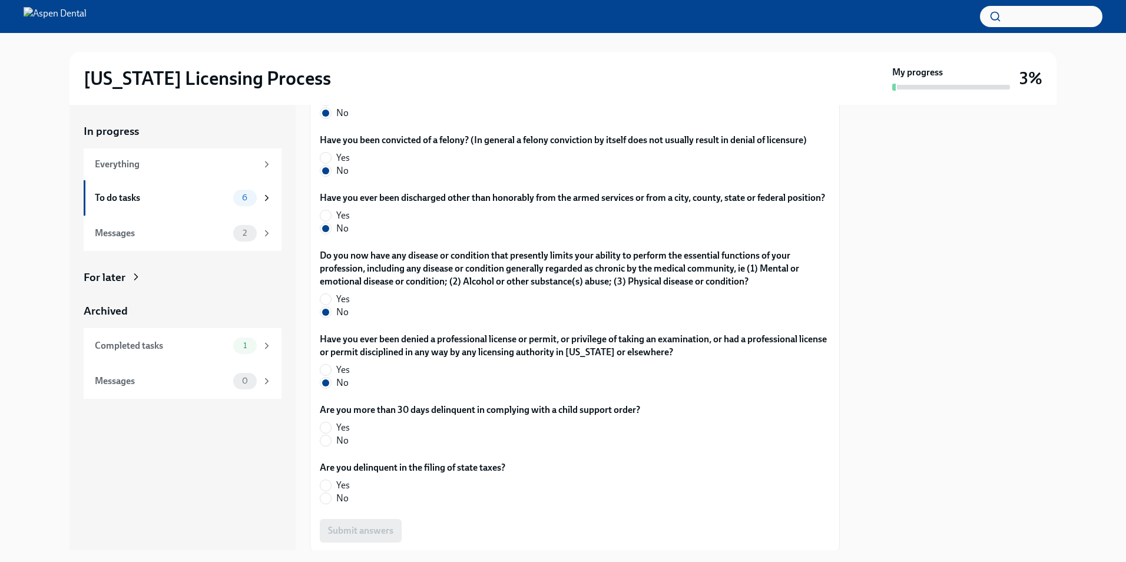
click at [347, 452] on div "Are you more than 30 days delinquent in complying with a child support order? Y…" at bounding box center [575, 427] width 510 height 48
click at [343, 447] on span "No" at bounding box center [342, 440] width 12 height 13
click at [331, 446] on input "No" at bounding box center [325, 440] width 11 height 11
radio input "true"
click at [342, 505] on span "No" at bounding box center [342, 498] width 12 height 13
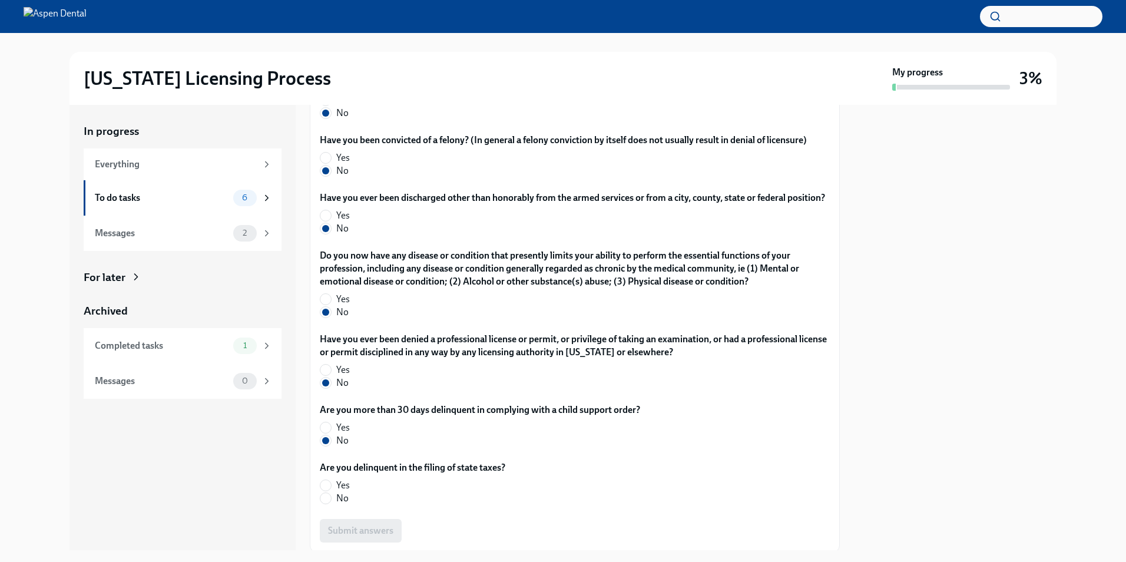
click at [331, 504] on input "No" at bounding box center [325, 498] width 11 height 11
radio input "true"
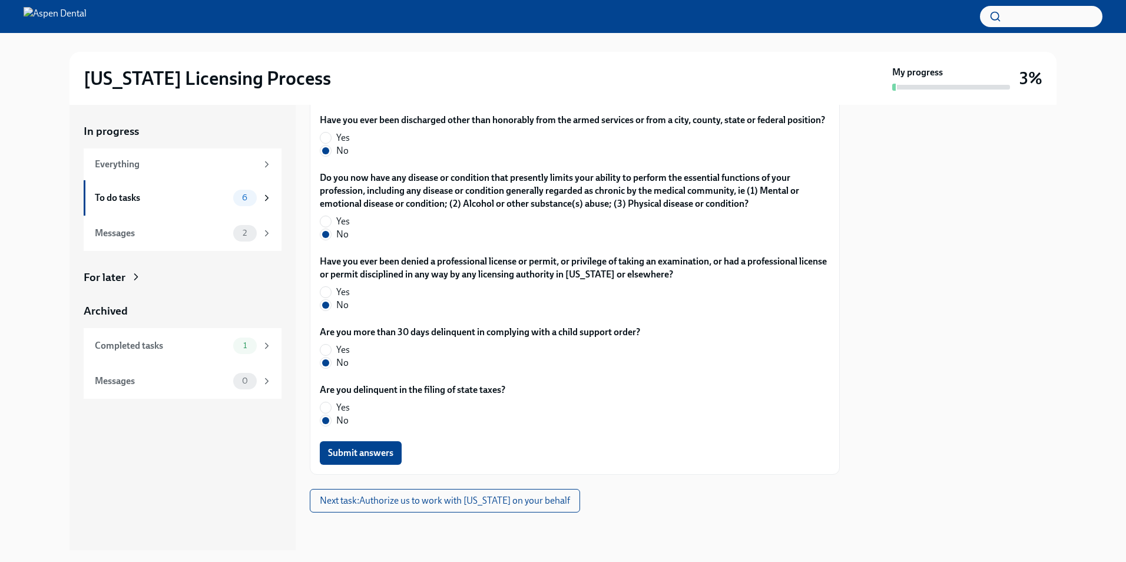
scroll to position [2329, 0]
click at [389, 458] on span "Submit answers" at bounding box center [360, 453] width 65 height 12
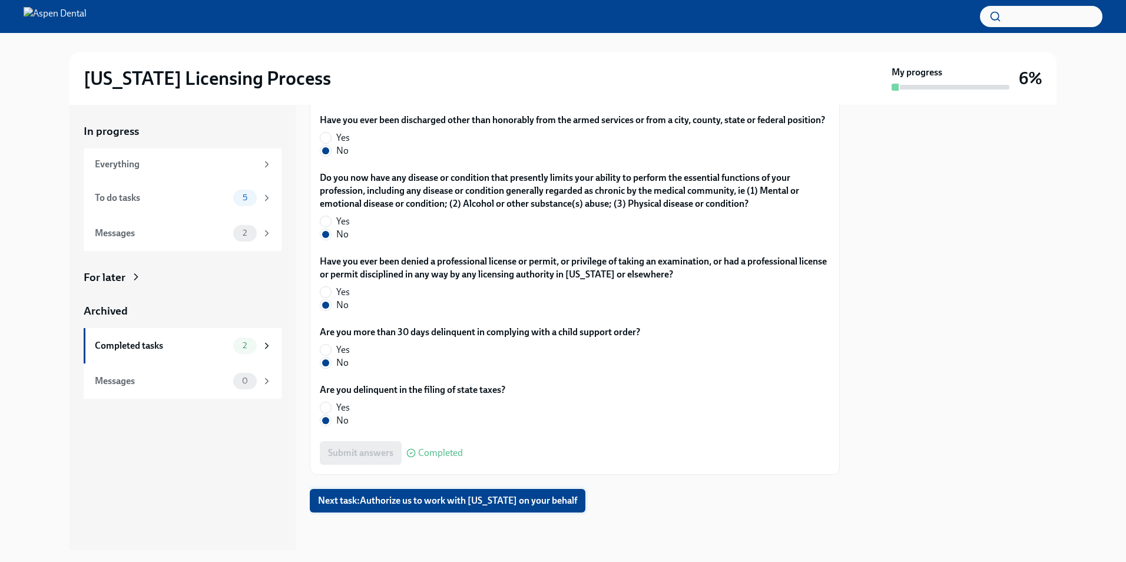
click at [478, 496] on span "Next task : Authorize us to work with [US_STATE] on your behalf" at bounding box center [447, 501] width 259 height 12
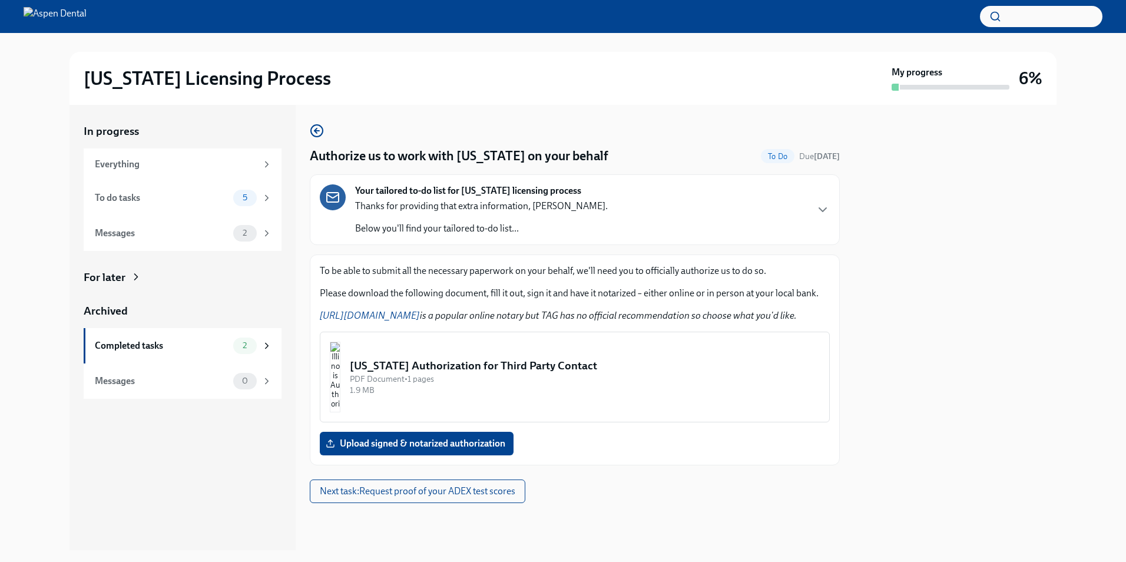
click at [340, 386] on img "button" at bounding box center [335, 377] width 11 height 71
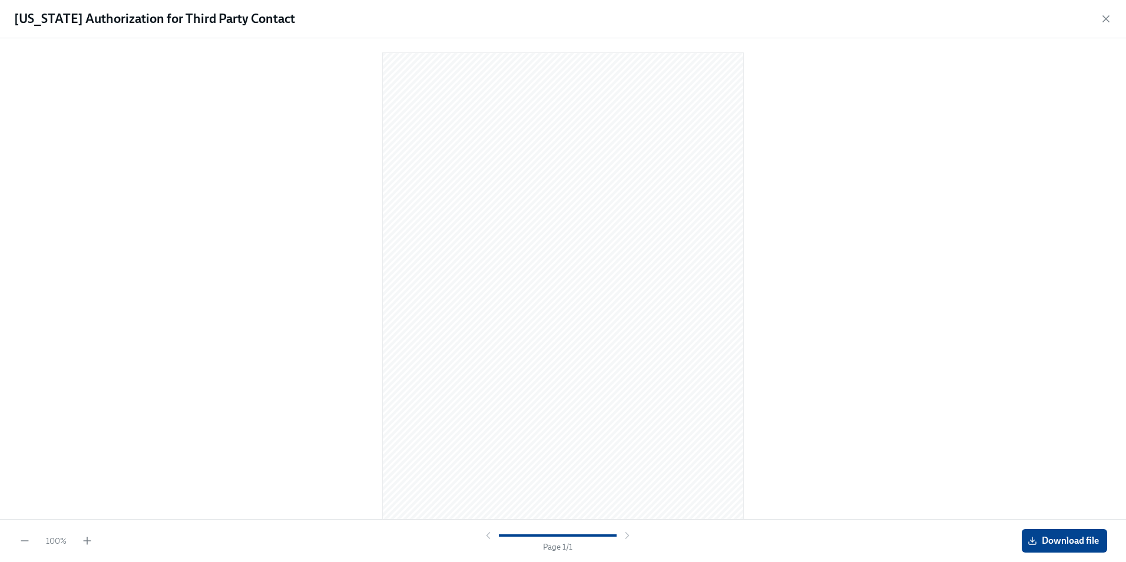
scroll to position [6, 0]
click at [542, 20] on icon "button" at bounding box center [1106, 19] width 12 height 12
